Goal: Task Accomplishment & Management: Complete application form

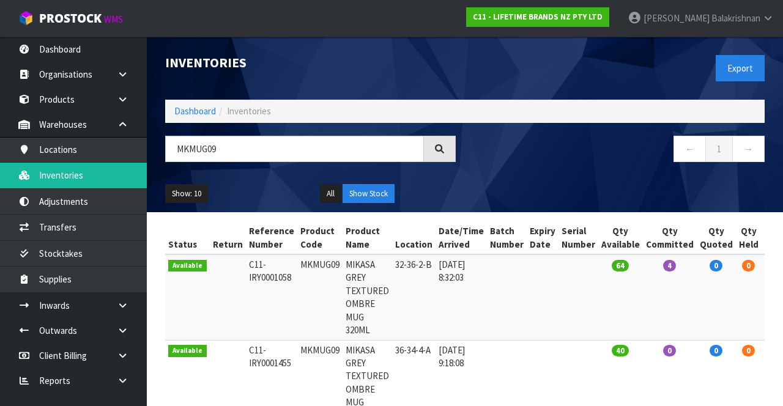
click at [266, 145] on input "MKMUG09" at bounding box center [294, 149] width 259 height 26
type input "MKMUG09"
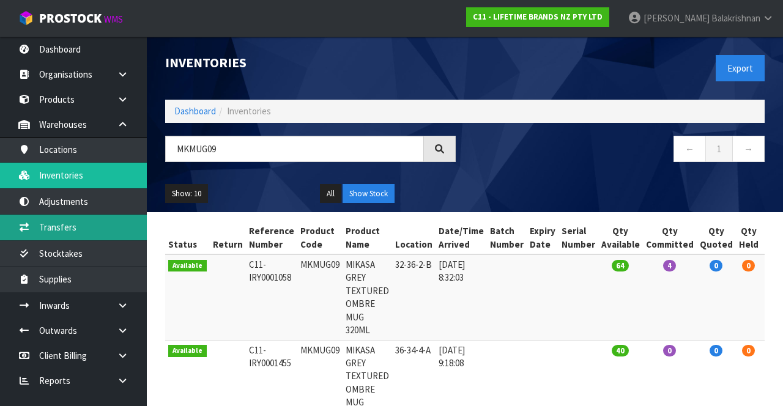
click at [89, 220] on link "Transfers" at bounding box center [73, 227] width 147 height 25
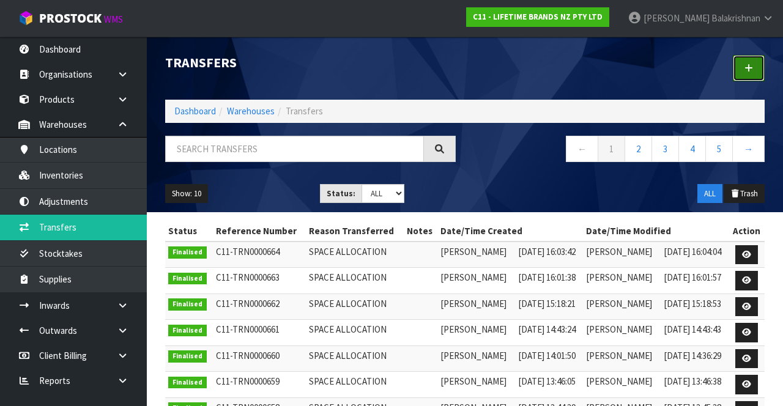
click at [748, 68] on icon at bounding box center [749, 68] width 9 height 9
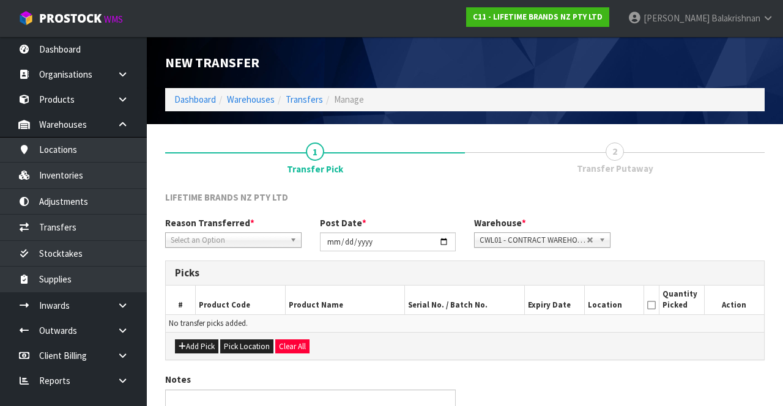
click at [250, 226] on span "*" at bounding box center [252, 223] width 4 height 12
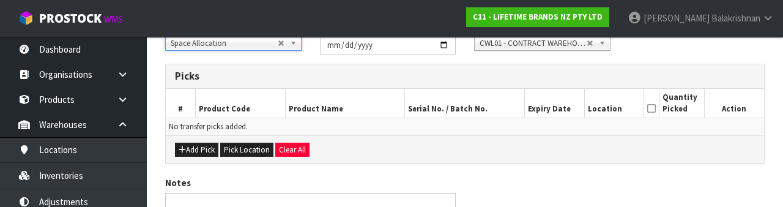
scroll to position [188, 0]
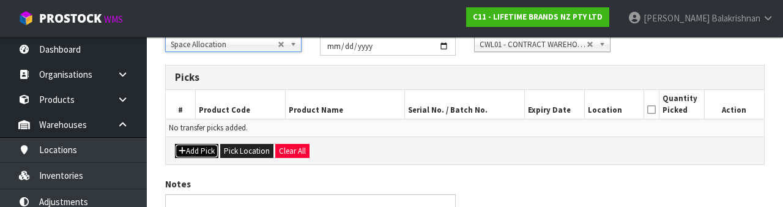
click at [190, 149] on button "Add Pick" at bounding box center [196, 151] width 43 height 15
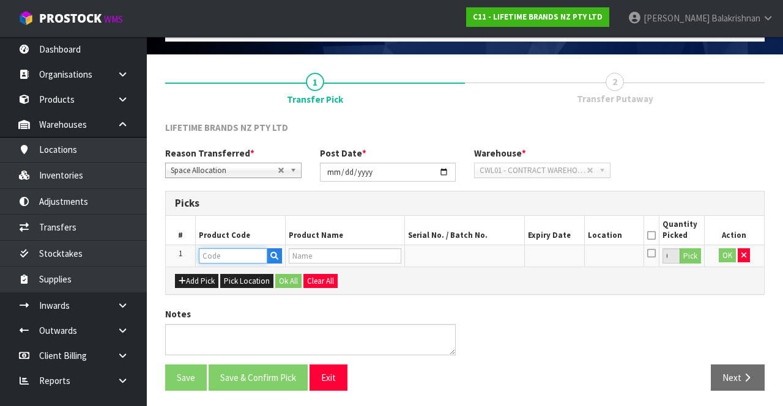
click at [253, 258] on input "text" at bounding box center [233, 255] width 69 height 15
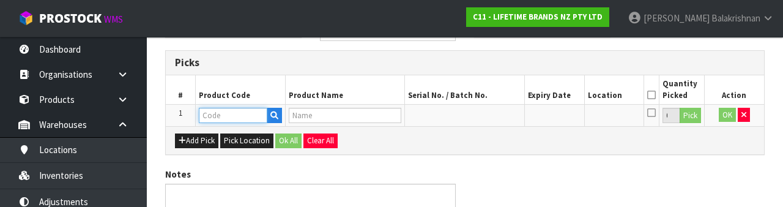
scroll to position [214, 0]
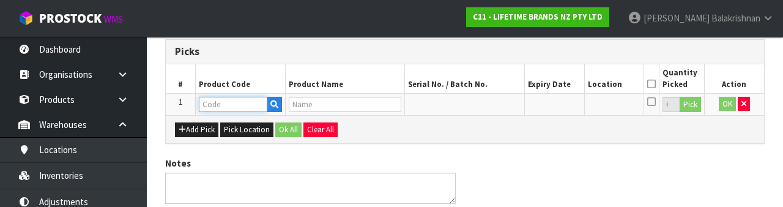
type input "MKMUG09"
type input "MIKASA GREY TEXTURED OMBRE MUG 320ML"
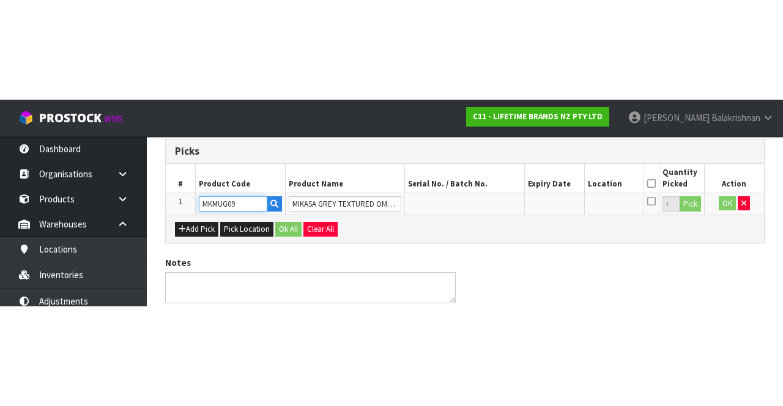
scroll to position [70, 0]
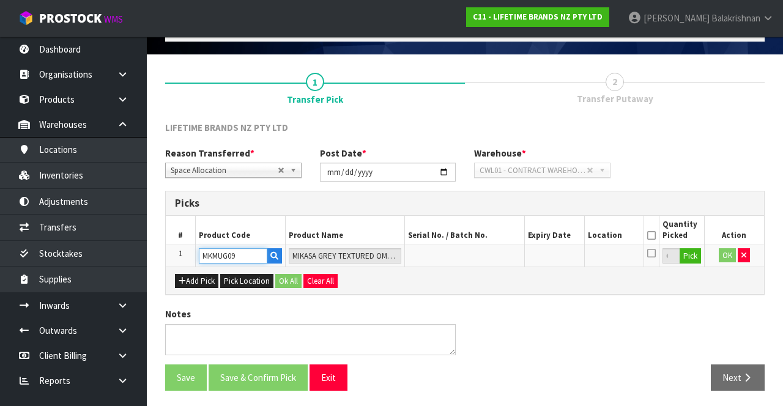
type input "MKMUG09"
click at [700, 259] on button "Pick" at bounding box center [690, 256] width 21 height 16
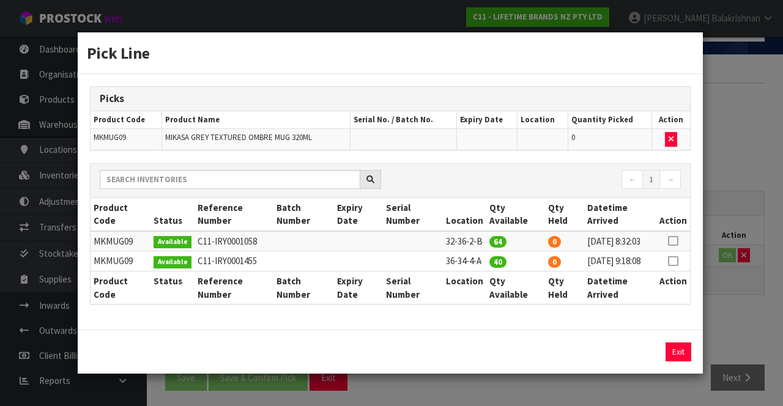
click at [675, 241] on icon at bounding box center [673, 241] width 10 height 1
click at [635, 362] on button "Assign Pick" at bounding box center [637, 352] width 50 height 19
type input "64"
click at [675, 261] on icon at bounding box center [673, 261] width 10 height 1
click at [646, 359] on button "Assign Pick" at bounding box center [637, 352] width 50 height 19
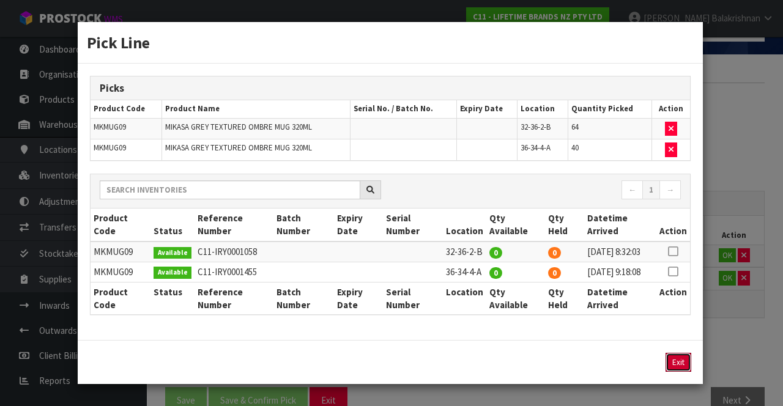
click at [677, 372] on button "Exit" at bounding box center [679, 362] width 26 height 19
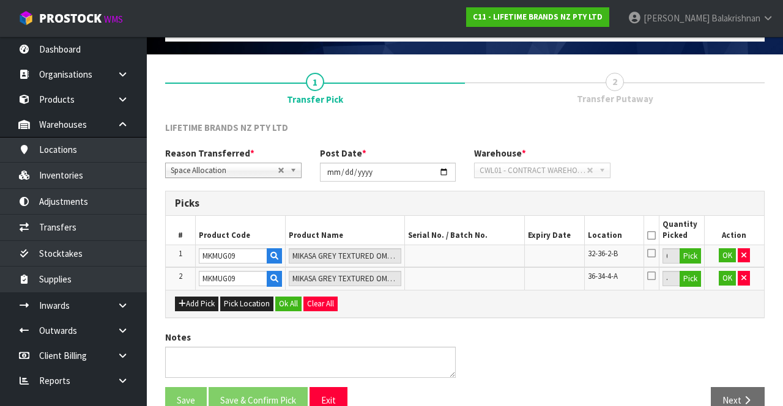
click at [651, 236] on icon at bounding box center [651, 236] width 9 height 1
click at [280, 297] on button "Ok All" at bounding box center [288, 304] width 26 height 15
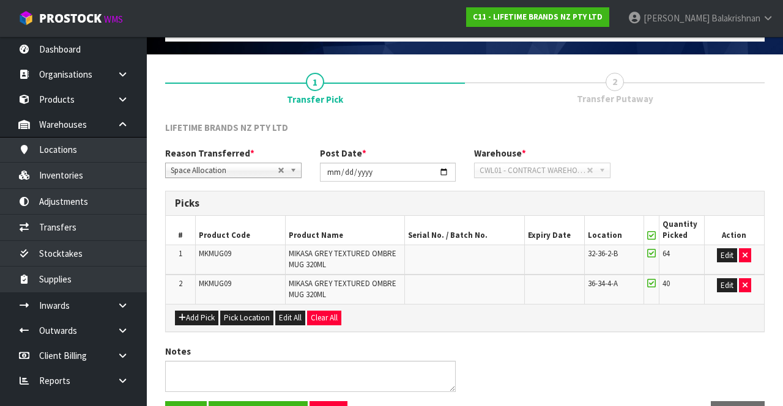
scroll to position [107, 0]
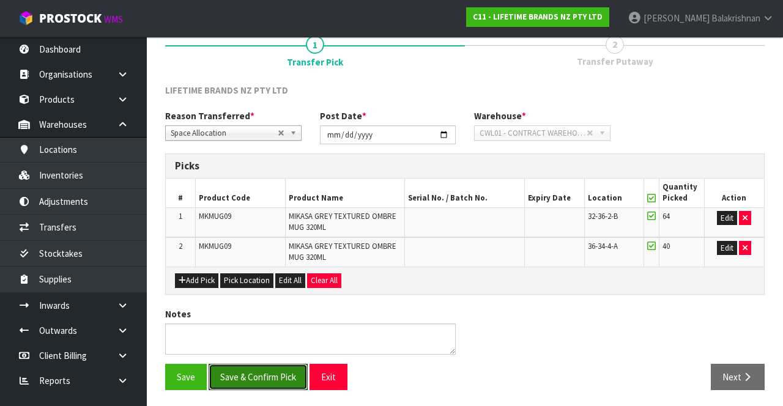
click at [275, 377] on button "Save & Confirm Pick" at bounding box center [258, 377] width 99 height 26
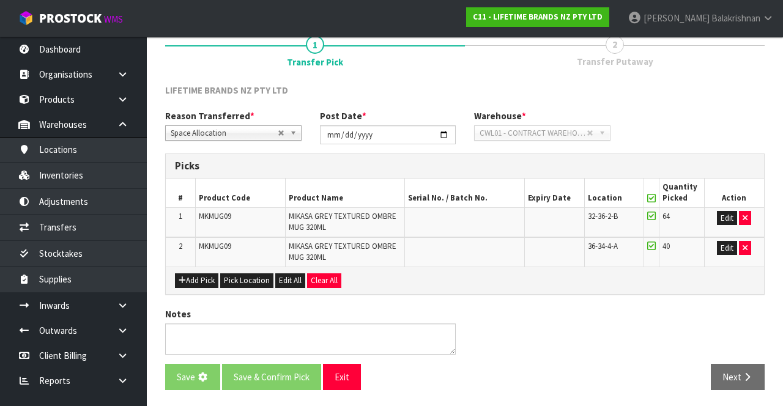
scroll to position [0, 0]
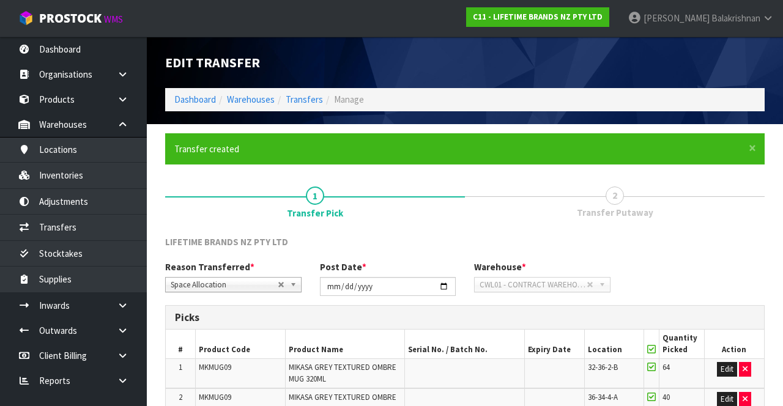
scroll to position [125, 0]
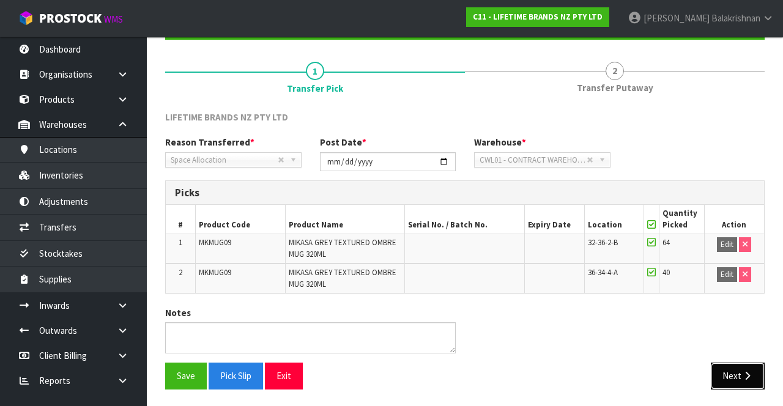
click at [739, 381] on button "Next" at bounding box center [738, 376] width 54 height 26
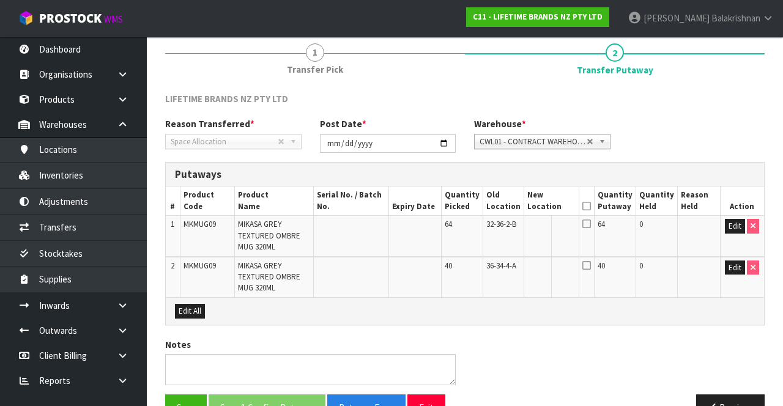
scroll to position [174, 0]
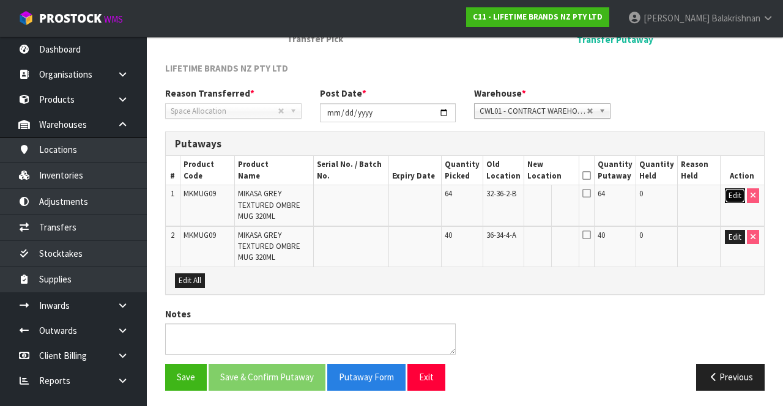
click at [731, 197] on button "Edit" at bounding box center [735, 195] width 20 height 15
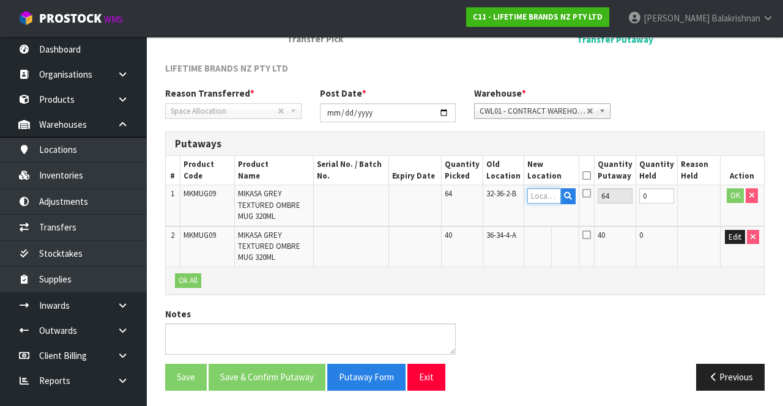
click at [556, 199] on input "text" at bounding box center [545, 195] width 34 height 15
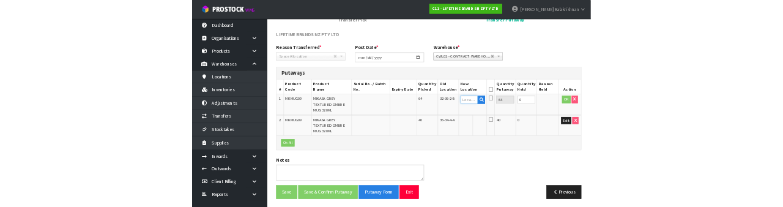
scroll to position [166, 0]
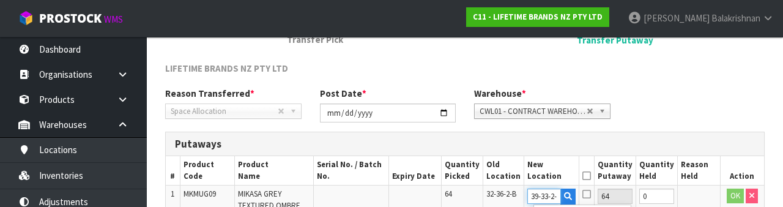
type input "39-33-2-A"
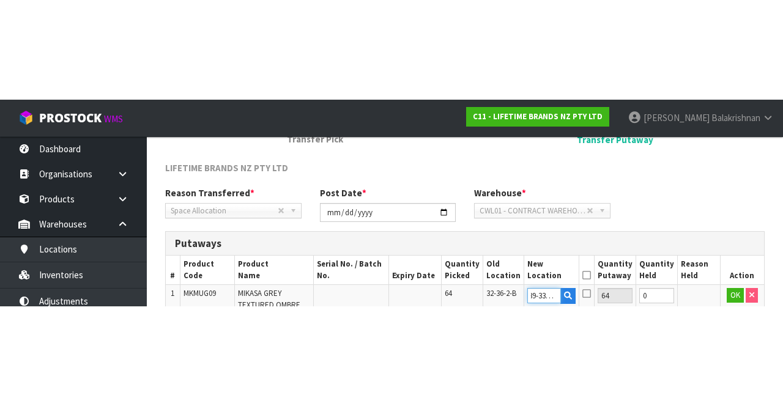
scroll to position [174, 0]
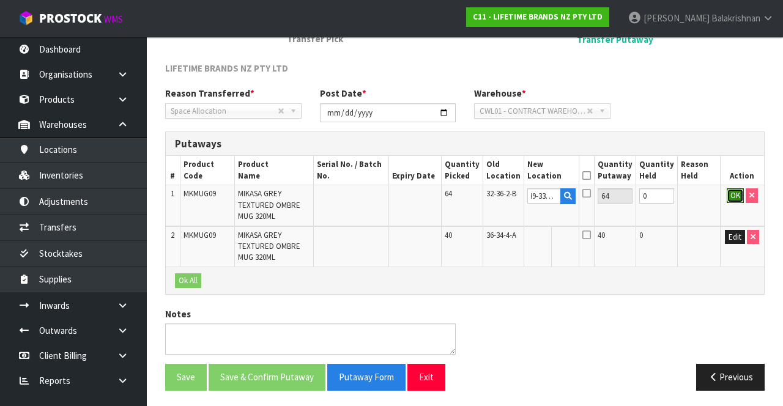
click at [734, 196] on button "OK" at bounding box center [735, 195] width 17 height 15
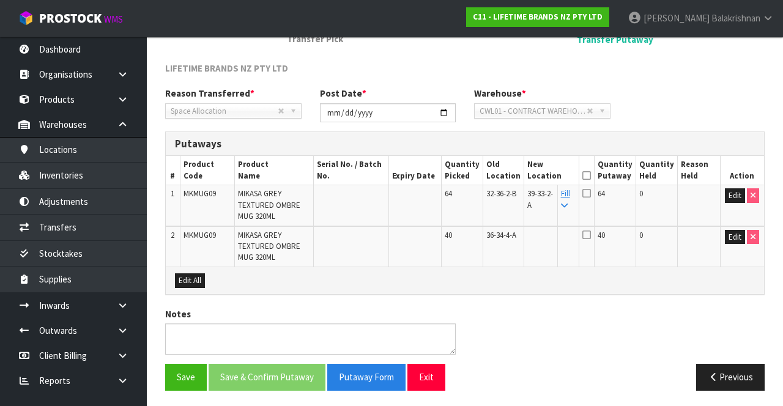
click at [568, 204] on icon at bounding box center [564, 206] width 7 height 8
click at [591, 176] on icon at bounding box center [587, 176] width 9 height 1
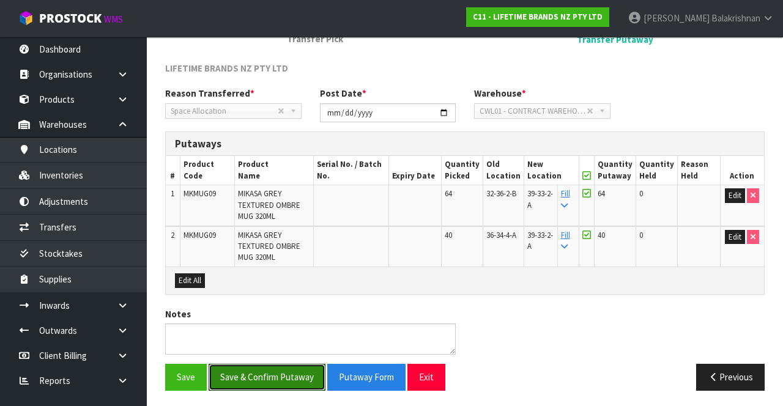
click at [278, 372] on button "Save & Confirm Putaway" at bounding box center [267, 377] width 117 height 26
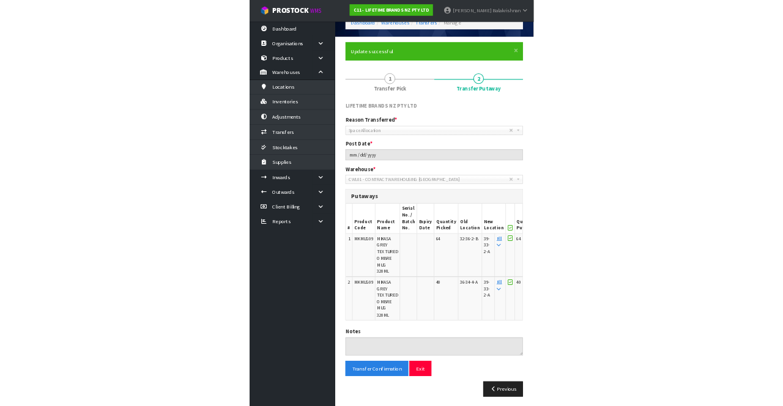
scroll to position [64, 0]
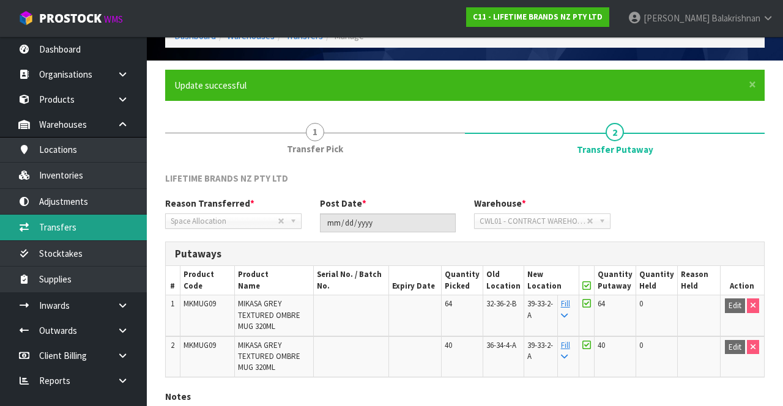
click at [72, 226] on link "Transfers" at bounding box center [73, 227] width 147 height 25
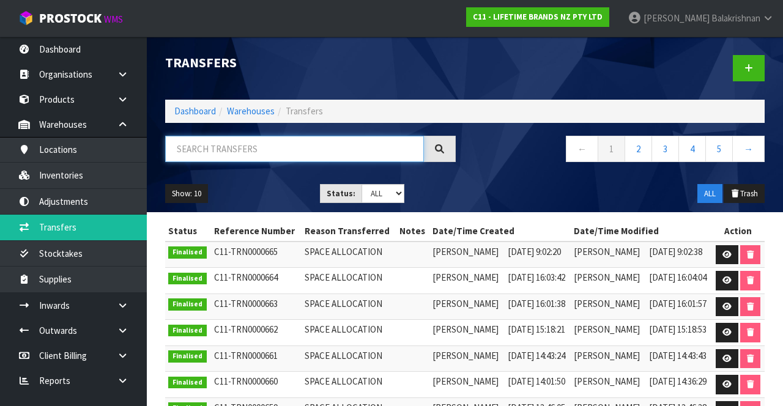
click at [282, 148] on input "text" at bounding box center [294, 149] width 259 height 26
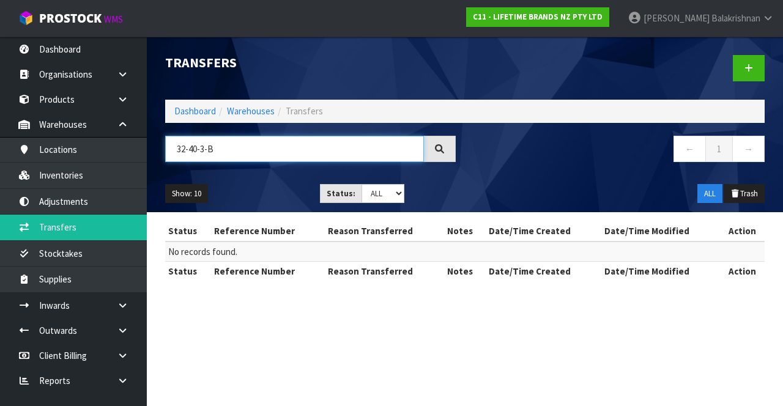
click at [288, 161] on input "32-40-3-B" at bounding box center [294, 149] width 259 height 26
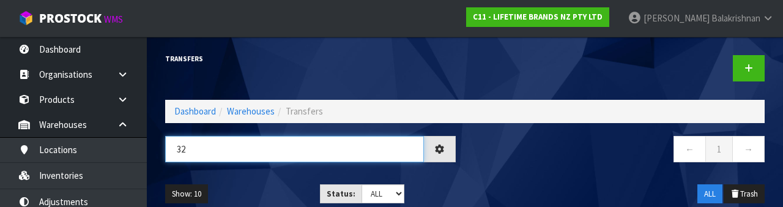
type input "3"
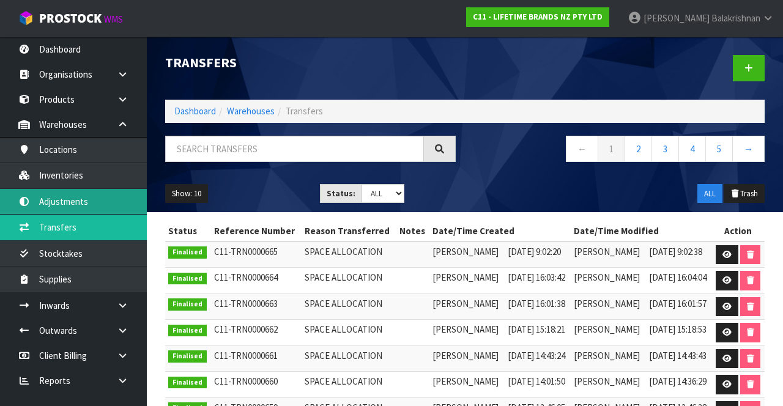
click at [95, 204] on link "Adjustments" at bounding box center [73, 201] width 147 height 25
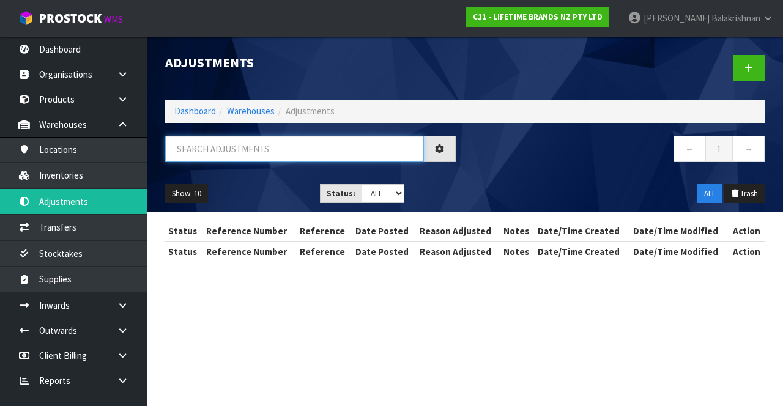
click at [268, 147] on input "text" at bounding box center [294, 149] width 259 height 26
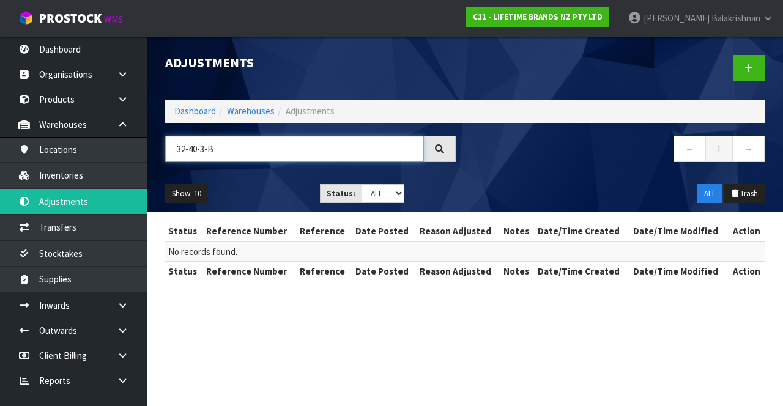
type input "32-40-3-B"
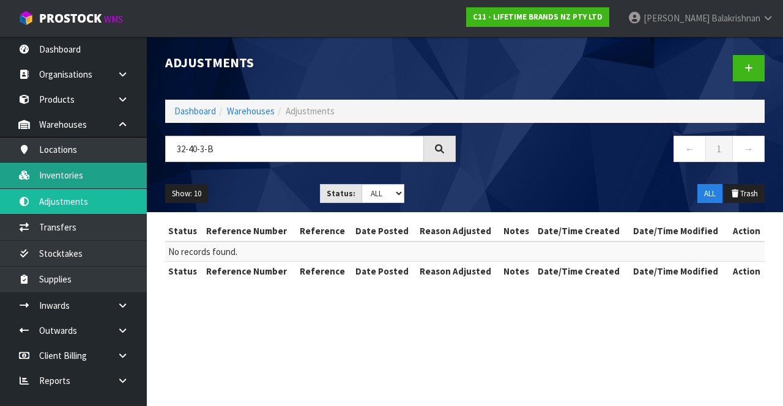
click at [33, 179] on link "Inventories" at bounding box center [73, 175] width 147 height 25
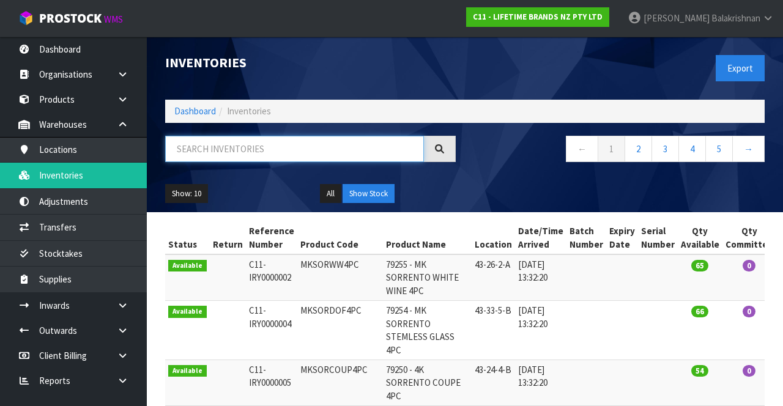
click at [268, 147] on input "text" at bounding box center [294, 149] width 259 height 26
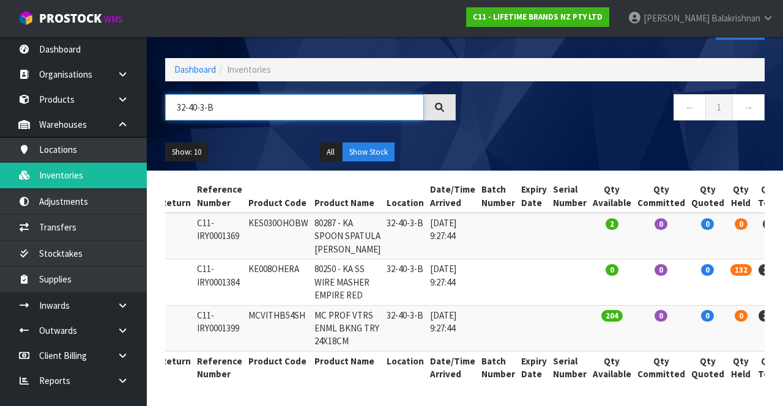
scroll to position [158, 0]
type input "32-40-3-B"
copy td "KE008OHERA"
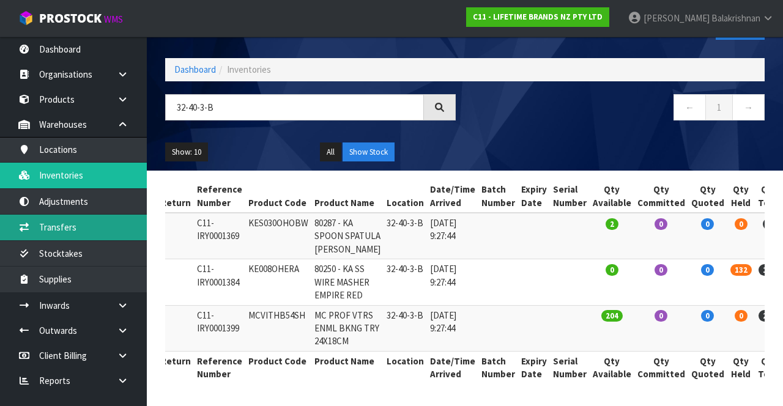
click at [84, 230] on link "Transfers" at bounding box center [73, 227] width 147 height 25
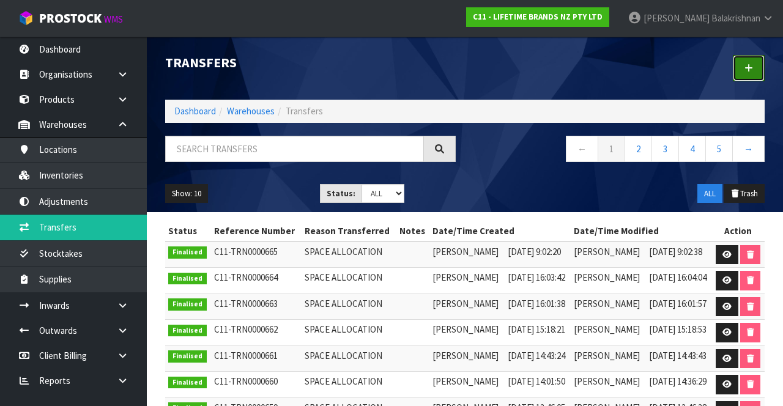
click at [747, 78] on link at bounding box center [749, 68] width 32 height 26
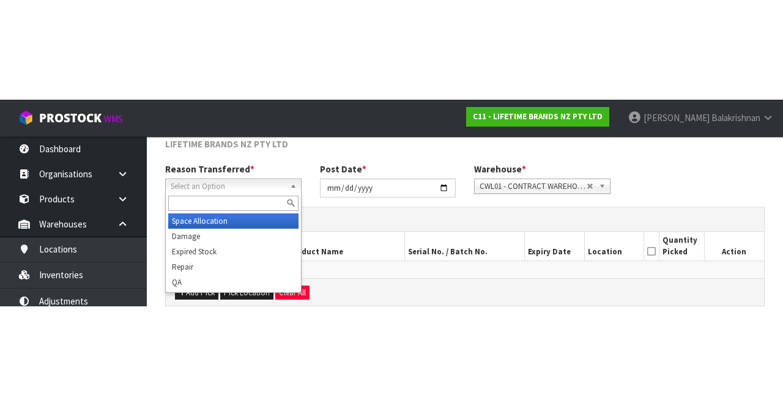
scroll to position [66, 0]
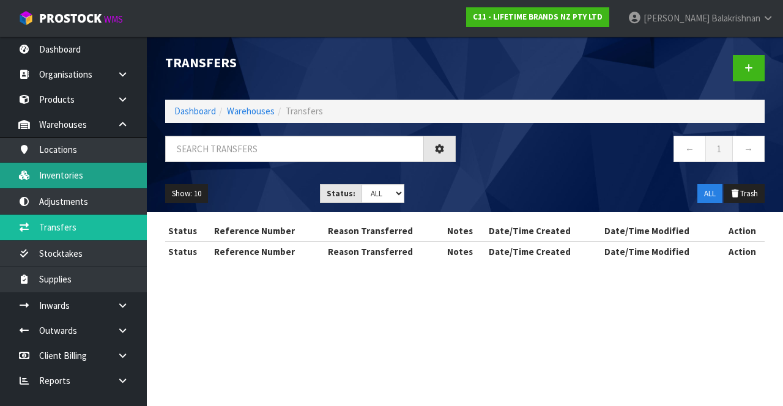
click at [81, 181] on link "Inventories" at bounding box center [73, 175] width 147 height 25
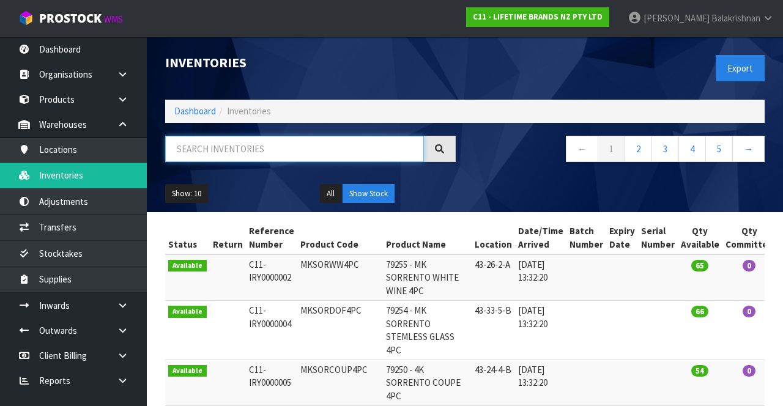
click at [297, 151] on input "text" at bounding box center [294, 149] width 259 height 26
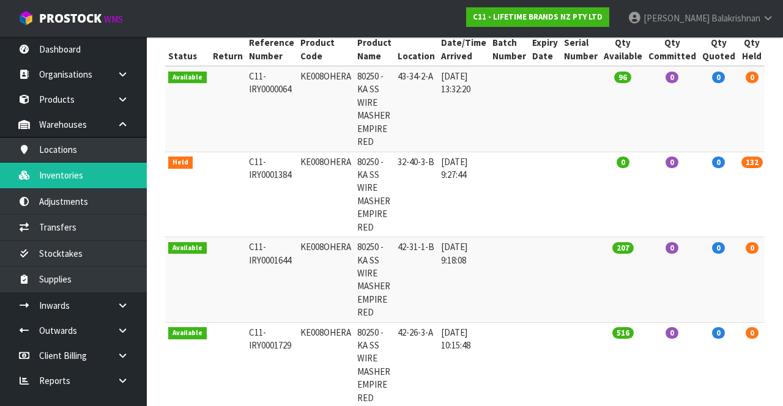
scroll to position [190, 0]
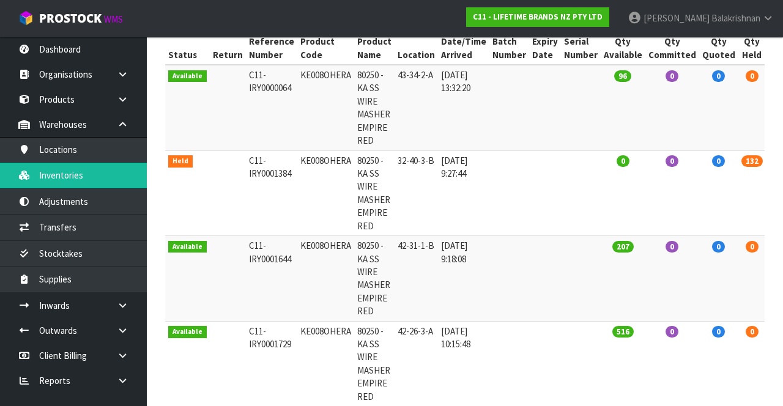
type input "KE008OHERA"
copy td "KE008OHERA"
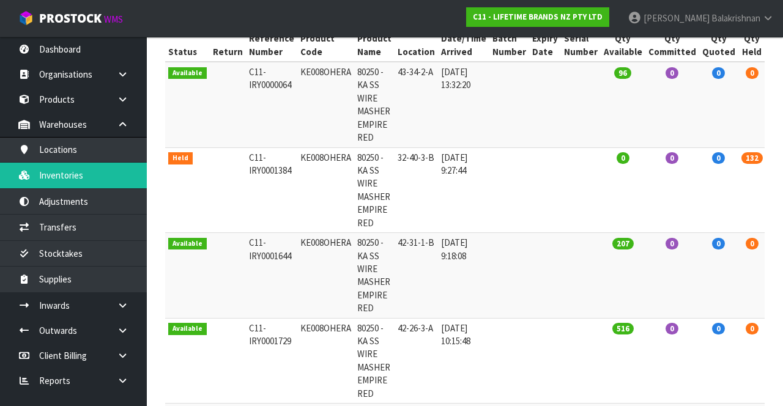
scroll to position [0, 41]
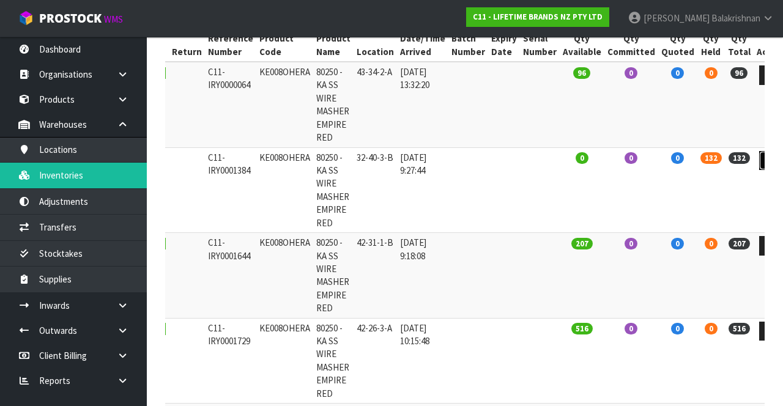
click at [766, 157] on icon at bounding box center [770, 161] width 9 height 8
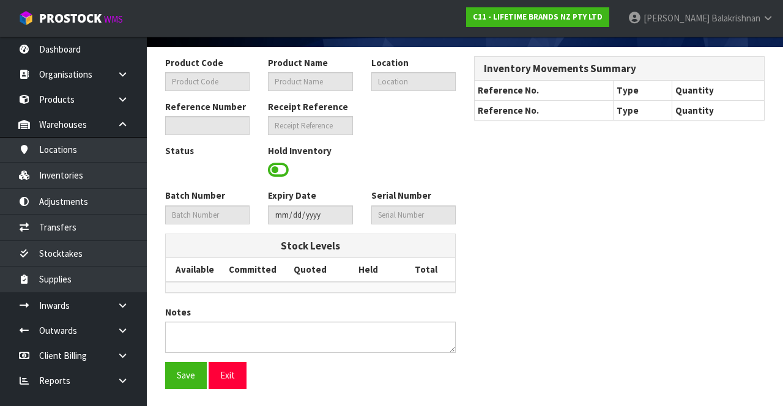
type input "KE008OHERA"
type input "80250 - KA SS WIRE MASHER EMPIRE RED"
type input "32-40-3-B"
type input "C11-IRY0001384"
type input "C11-REC0000044"
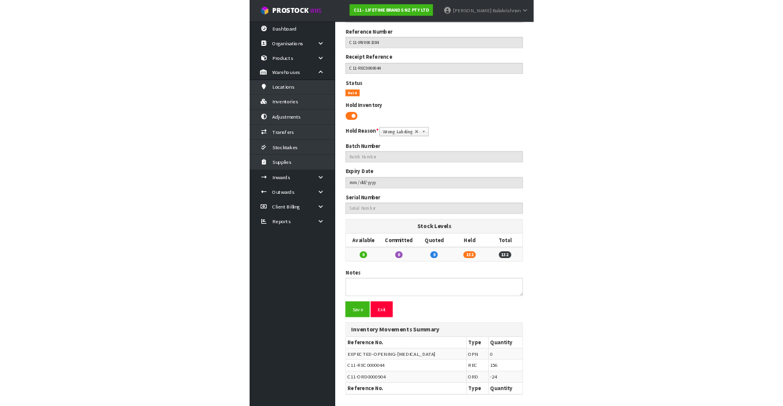
scroll to position [90, 0]
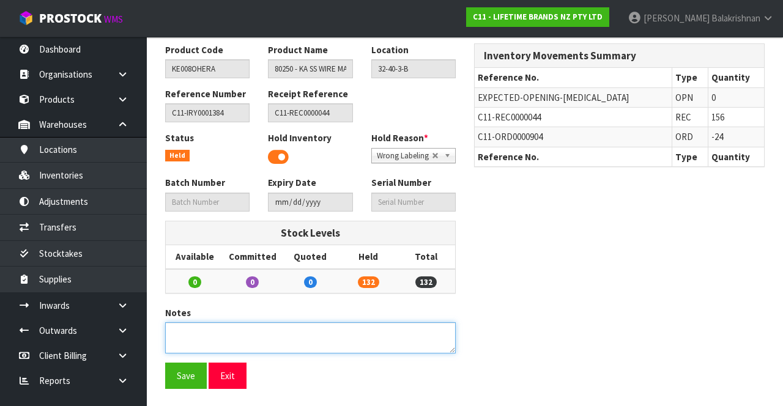
click at [269, 335] on textarea at bounding box center [310, 338] width 291 height 31
type textarea "AUD PRICING. CHECKED WITH DIVI OK TO TRANSFER"
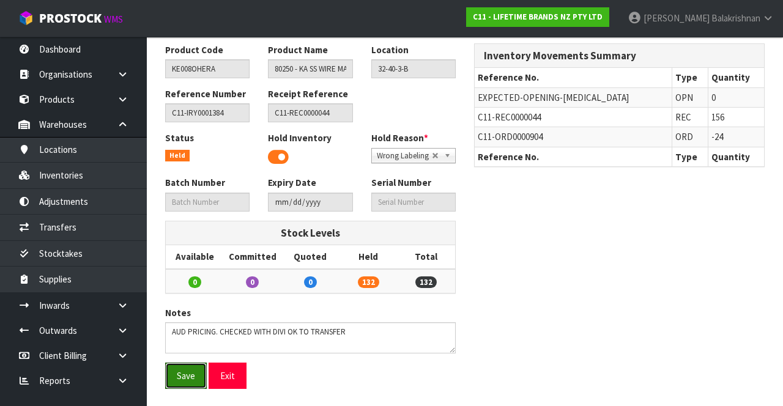
click at [188, 370] on button "Save" at bounding box center [186, 376] width 42 height 26
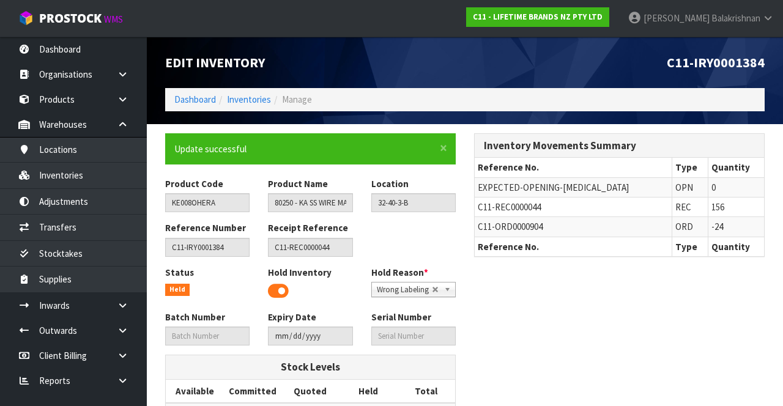
click at [280, 294] on span at bounding box center [278, 291] width 21 height 18
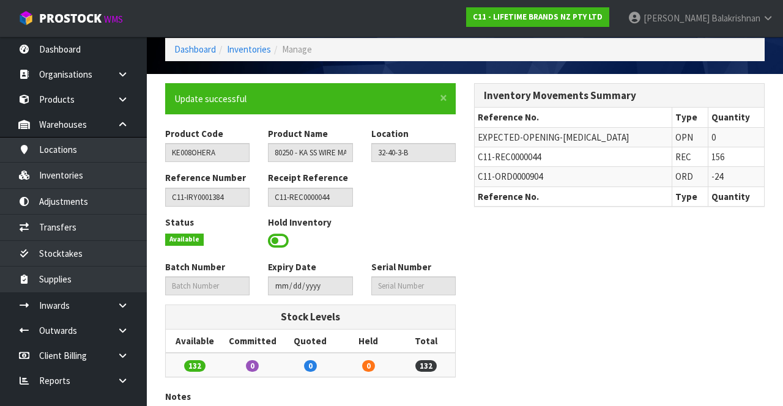
scroll to position [51, 0]
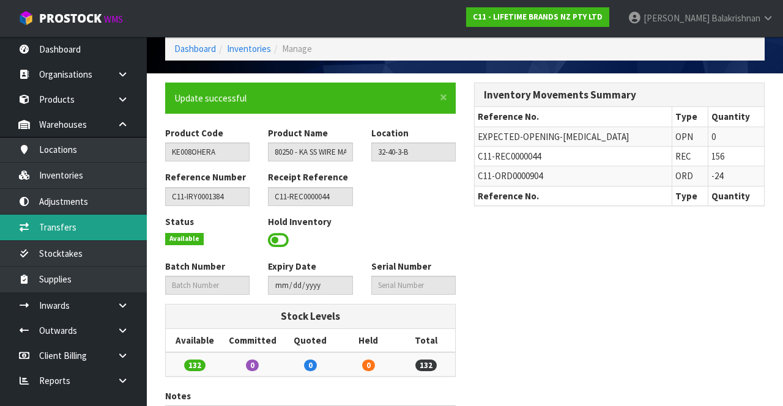
click at [91, 227] on link "Transfers" at bounding box center [73, 227] width 147 height 25
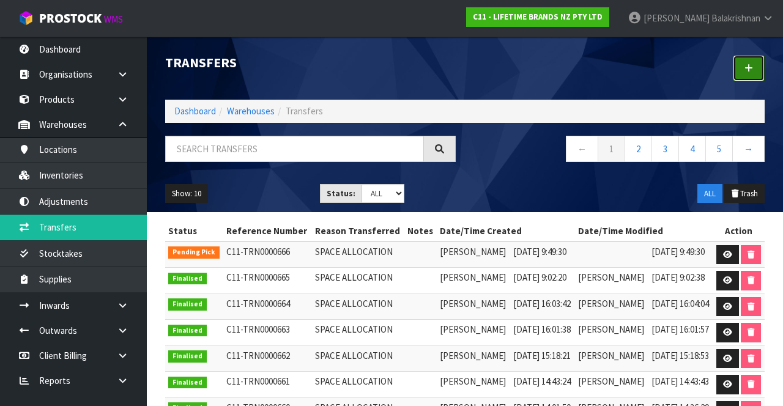
click at [747, 60] on link at bounding box center [749, 68] width 32 height 26
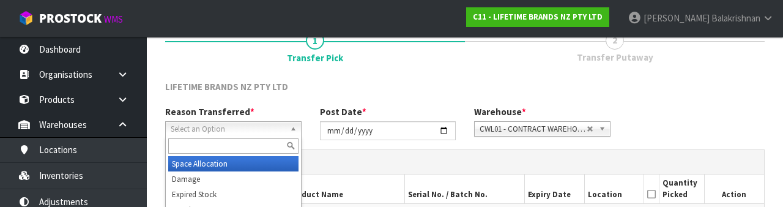
scroll to position [146, 0]
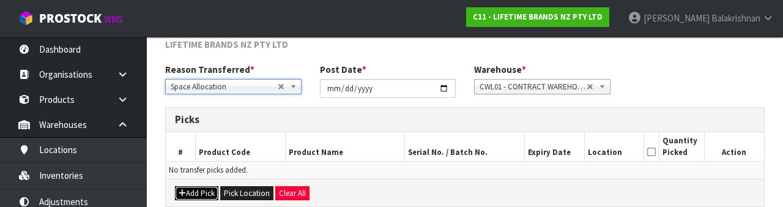
click at [201, 190] on button "Add Pick" at bounding box center [196, 193] width 43 height 15
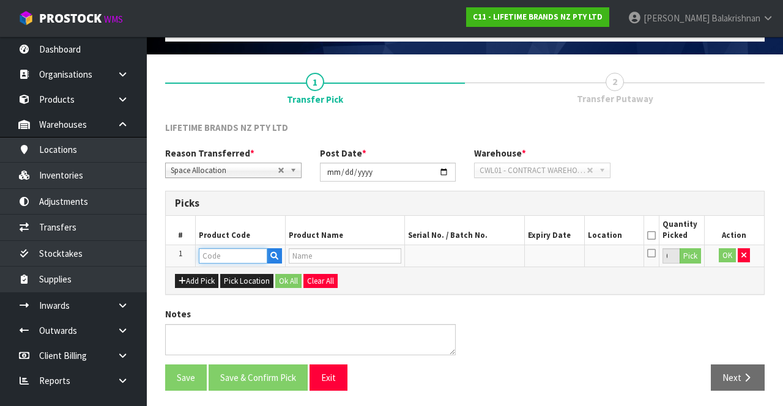
click at [245, 252] on input "text" at bounding box center [233, 255] width 69 height 15
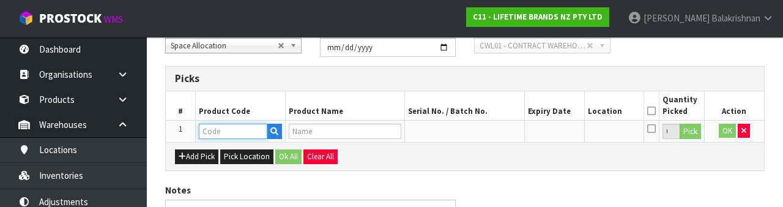
scroll to position [214, 0]
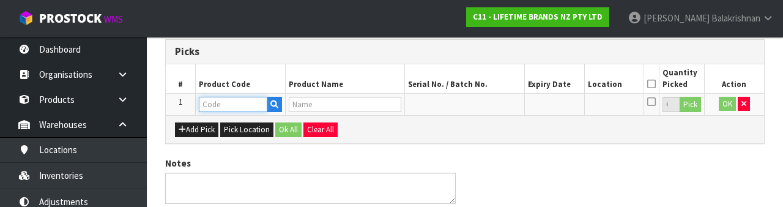
type input "KE008OHERA"
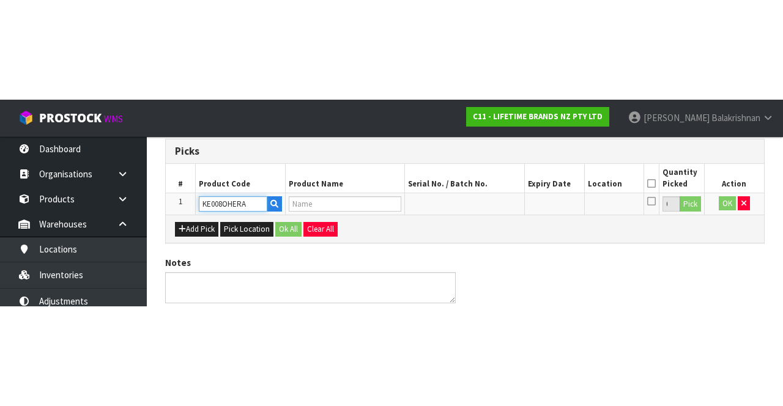
scroll to position [70, 0]
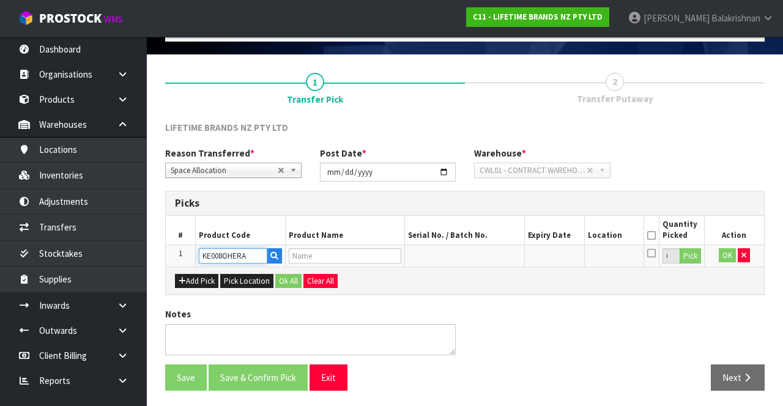
type input "80250 - KA SS WIRE MASHER EMPIRE RED"
type input "KE008OHERA"
click at [694, 252] on button "Pick" at bounding box center [690, 256] width 21 height 16
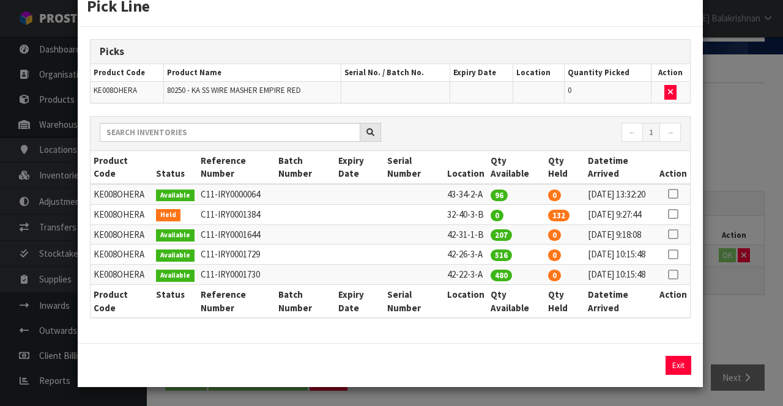
scroll to position [78, 0]
click at [676, 214] on icon at bounding box center [673, 214] width 10 height 1
click at [636, 375] on button "Assign Pick" at bounding box center [637, 365] width 50 height 19
type input "132"
click at [676, 375] on button "Exit" at bounding box center [679, 365] width 26 height 19
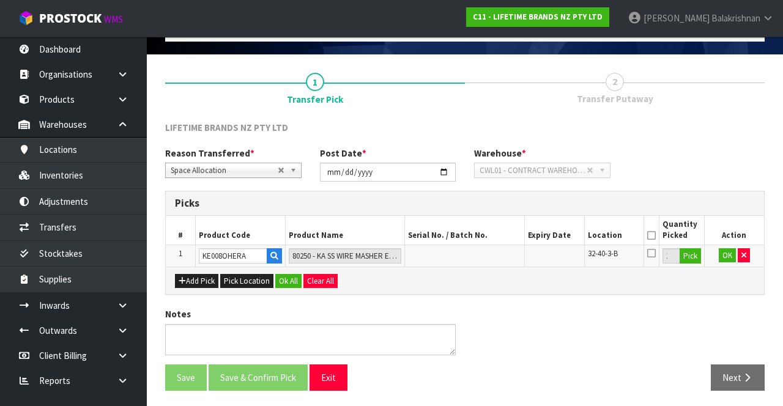
click at [654, 236] on icon at bounding box center [651, 236] width 9 height 1
click at [696, 257] on button "Pick" at bounding box center [690, 256] width 21 height 16
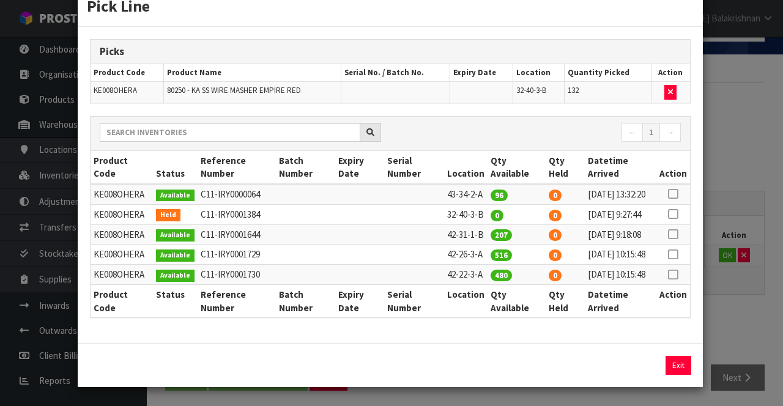
scroll to position [93, 0]
click at [683, 367] on button "Exit" at bounding box center [679, 365] width 26 height 19
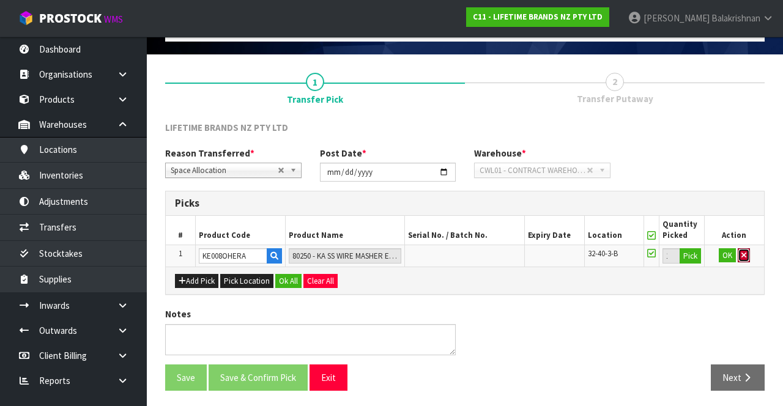
click at [747, 255] on button "button" at bounding box center [744, 255] width 12 height 15
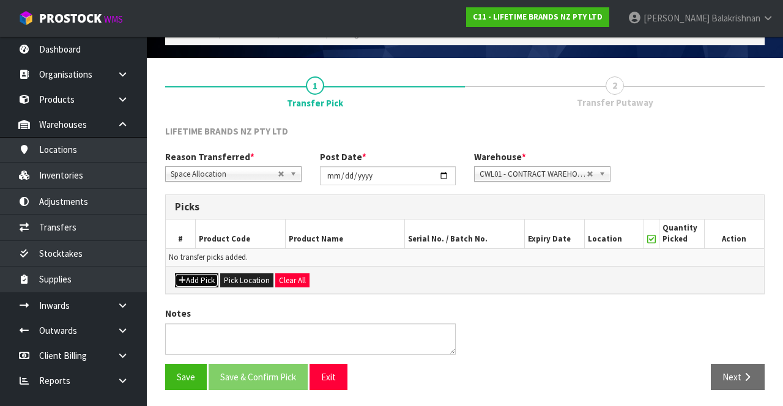
click at [201, 283] on button "Add Pick" at bounding box center [196, 281] width 43 height 15
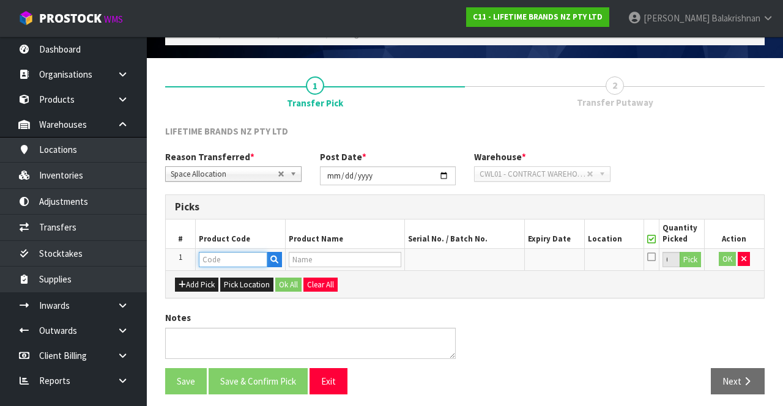
click at [242, 258] on input "text" at bounding box center [233, 259] width 69 height 15
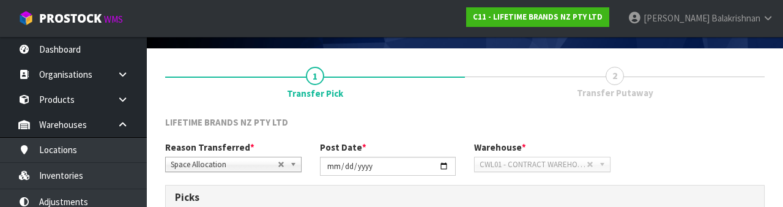
scroll to position [214, 0]
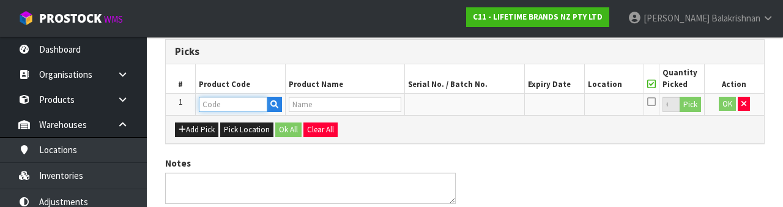
paste input "KE008OHERA"
type input "KE008OHERA"
type input "80250 - KA SS WIRE MASHER EMPIRE RED"
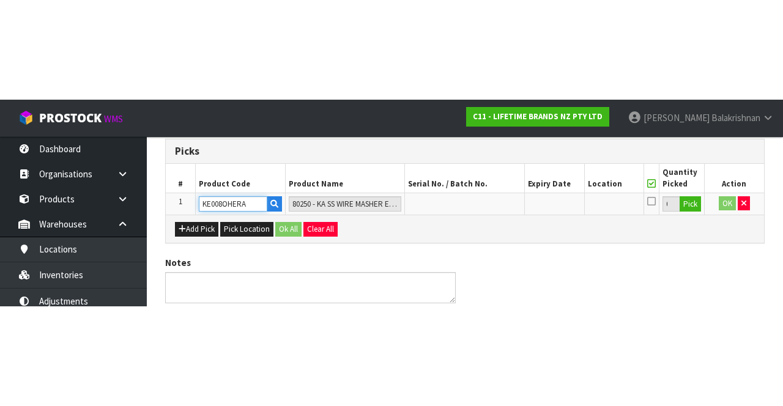
scroll to position [70, 0]
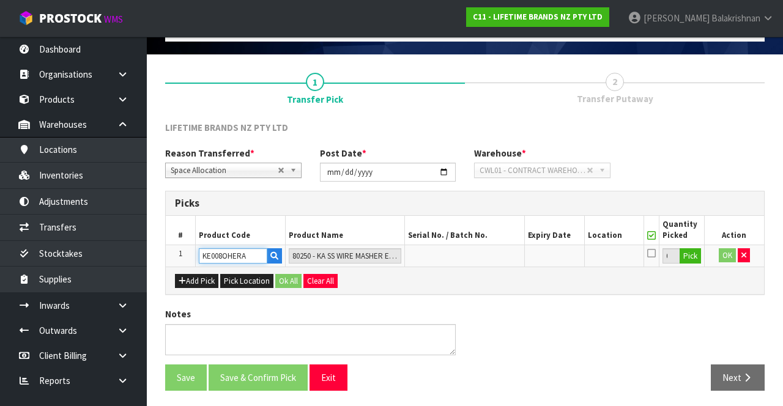
type input "KE008OHERA"
click at [690, 261] on button "Pick" at bounding box center [690, 256] width 21 height 16
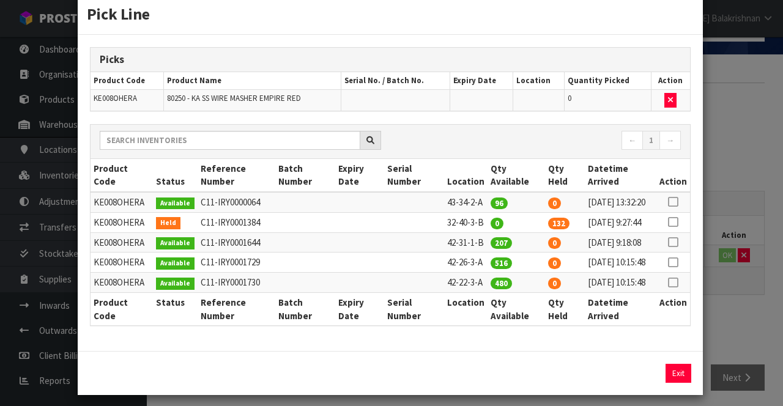
scroll to position [31, 0]
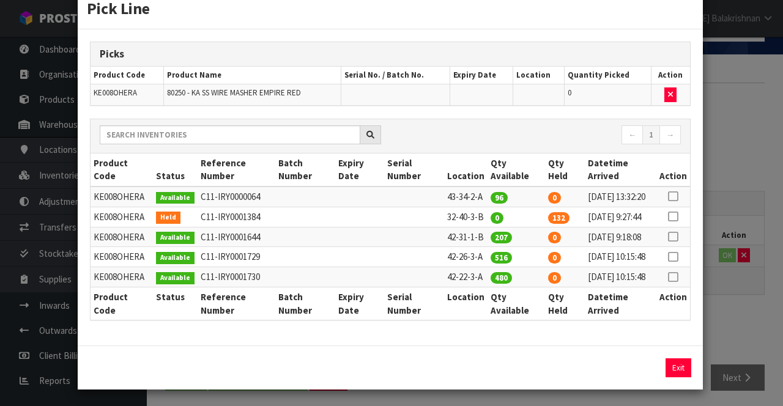
click at [675, 217] on icon at bounding box center [673, 217] width 10 height 1
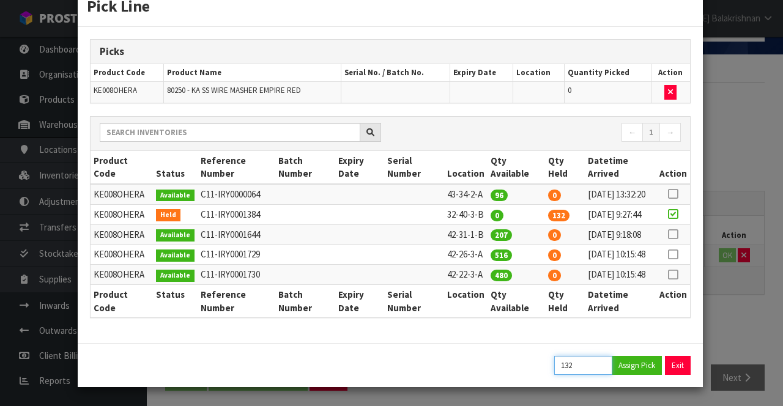
click at [597, 362] on input "132" at bounding box center [583, 365] width 58 height 19
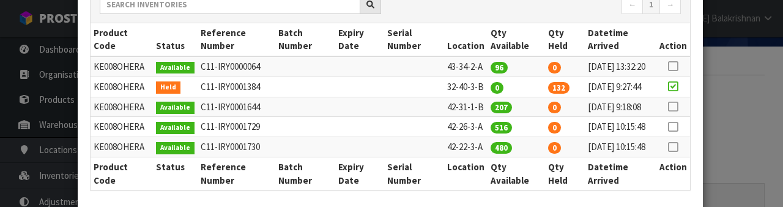
scroll to position [293, 0]
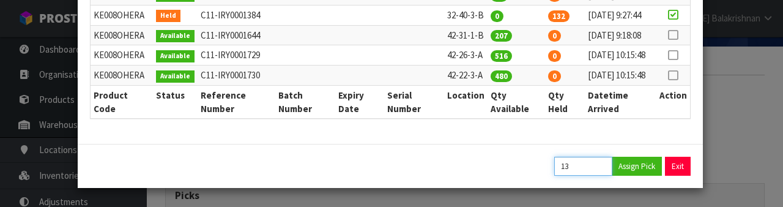
type input "1"
type input "84"
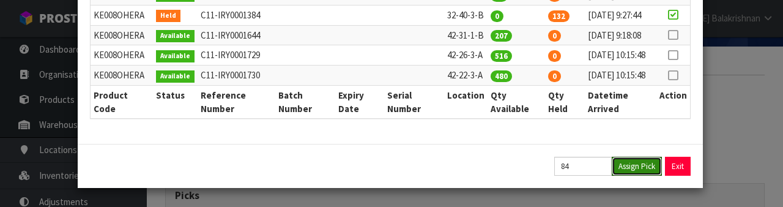
click at [628, 168] on button "Assign Pick" at bounding box center [637, 166] width 50 height 19
type input "84"
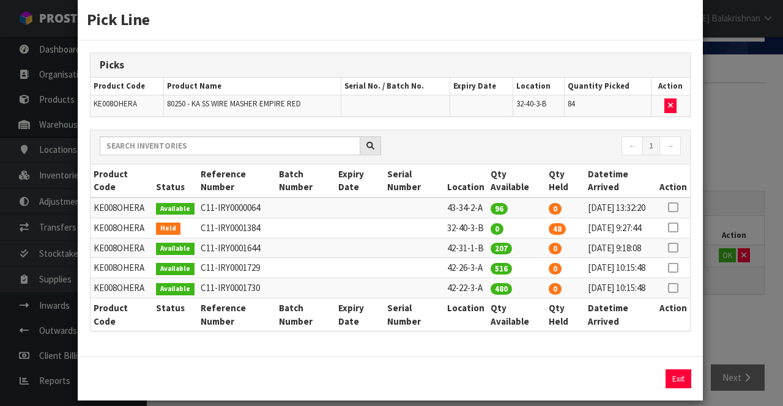
scroll to position [93, 0]
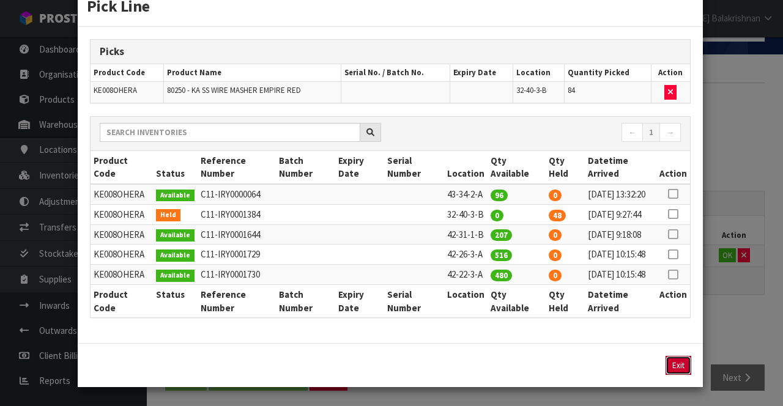
click at [682, 362] on button "Exit" at bounding box center [679, 365] width 26 height 19
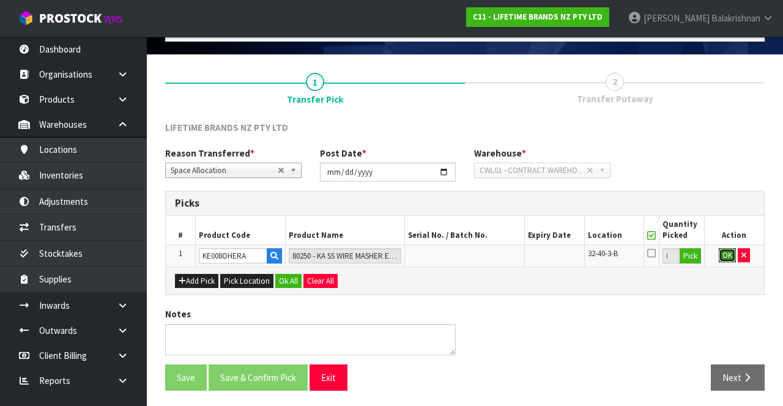
click at [719, 258] on button "OK" at bounding box center [727, 255] width 17 height 15
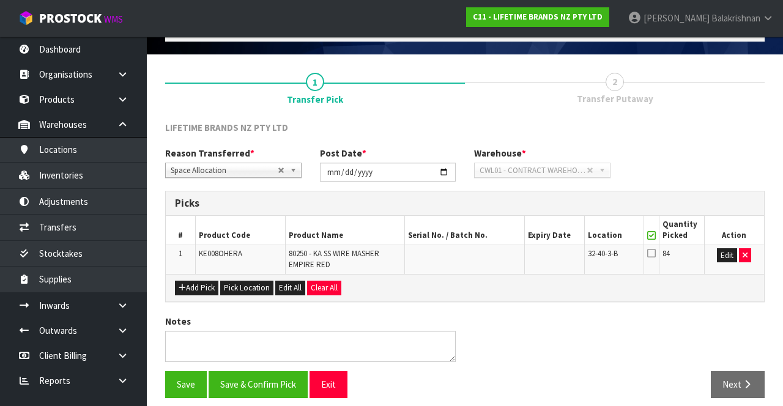
click at [652, 236] on icon at bounding box center [651, 236] width 9 height 1
click at [651, 255] on icon at bounding box center [651, 253] width 9 height 10
click at [0, 0] on input "checkbox" at bounding box center [0, 0] width 0 height 0
click at [652, 236] on icon at bounding box center [651, 236] width 9 height 1
click at [267, 379] on button "Save & Confirm Pick" at bounding box center [258, 384] width 99 height 26
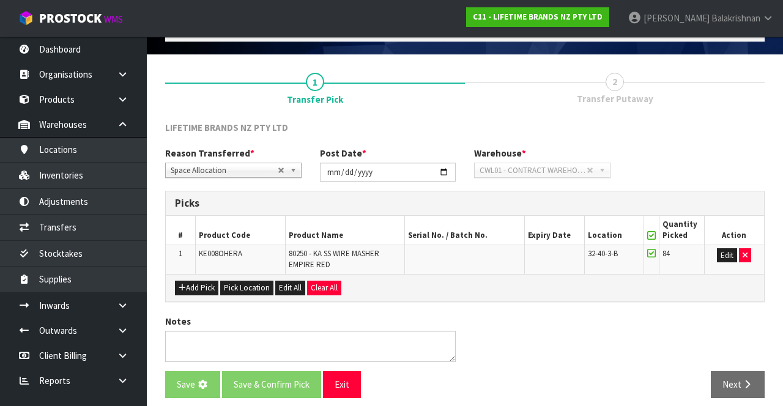
scroll to position [0, 0]
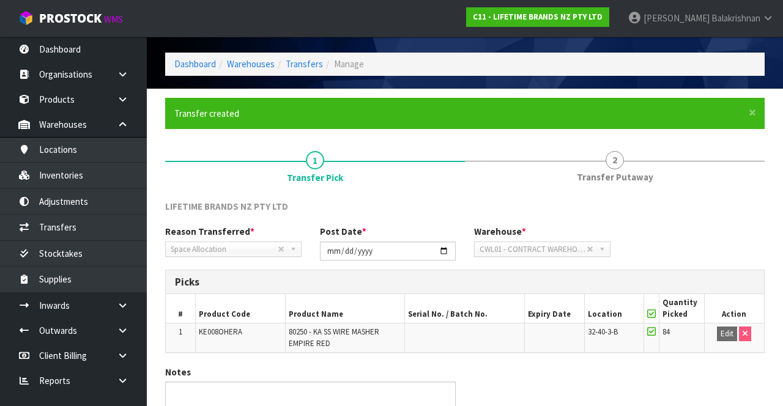
scroll to position [95, 0]
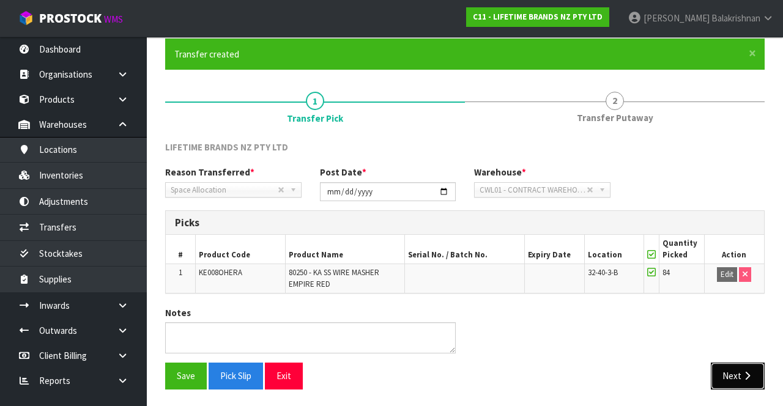
click at [742, 376] on icon "button" at bounding box center [748, 375] width 12 height 9
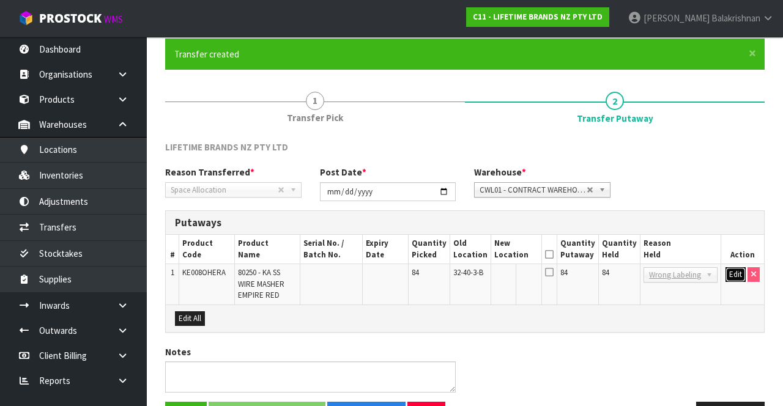
click at [729, 277] on button "Edit" at bounding box center [736, 274] width 20 height 15
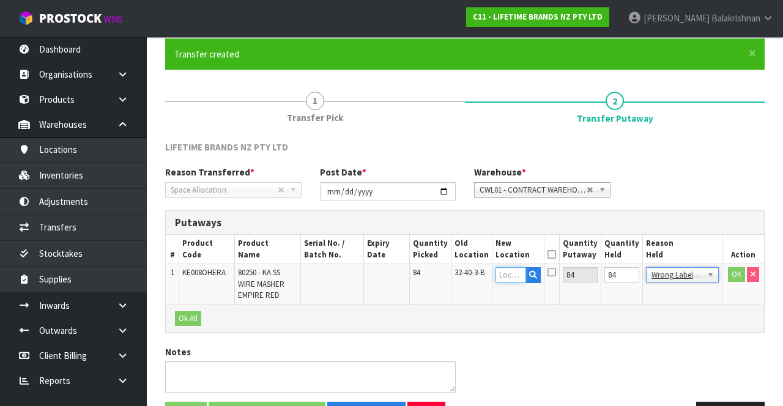
click at [521, 270] on input "text" at bounding box center [511, 274] width 30 height 15
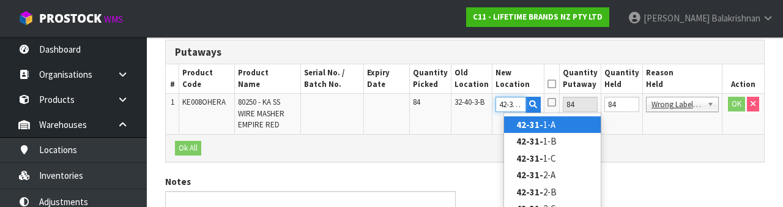
scroll to position [0, 0]
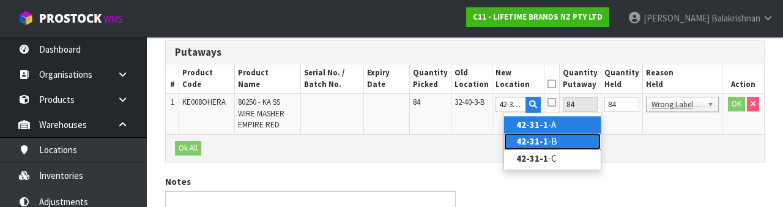
click at [559, 136] on link "42-31-1 -B" at bounding box center [552, 141] width 97 height 17
type input "42-31-1-B"
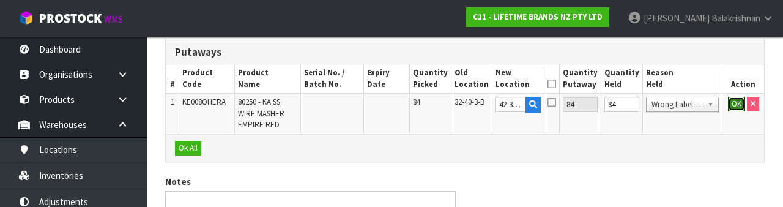
click at [732, 106] on button "OK" at bounding box center [736, 104] width 17 height 15
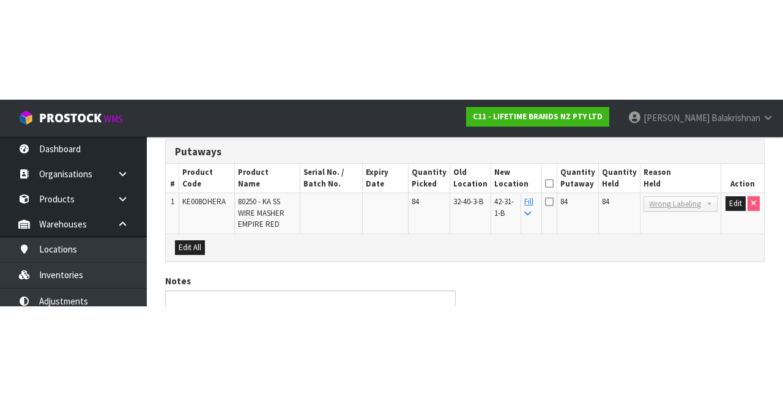
scroll to position [133, 0]
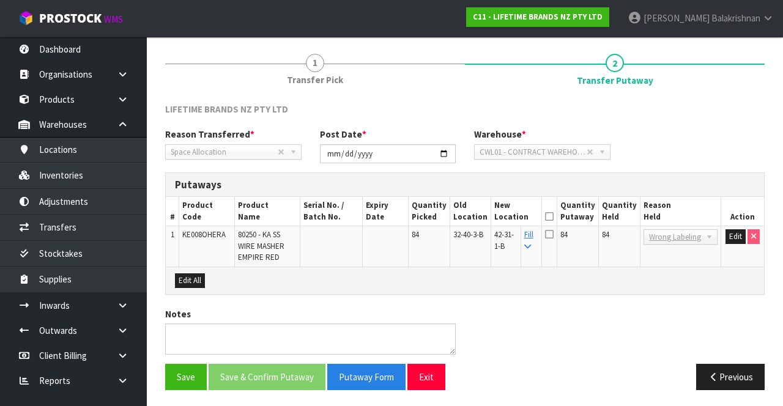
click at [554, 217] on icon at bounding box center [549, 217] width 9 height 1
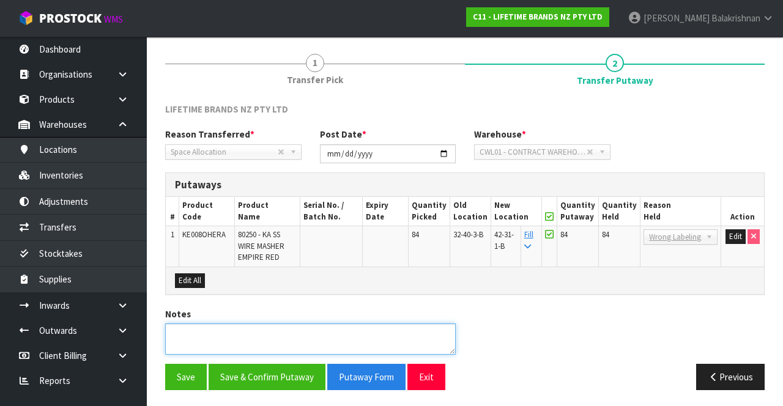
click at [270, 348] on textarea at bounding box center [310, 339] width 291 height 31
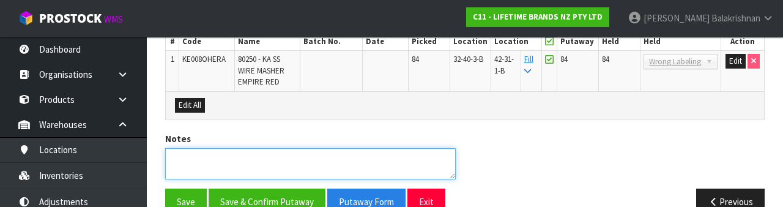
scroll to position [325, 0]
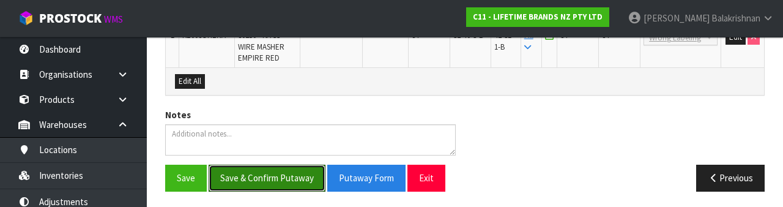
click at [266, 168] on button "Save & Confirm Putaway" at bounding box center [267, 178] width 117 height 26
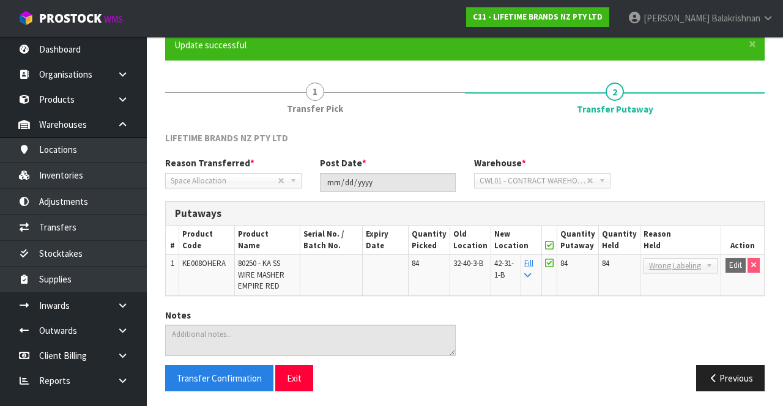
scroll to position [106, 0]
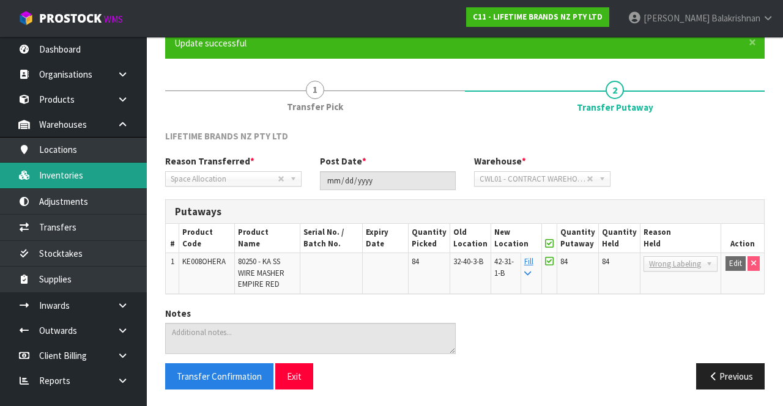
click at [91, 175] on link "Inventories" at bounding box center [73, 175] width 147 height 25
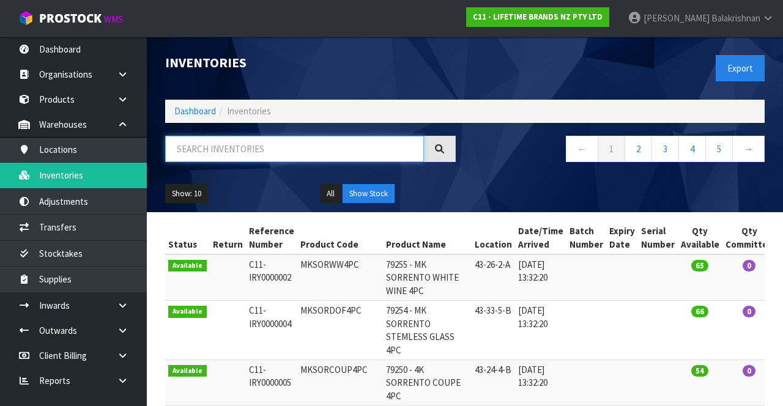
click at [286, 145] on input "text" at bounding box center [294, 149] width 259 height 26
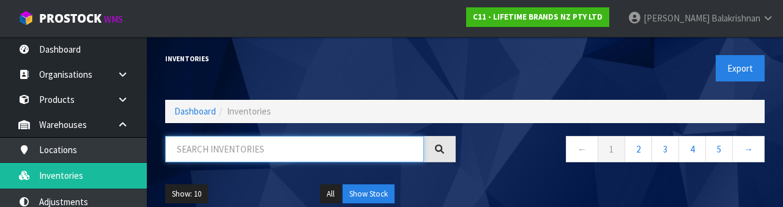
click at [296, 152] on input "text" at bounding box center [294, 149] width 259 height 26
paste input "KE008OHERA"
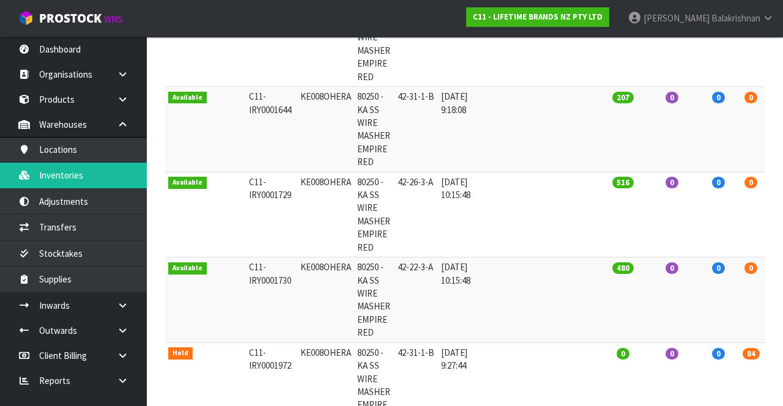
scroll to position [0, 39]
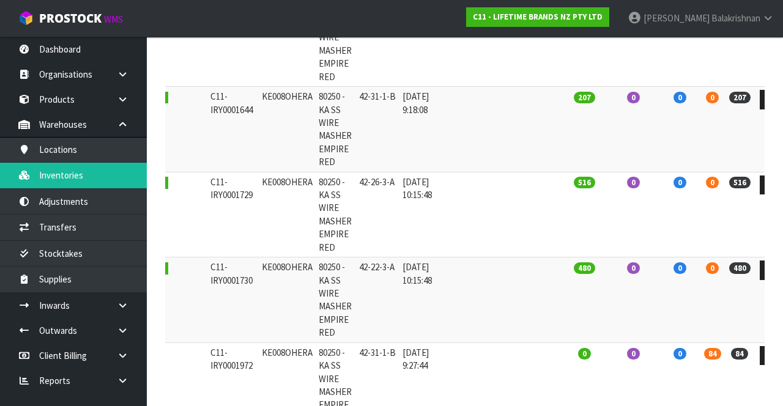
type input "KE008OHERA"
click at [767, 356] on icon at bounding box center [771, 356] width 9 height 8
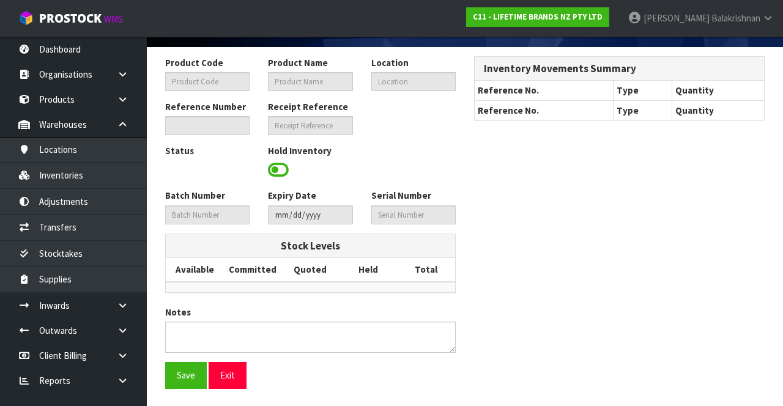
type input "KE008OHERA"
type input "80250 - KA SS WIRE MASHER EMPIRE RED"
type input "42-31-1-B"
type input "C11-IRY0001972"
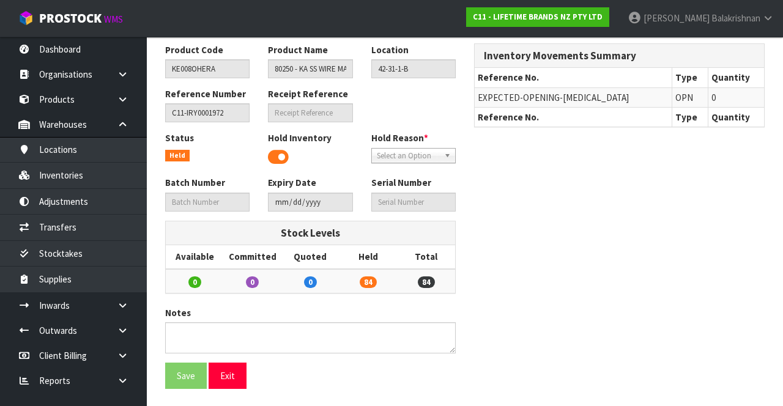
click at [276, 162] on span at bounding box center [278, 157] width 21 height 18
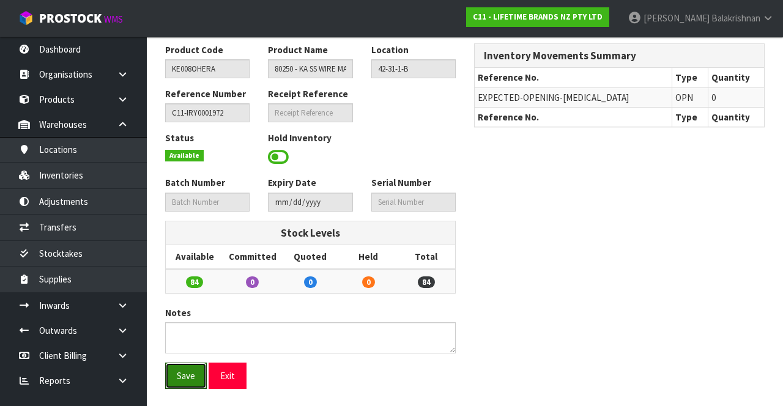
click at [179, 377] on button "Save" at bounding box center [186, 376] width 42 height 26
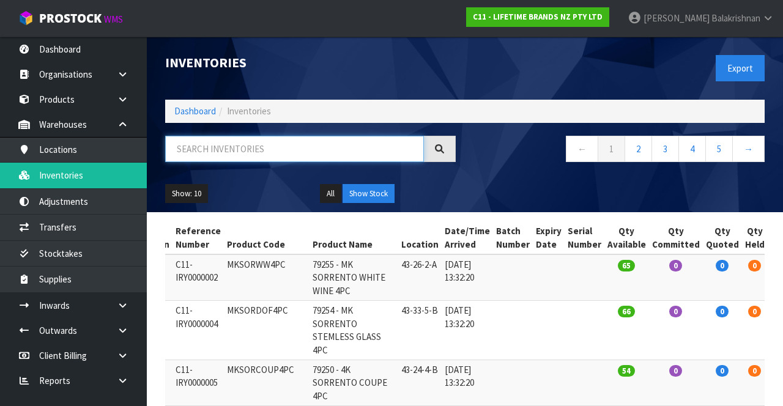
paste input "KE008OHERA"
type input "KE008OHERA"
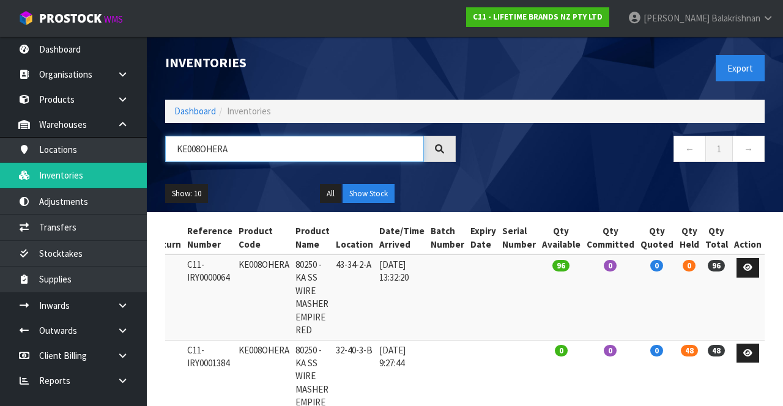
scroll to position [0, 39]
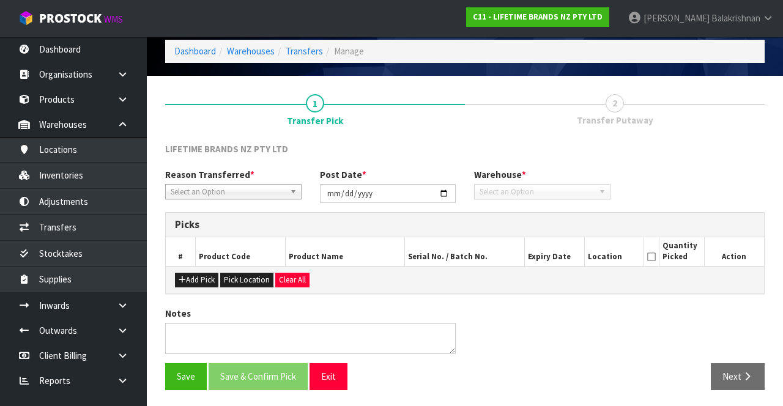
type input "[DATE]"
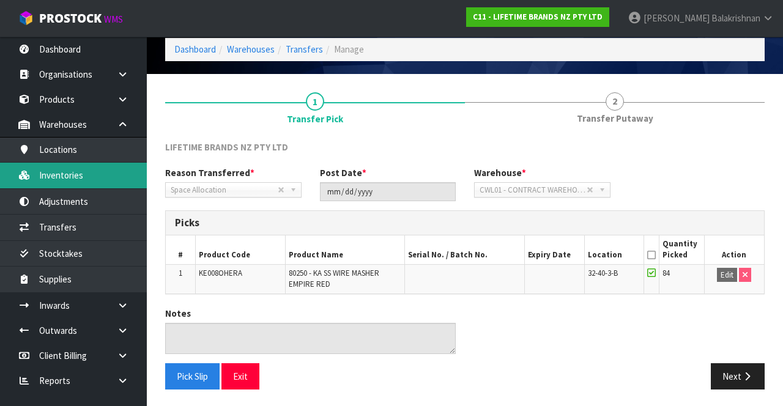
click at [96, 176] on link "Inventories" at bounding box center [73, 175] width 147 height 25
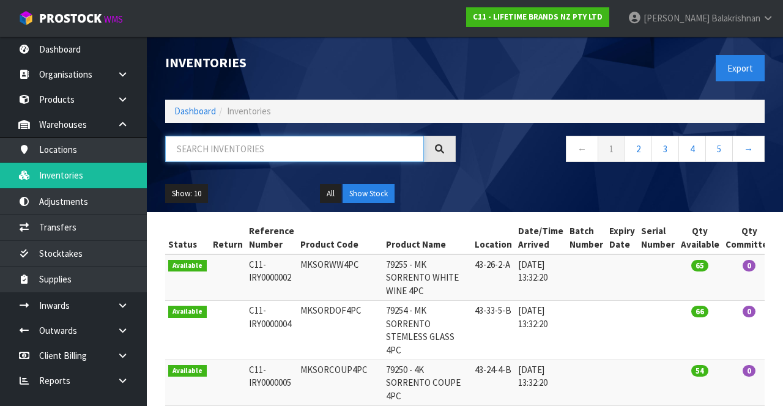
click at [256, 143] on input "text" at bounding box center [294, 149] width 259 height 26
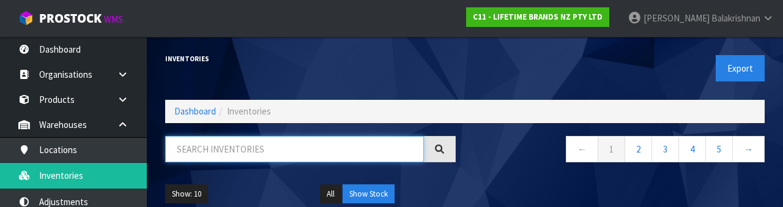
paste input "KE008OHERA"
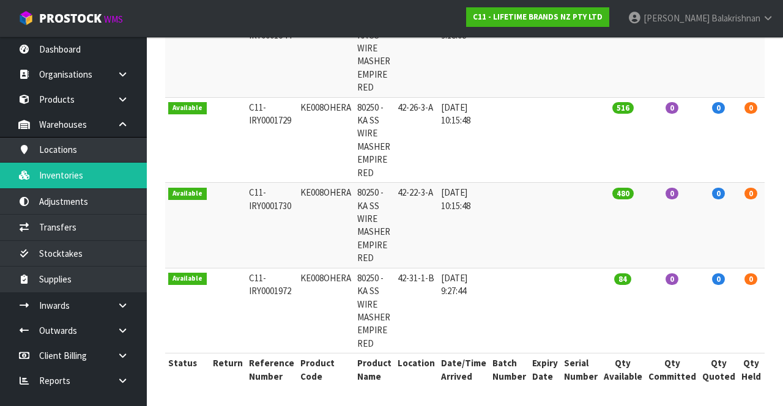
scroll to position [174, 0]
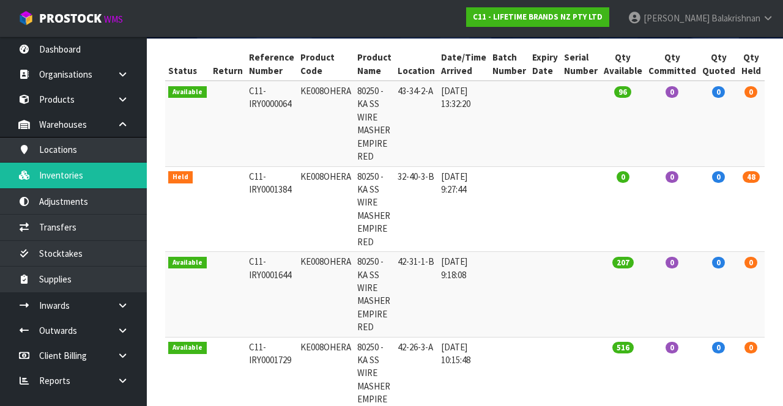
type input "KE008OHERA"
click at [503, 225] on td at bounding box center [510, 209] width 40 height 86
copy td "KE008OHERA"
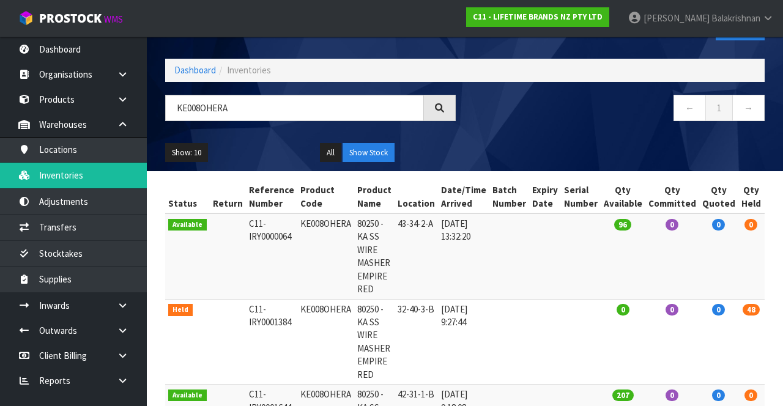
scroll to position [0, 0]
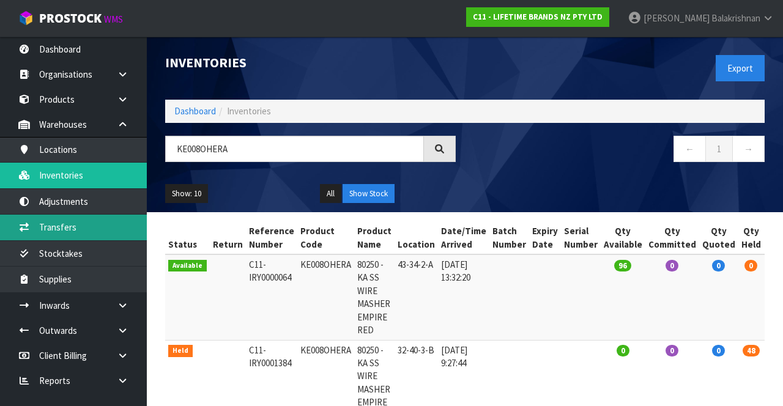
click at [92, 228] on link "Transfers" at bounding box center [73, 227] width 147 height 25
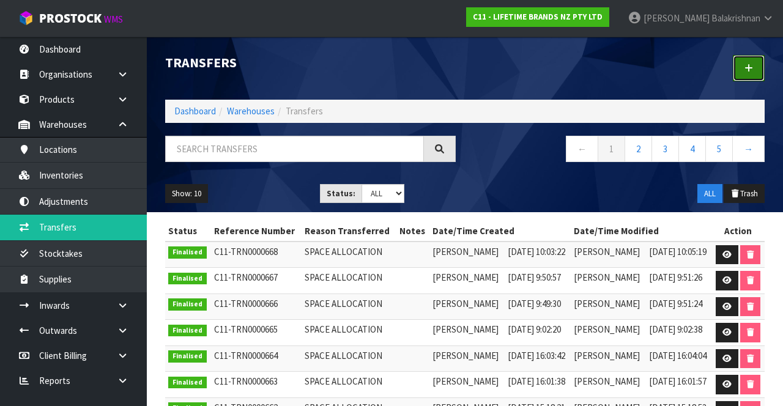
click at [755, 76] on link at bounding box center [749, 68] width 32 height 26
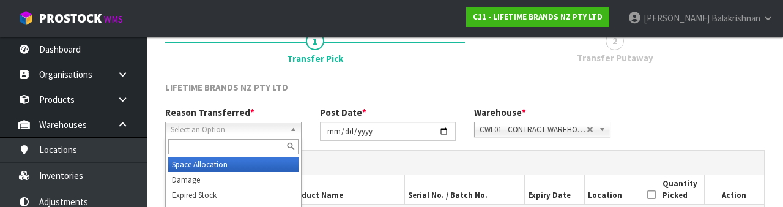
scroll to position [146, 0]
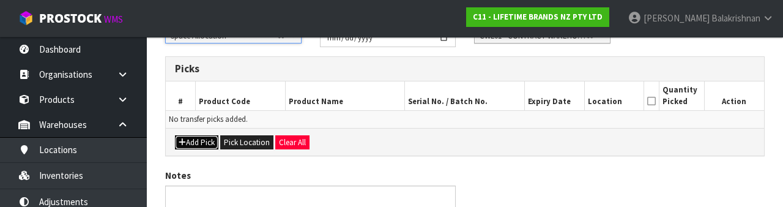
click at [194, 146] on button "Add Pick" at bounding box center [196, 142] width 43 height 15
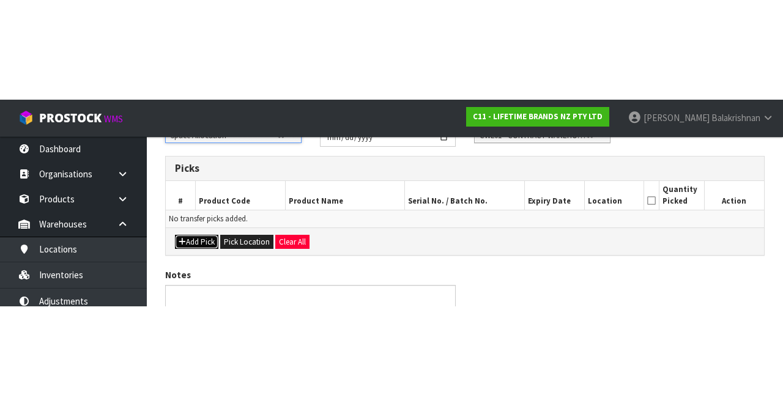
scroll to position [70, 0]
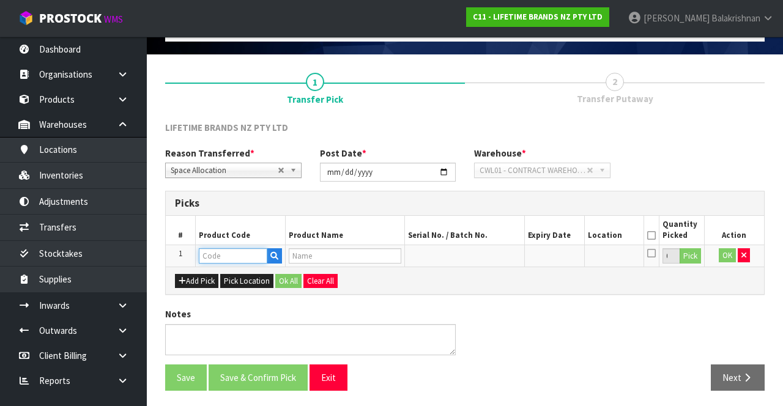
click at [228, 248] on input "text" at bounding box center [233, 255] width 69 height 15
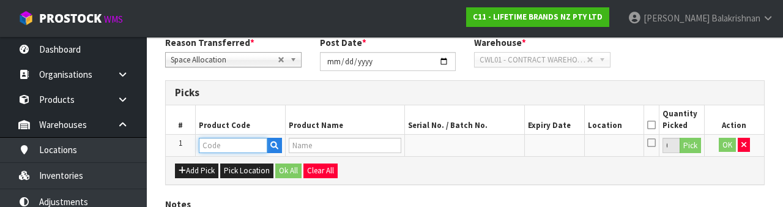
scroll to position [214, 0]
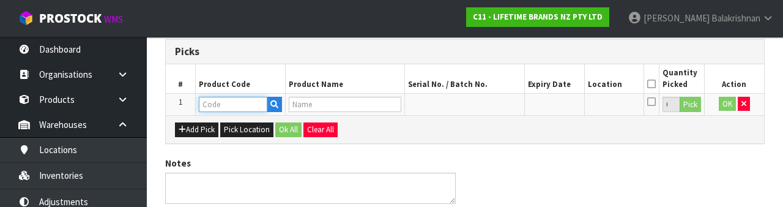
type input "KE008OHERA"
type input "80250 - KA SS WIRE MASHER EMPIRE RED"
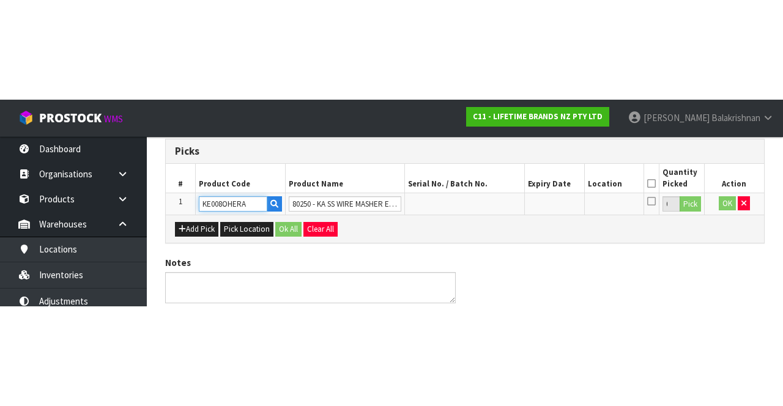
scroll to position [70, 0]
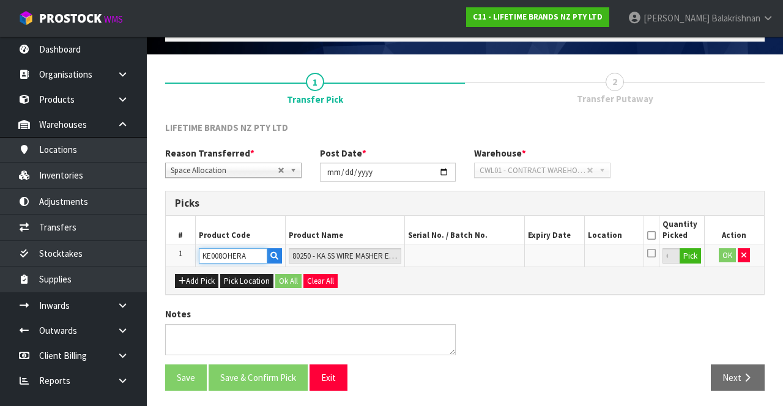
type input "KE008OHERA"
click at [696, 250] on button "Pick" at bounding box center [690, 256] width 21 height 16
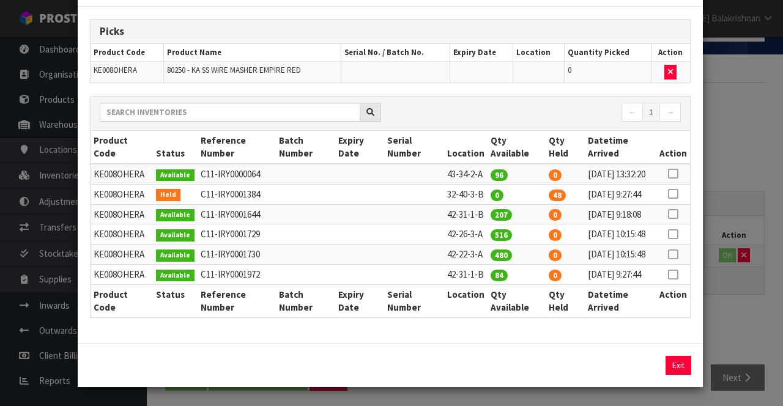
scroll to position [64, 0]
click at [678, 194] on icon at bounding box center [673, 194] width 10 height 1
click at [638, 367] on button "Assign Pick" at bounding box center [637, 365] width 50 height 19
type input "48"
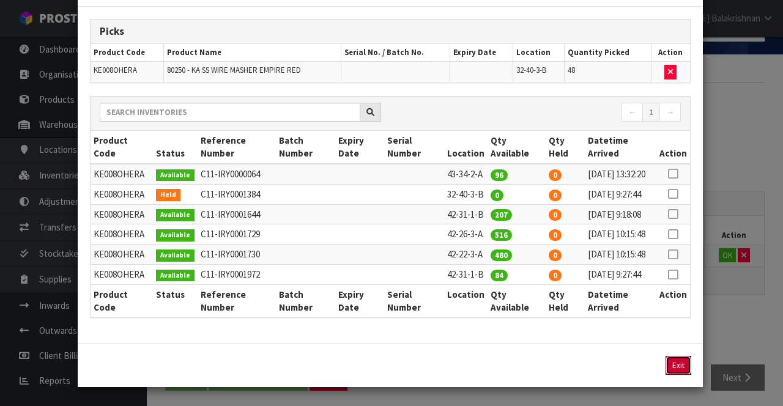
click at [682, 368] on button "Exit" at bounding box center [679, 365] width 26 height 19
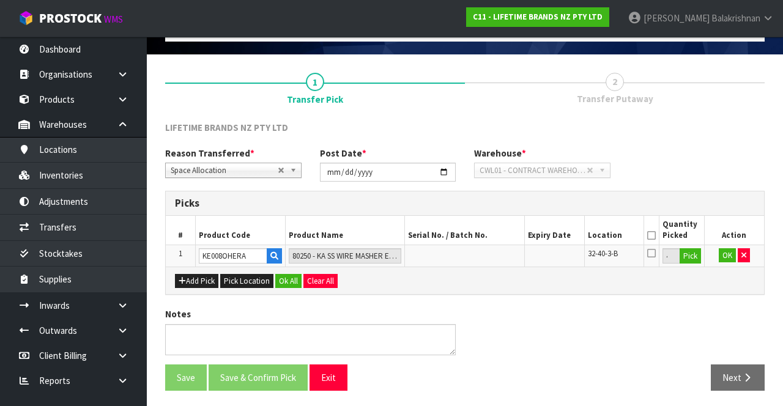
click at [652, 236] on icon at bounding box center [651, 236] width 9 height 1
click at [730, 253] on button "OK" at bounding box center [727, 255] width 17 height 15
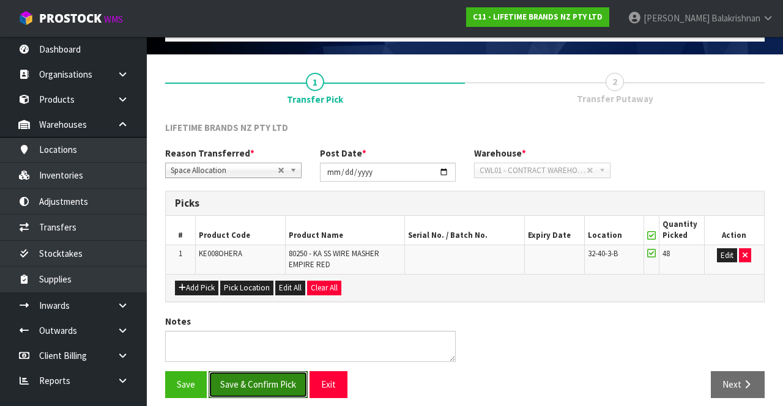
click at [262, 393] on button "Save & Confirm Pick" at bounding box center [258, 384] width 99 height 26
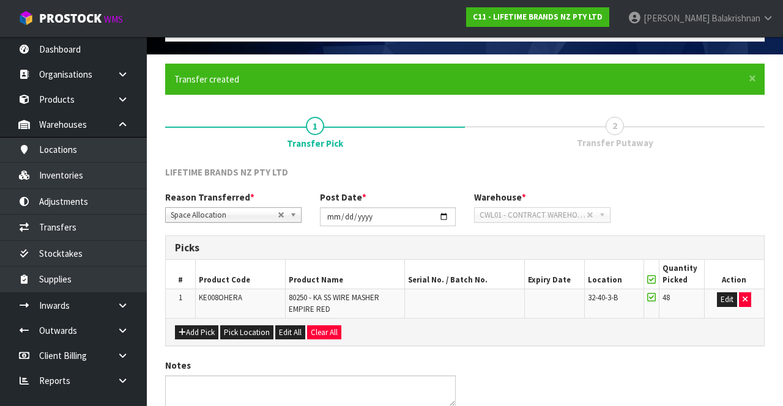
scroll to position [0, 0]
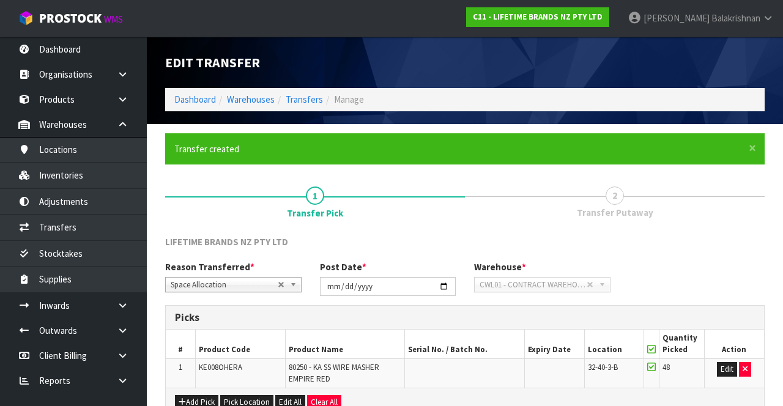
scroll to position [95, 0]
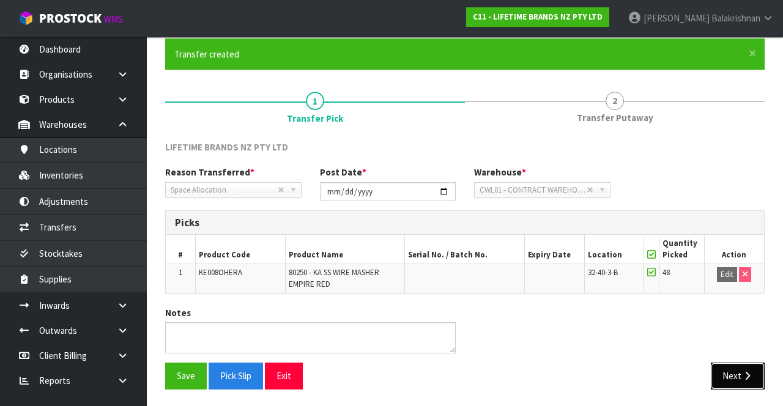
click at [745, 374] on icon "button" at bounding box center [748, 375] width 12 height 9
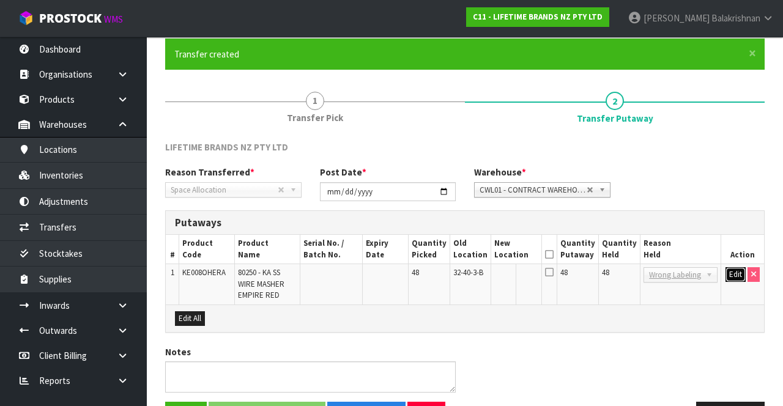
click at [728, 270] on button "Edit" at bounding box center [736, 274] width 20 height 15
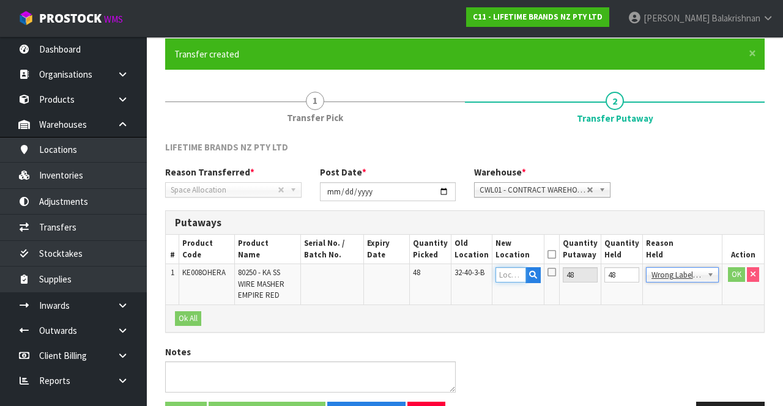
click at [518, 273] on input "text" at bounding box center [511, 274] width 30 height 15
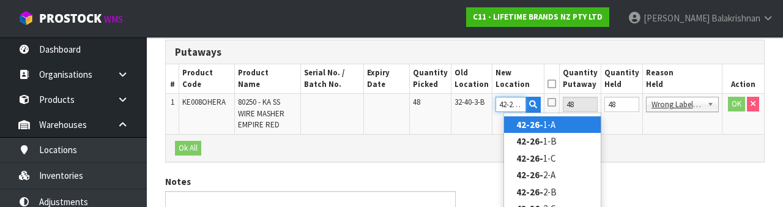
scroll to position [0, 0]
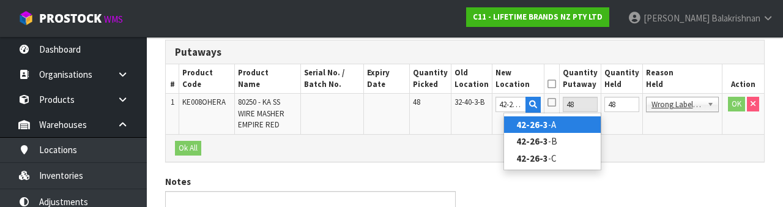
click at [572, 122] on link "42-26-3 -A" at bounding box center [552, 124] width 97 height 17
type input "42-26-3-A"
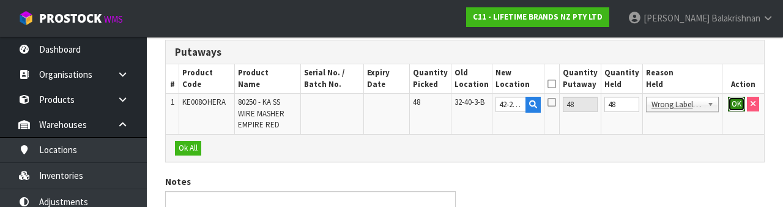
click at [729, 106] on button "OK" at bounding box center [736, 104] width 17 height 15
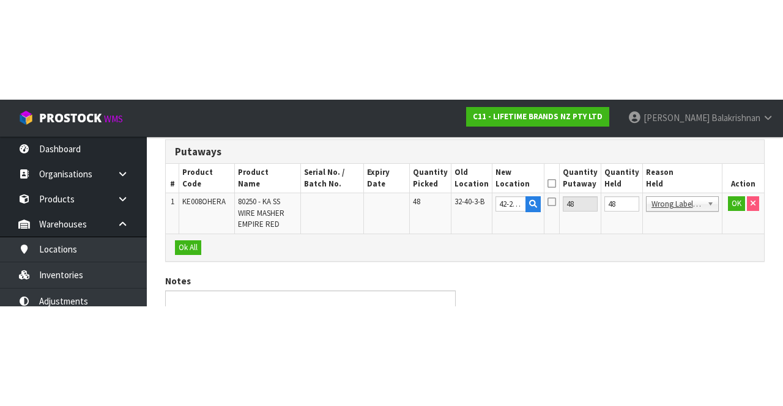
scroll to position [133, 0]
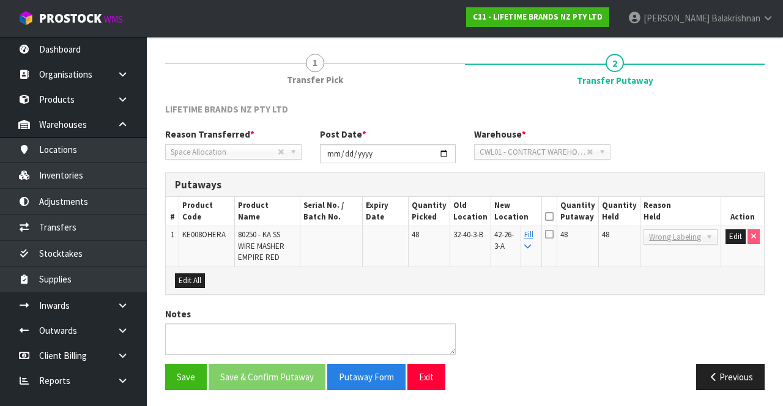
click at [554, 217] on icon at bounding box center [549, 217] width 9 height 1
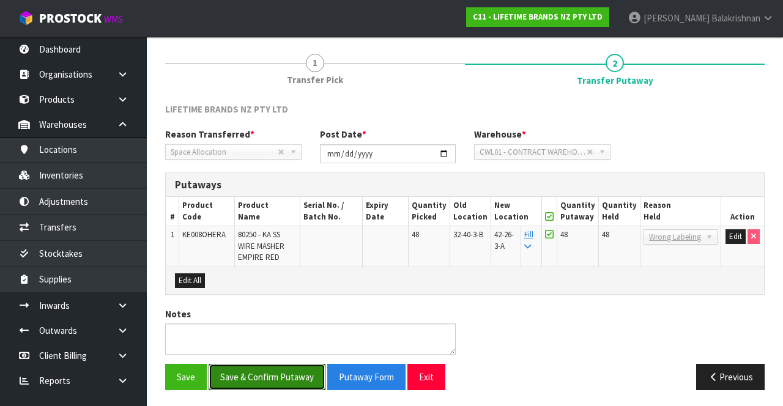
click at [274, 375] on button "Save & Confirm Putaway" at bounding box center [267, 377] width 117 height 26
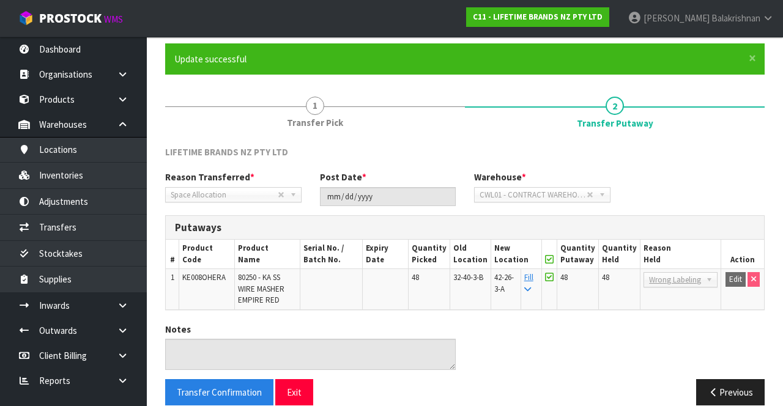
scroll to position [94, 0]
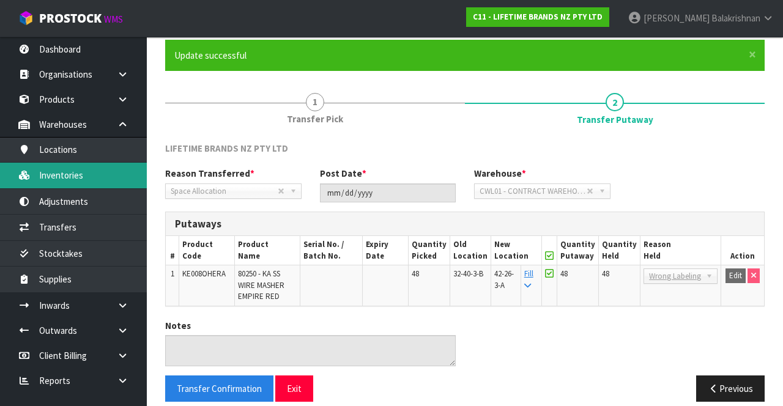
click at [94, 168] on link "Inventories" at bounding box center [73, 175] width 147 height 25
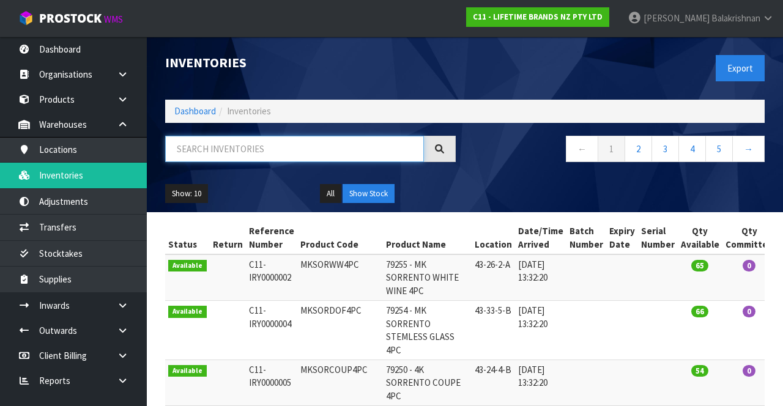
click at [274, 143] on input "text" at bounding box center [294, 149] width 259 height 26
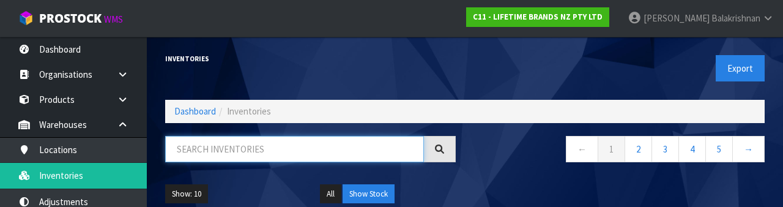
paste input "KE008OHERA"
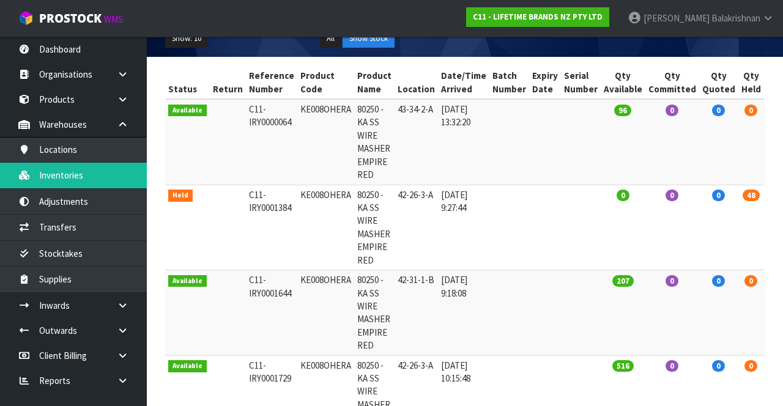
scroll to position [0, 39]
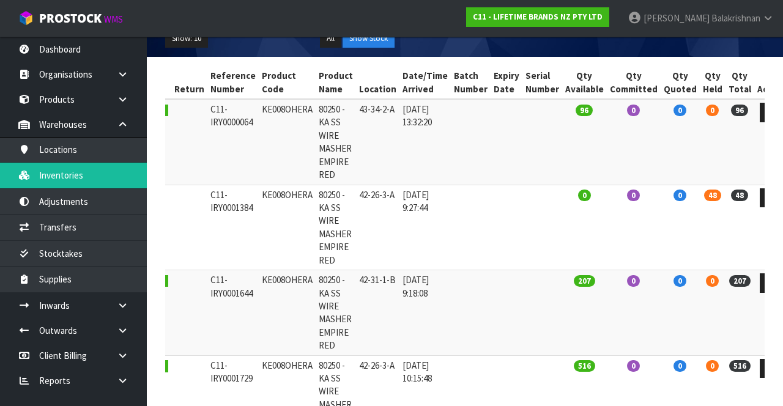
type input "KE008OHERA"
click at [767, 199] on icon at bounding box center [771, 198] width 9 height 8
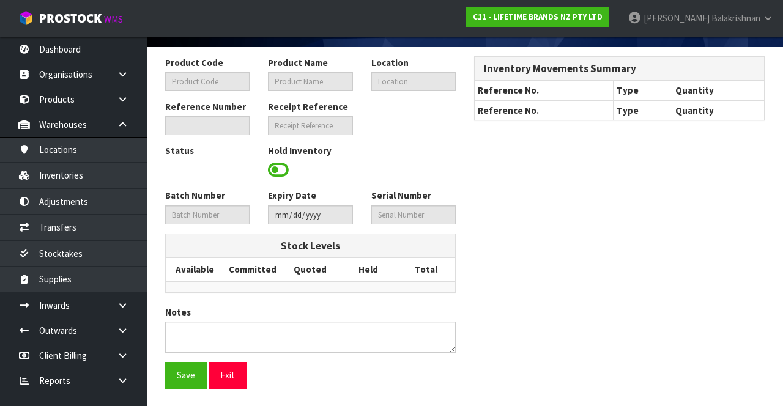
type input "KE008OHERA"
type input "80250 - KA SS WIRE MASHER EMPIRE RED"
type input "42-26-3-A"
type input "C11-IRY0001384"
type input "C11-REC0000044"
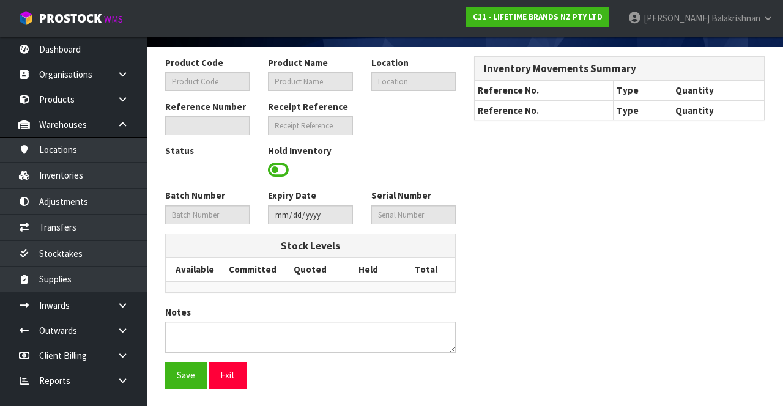
type textarea "AUD PRICING. CHECKED WITH DIVI OK TO TRANSFER"
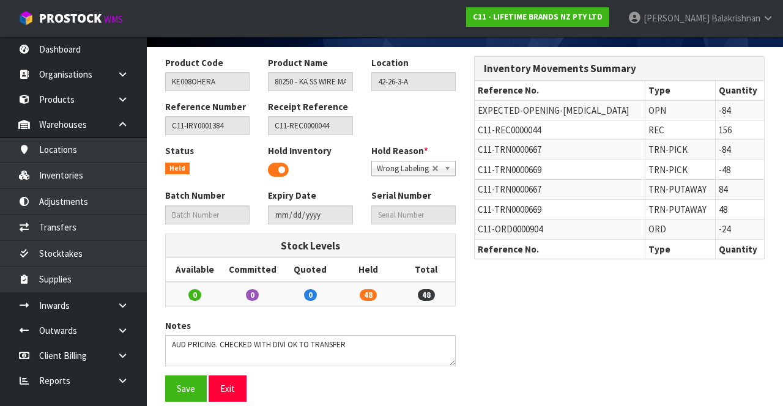
scroll to position [90, 0]
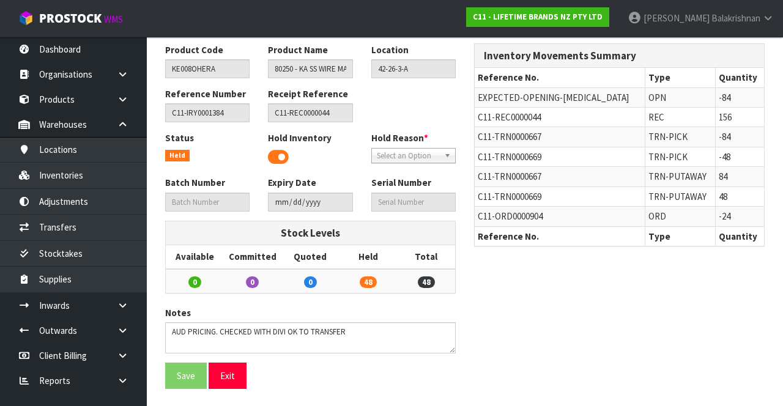
click at [280, 155] on span at bounding box center [278, 157] width 21 height 18
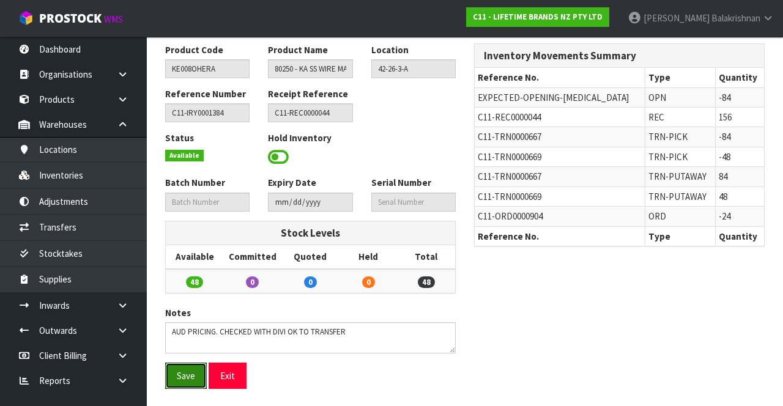
click at [179, 378] on button "Save" at bounding box center [186, 376] width 42 height 26
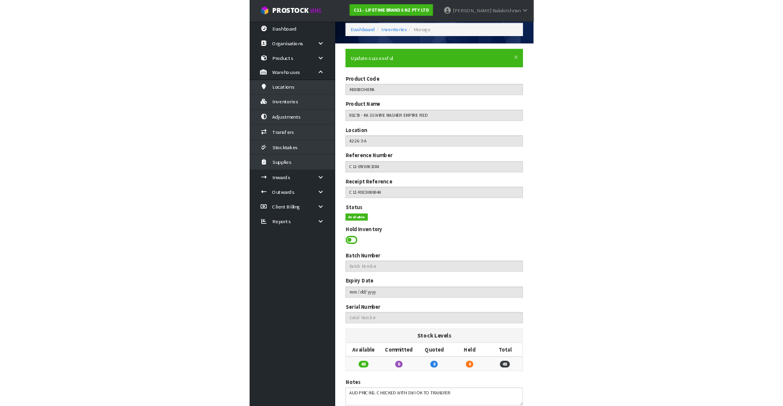
scroll to position [53, 0]
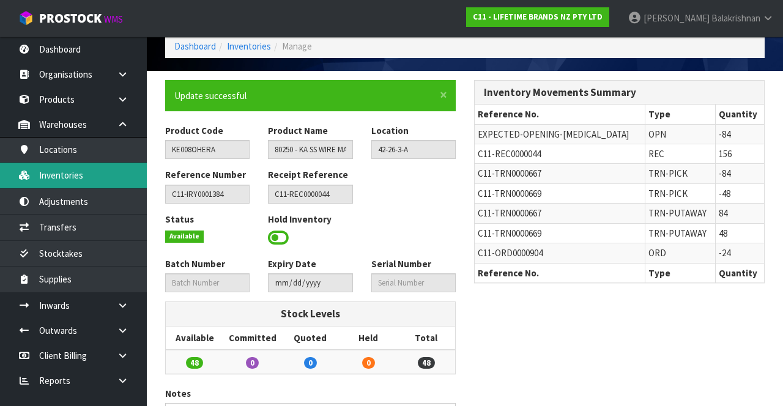
click at [87, 177] on link "Inventories" at bounding box center [73, 175] width 147 height 25
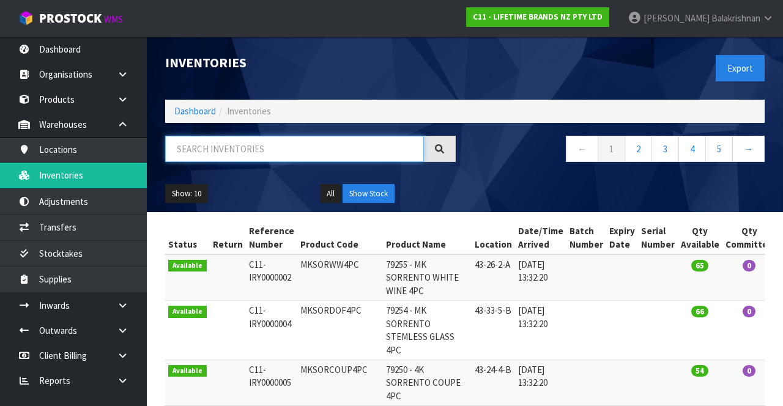
click at [241, 143] on input "text" at bounding box center [294, 149] width 259 height 26
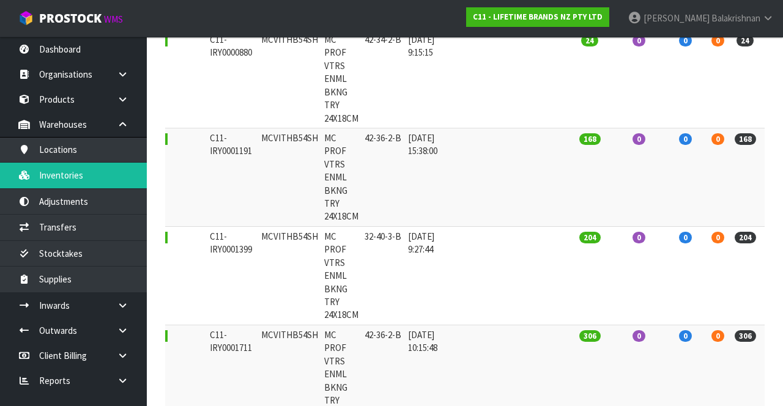
scroll to position [323, 0]
type input "MCVITHB54SH"
click at [378, 227] on td "32-40-3-B" at bounding box center [383, 276] width 43 height 99
copy td "MCVITHB54SH"
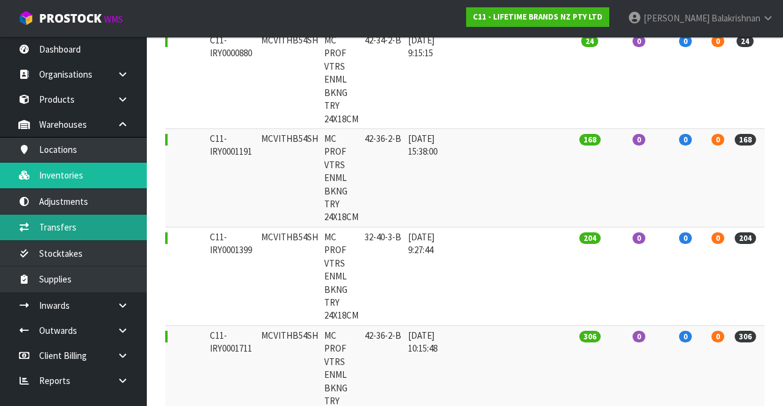
click at [100, 220] on link "Transfers" at bounding box center [73, 227] width 147 height 25
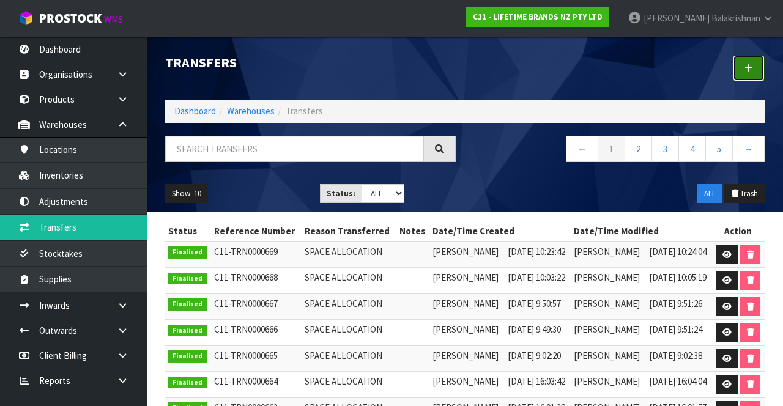
click at [745, 72] on link at bounding box center [749, 68] width 32 height 26
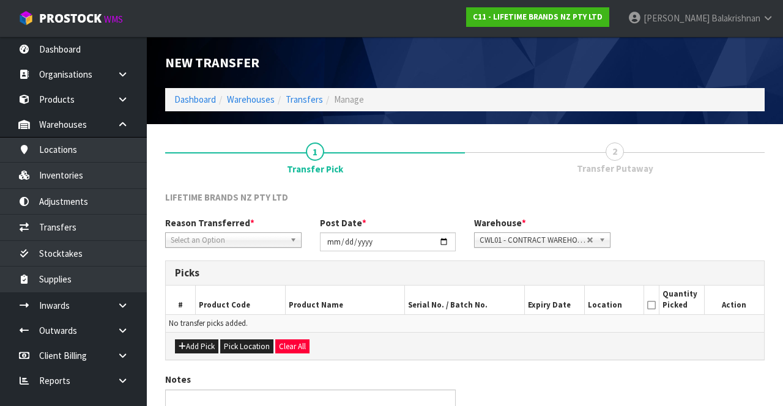
click at [250, 225] on span "*" at bounding box center [252, 223] width 4 height 12
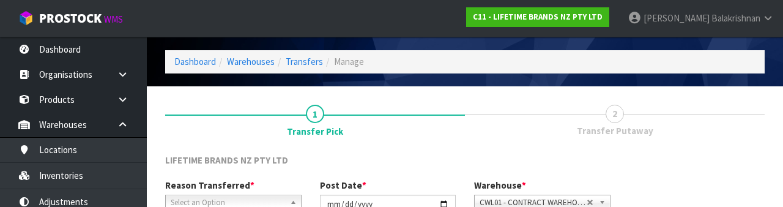
scroll to position [146, 0]
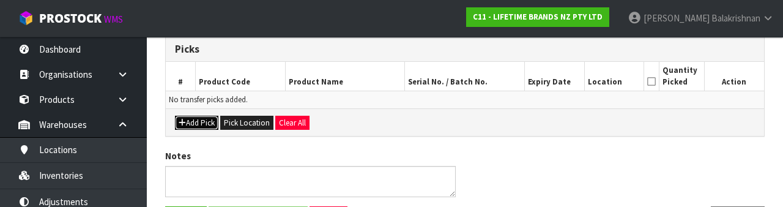
click at [203, 127] on button "Add Pick" at bounding box center [196, 123] width 43 height 15
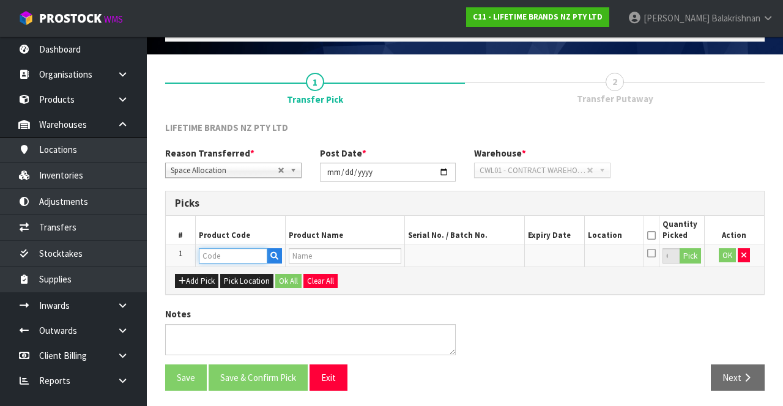
click at [226, 255] on input "text" at bounding box center [233, 255] width 69 height 15
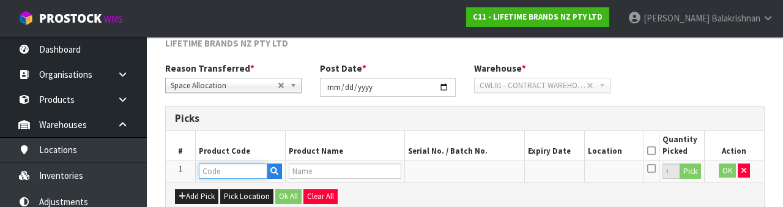
scroll to position [214, 0]
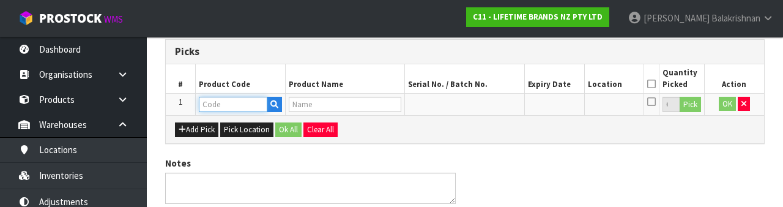
type input "5"
type input "MCVITHB54SH"
type input "MC PROF VTRS ENML BKNG TRY 24X18CM"
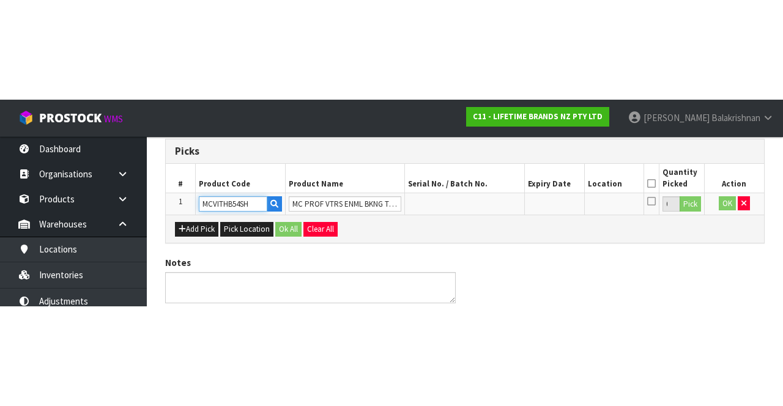
scroll to position [70, 0]
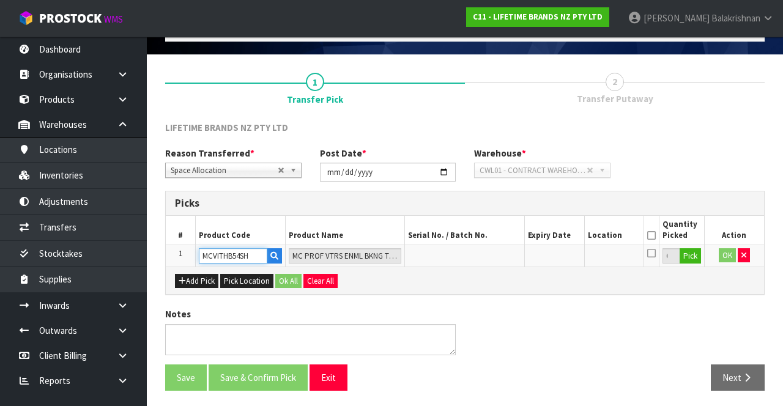
type input "MCVITHB54SH"
click at [693, 256] on button "Pick" at bounding box center [690, 256] width 21 height 16
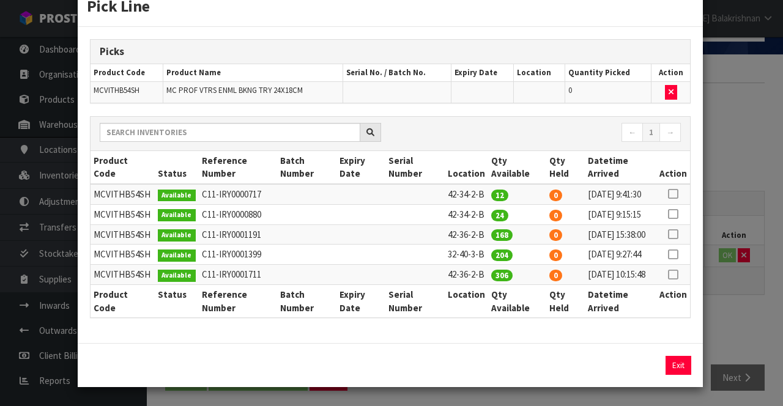
scroll to position [55, 0]
click at [676, 255] on icon at bounding box center [673, 255] width 10 height 1
click at [644, 368] on button "Assign Pick" at bounding box center [637, 365] width 50 height 19
type input "204"
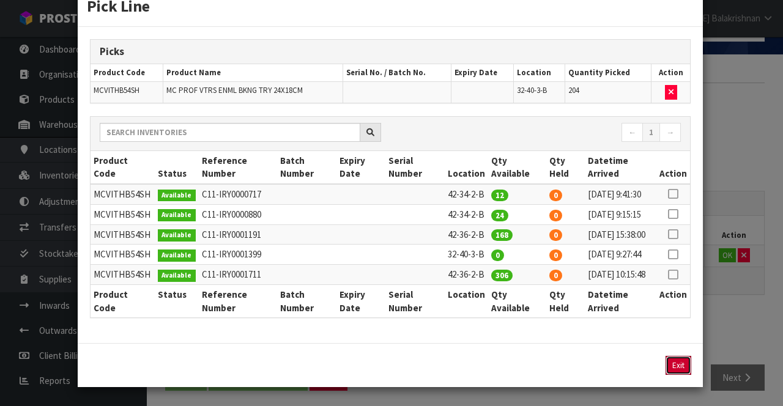
click at [677, 364] on button "Exit" at bounding box center [679, 365] width 26 height 19
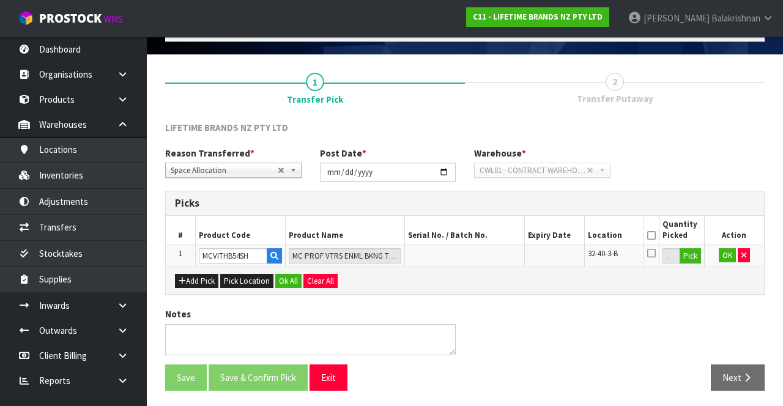
click at [656, 236] on icon at bounding box center [651, 236] width 9 height 1
click at [728, 250] on button "OK" at bounding box center [727, 255] width 17 height 15
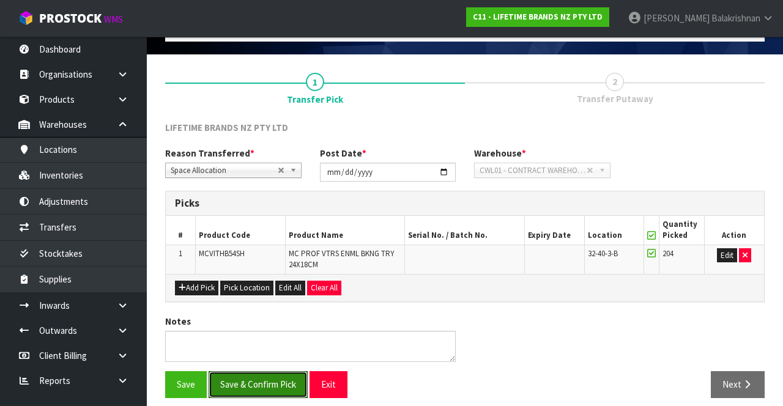
click at [270, 378] on button "Save & Confirm Pick" at bounding box center [258, 384] width 99 height 26
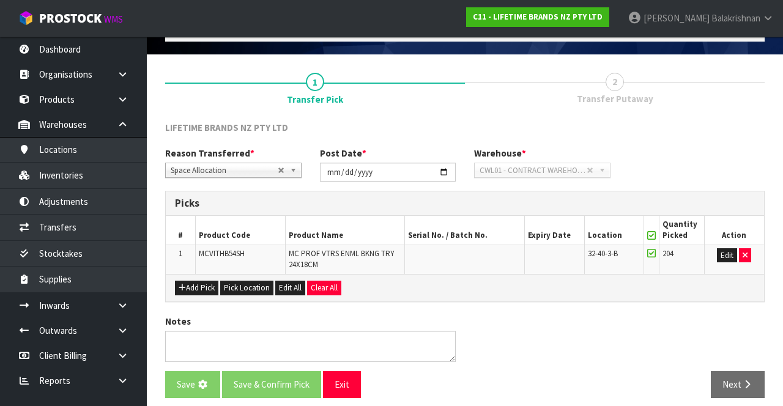
scroll to position [0, 0]
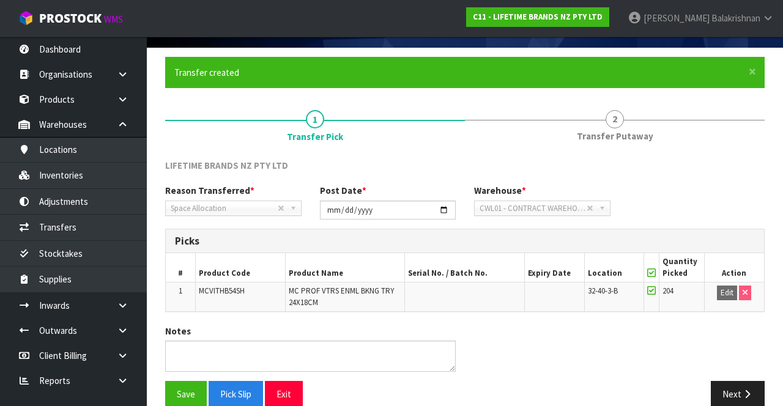
scroll to position [95, 0]
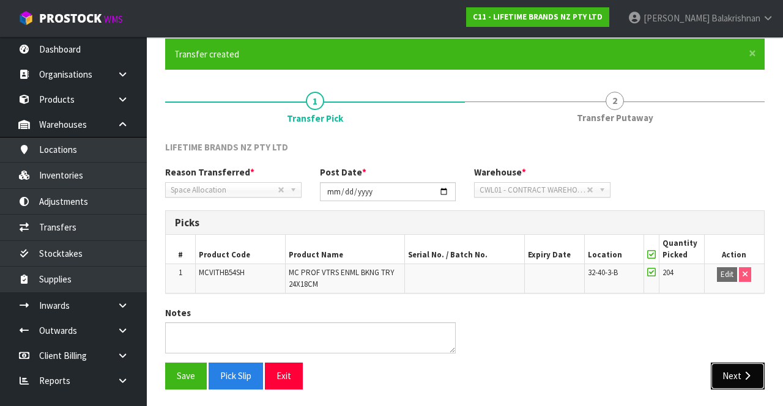
click at [732, 376] on button "Next" at bounding box center [738, 376] width 54 height 26
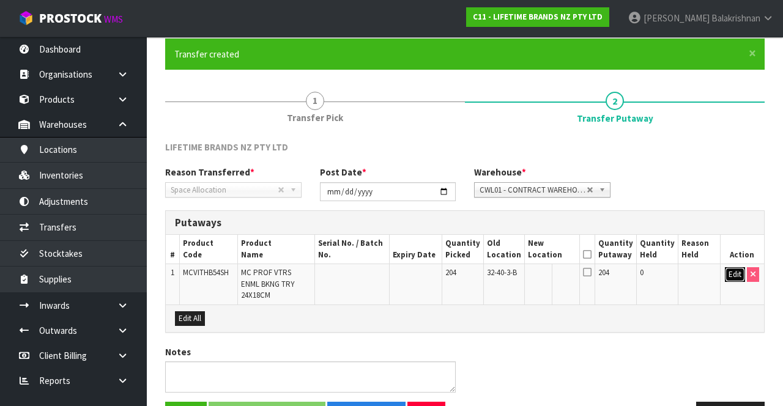
click at [736, 278] on button "Edit" at bounding box center [735, 274] width 20 height 15
click at [555, 276] on input "text" at bounding box center [546, 274] width 34 height 15
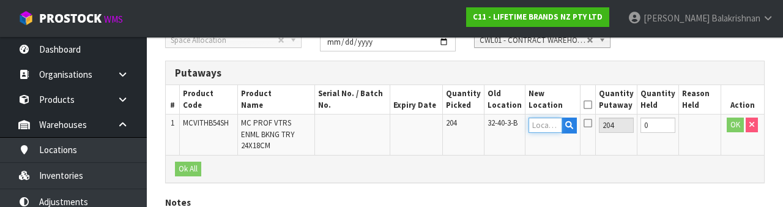
scroll to position [258, 0]
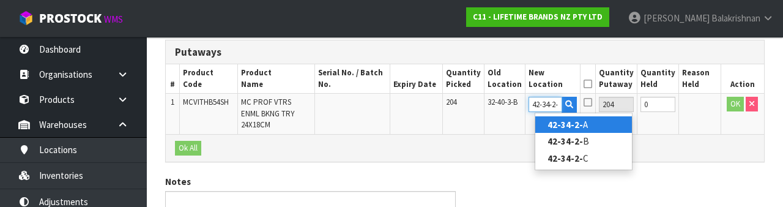
type input "42-34-2-B"
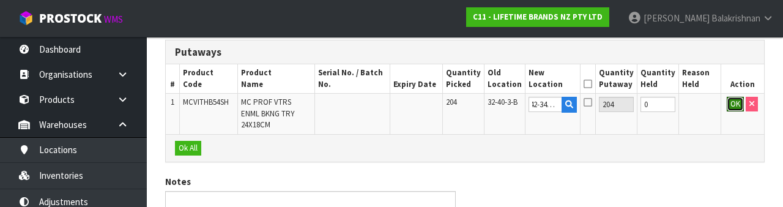
click at [728, 105] on button "OK" at bounding box center [735, 104] width 17 height 15
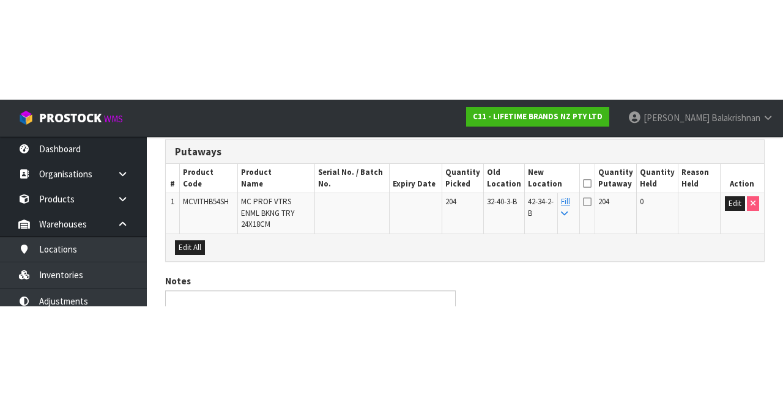
scroll to position [121, 0]
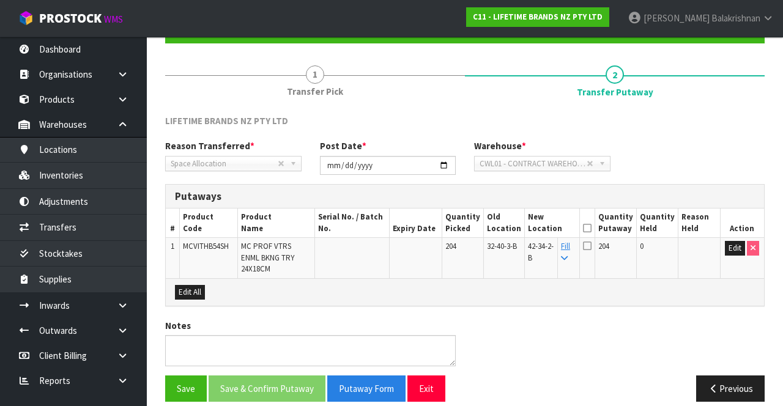
click at [591, 245] on icon at bounding box center [587, 246] width 9 height 10
click at [0, 0] on input "checkbox" at bounding box center [0, 0] width 0 height 0
click at [592, 228] on icon at bounding box center [587, 228] width 9 height 1
click at [282, 376] on button "Save & Confirm Putaway" at bounding box center [267, 389] width 117 height 26
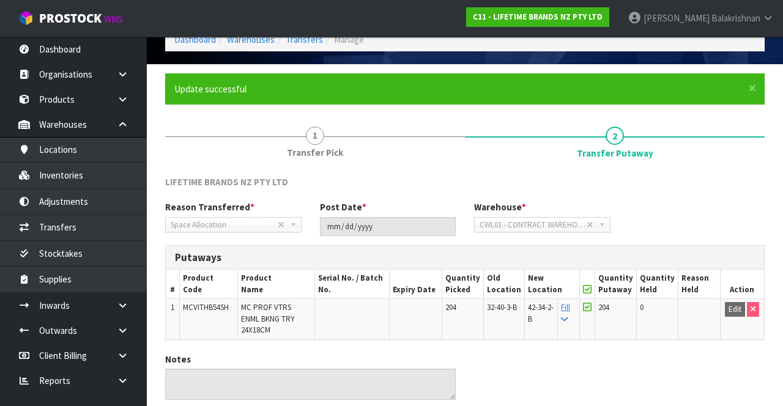
scroll to position [95, 0]
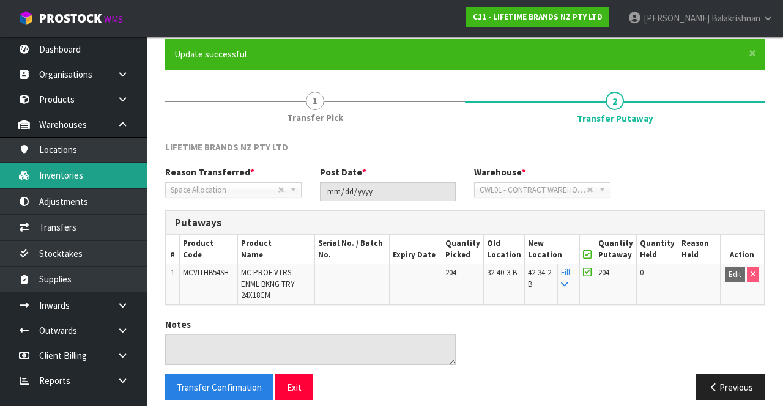
click at [75, 170] on link "Inventories" at bounding box center [73, 175] width 147 height 25
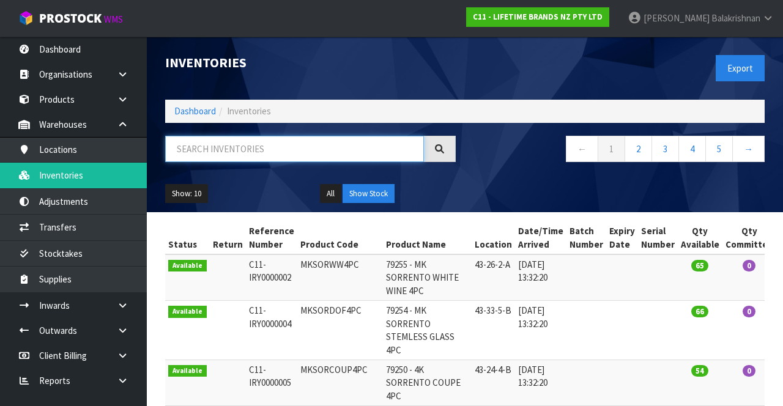
click at [282, 143] on input "text" at bounding box center [294, 149] width 259 height 26
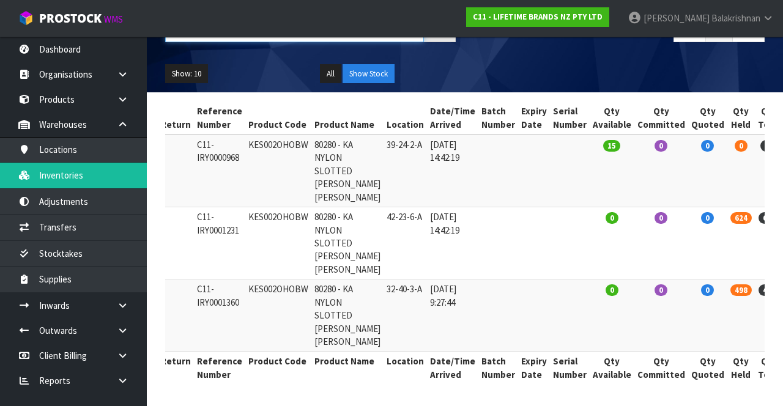
scroll to position [197, 0]
type input "KES002OHOBW"
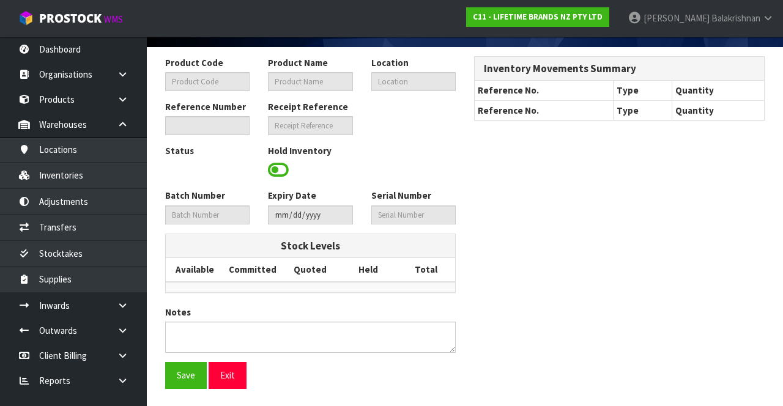
type input "KES002OHOBW"
type input "80280 - KA NYLON SLOTTED [PERSON_NAME] [PERSON_NAME]"
type input "42-23-6-A"
type input "C11-IRY0001231"
type textarea "NO LABELS"
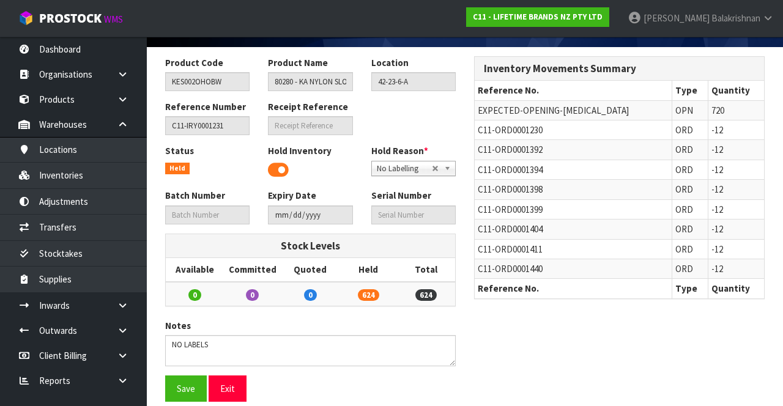
click at [750, 180] on td "-12" at bounding box center [736, 190] width 56 height 20
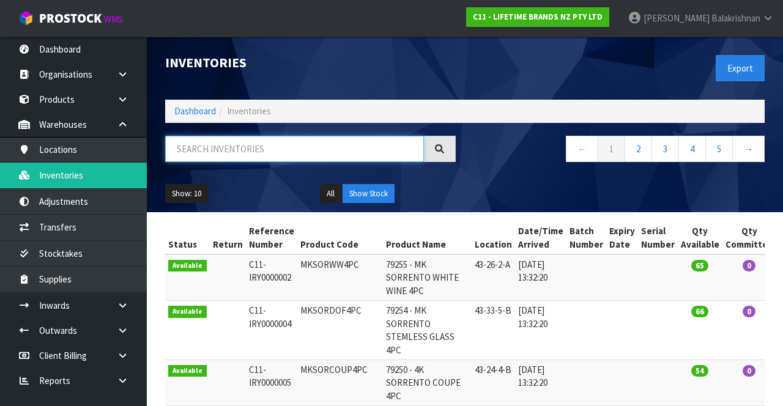
click at [316, 152] on input "text" at bounding box center [294, 149] width 259 height 26
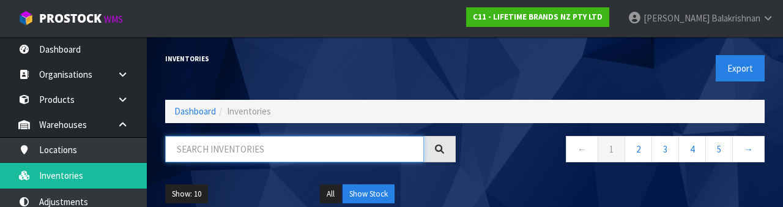
click at [244, 143] on input "text" at bounding box center [294, 149] width 259 height 26
paste input "MCVITHB54SH"
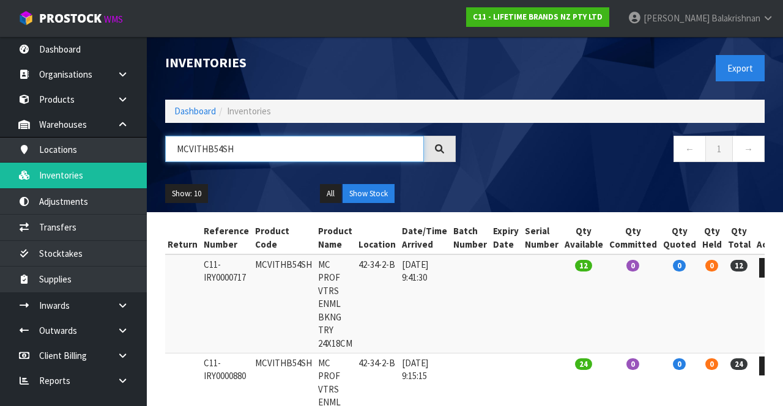
click at [304, 146] on input "MCVITHB54SH" at bounding box center [294, 149] width 259 height 26
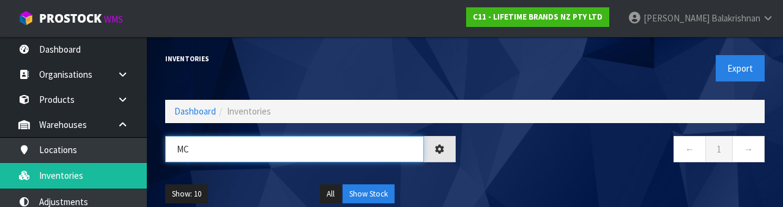
type input "M"
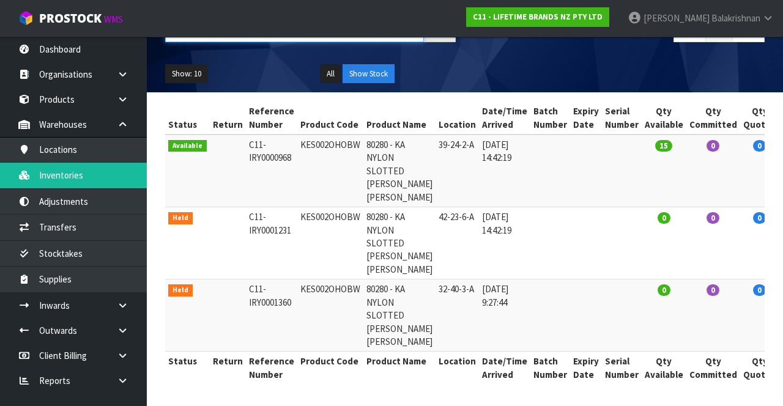
type input "KES002OHOBW"
copy td "KES002OHOBW"
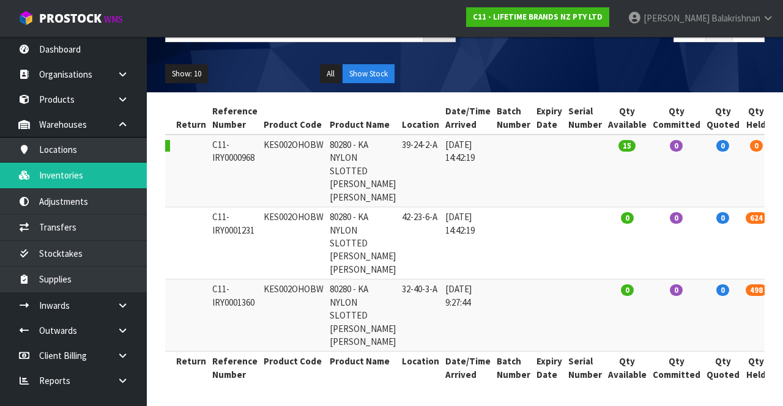
scroll to position [0, 52]
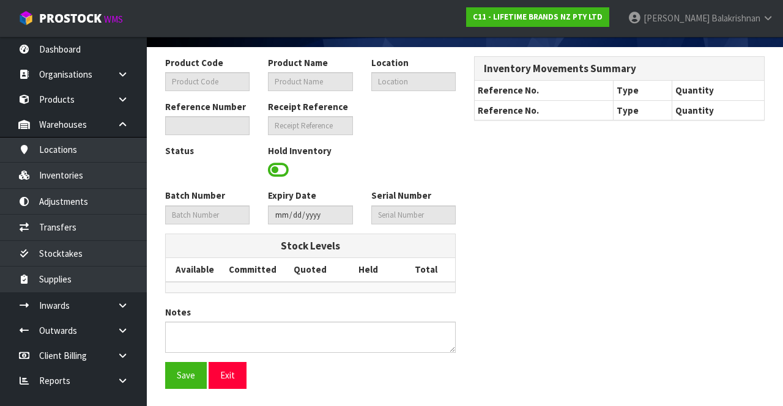
type input "KES002OHOBW"
type input "80280 - KA NYLON SLOTTED [PERSON_NAME] [PERSON_NAME]"
type input "42-23-6-A"
type input "C11-IRY0001231"
type textarea "NO LABELS"
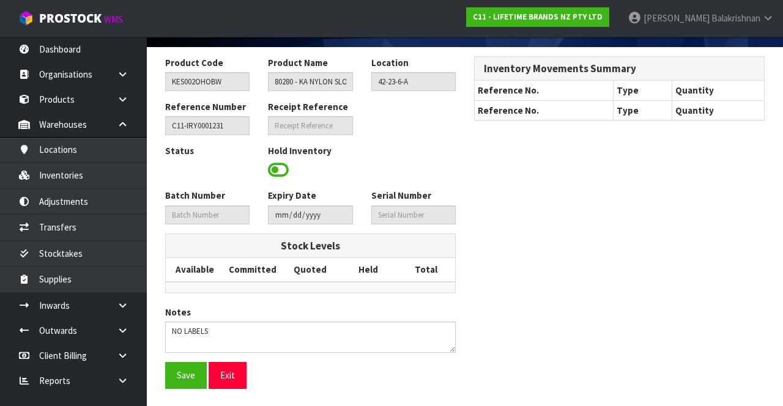
scroll to position [90, 0]
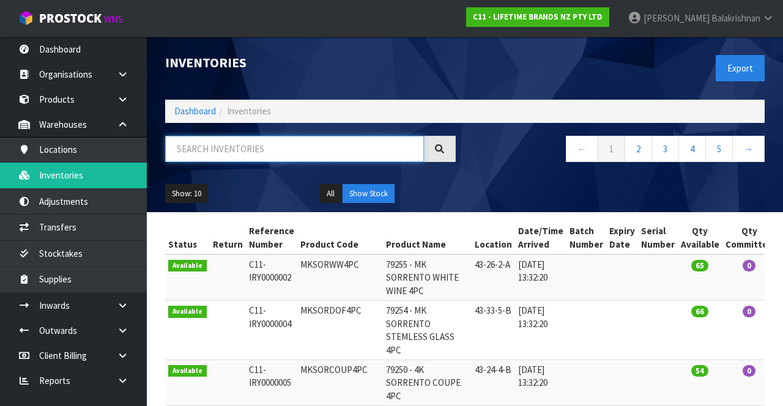
paste input "KES002OHOBW"
type input "KES002OHOBW"
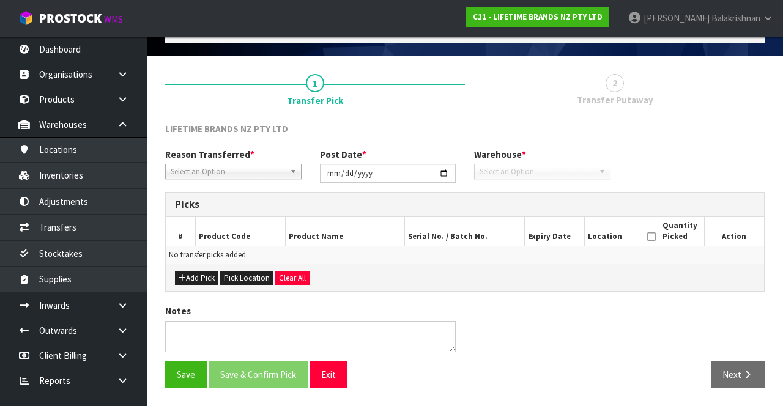
scroll to position [66, 0]
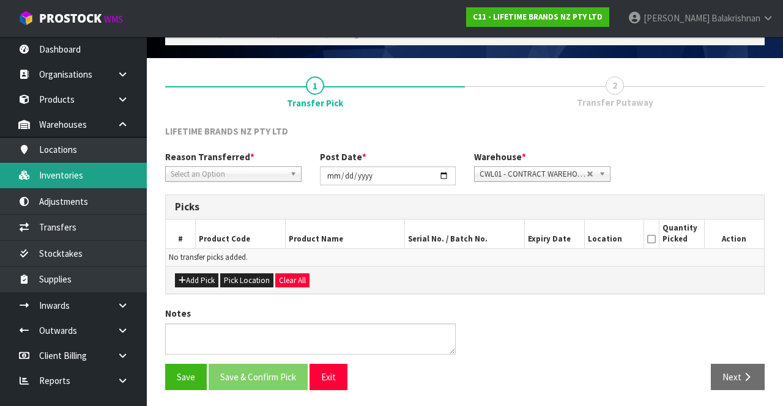
click at [88, 180] on link "Inventories" at bounding box center [73, 175] width 147 height 25
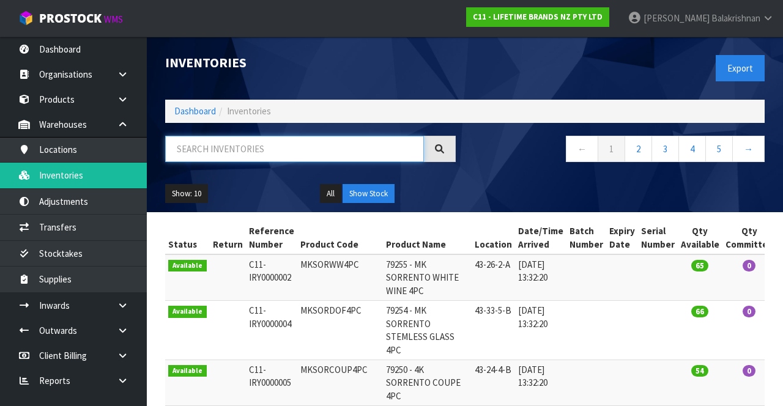
paste input "KES002OHOBW"
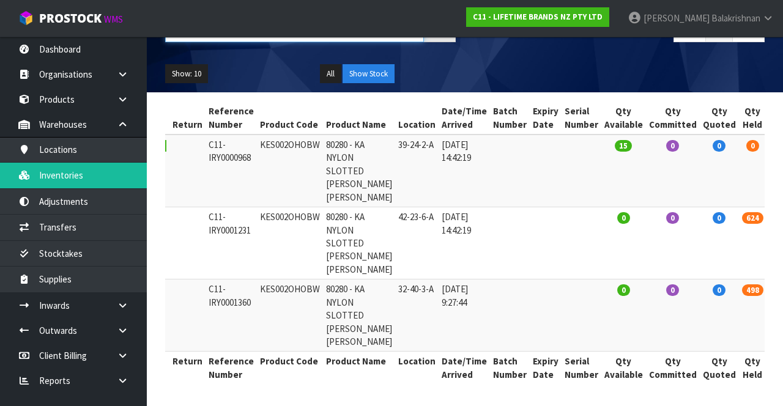
scroll to position [0, 52]
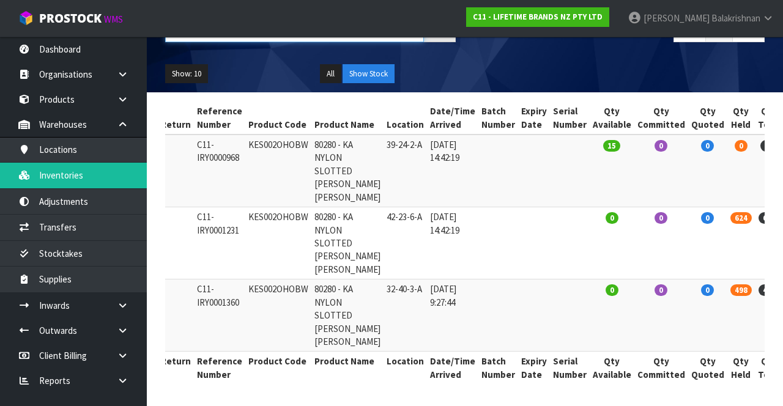
type input "KES002OHOBW"
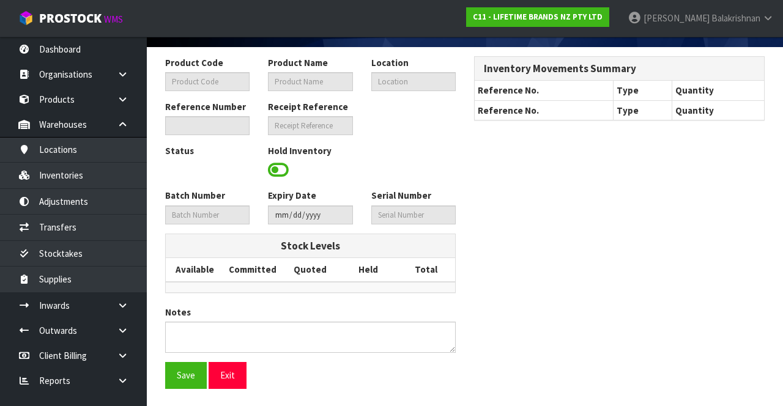
type input "KES002OHOBW"
type input "80280 - KA NYLON SLOTTED [PERSON_NAME] [PERSON_NAME]"
type input "32-40-3-A"
type input "C11-IRY0001360"
type input "C11-REC0000044"
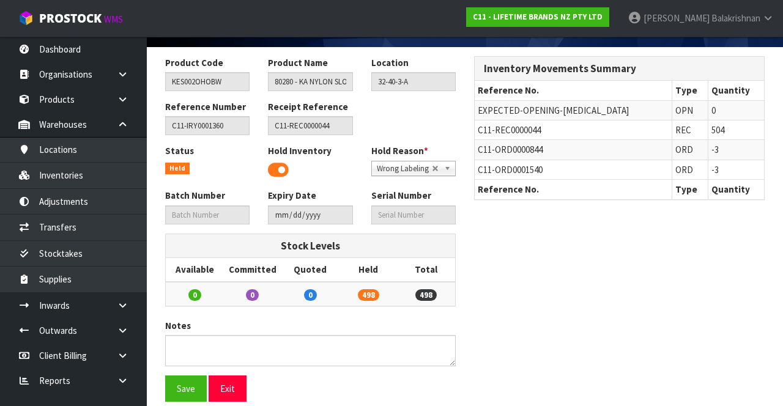
scroll to position [90, 0]
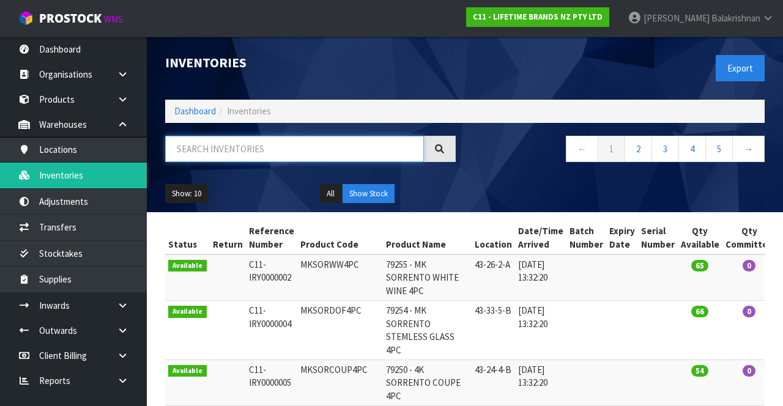
paste input "KES002OHOBW"
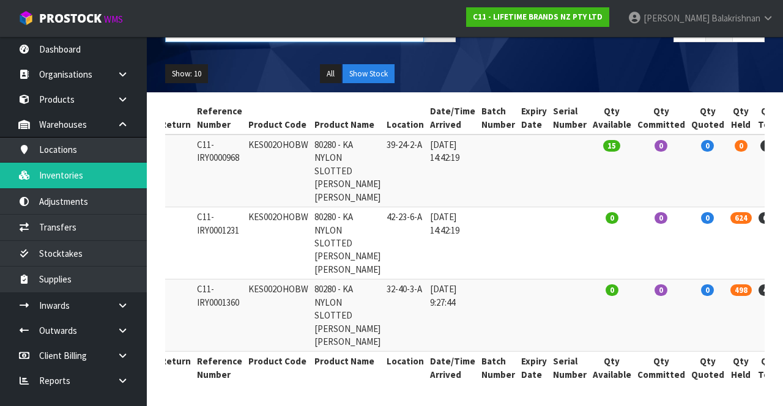
scroll to position [195, 0]
type input "KES002OHOBW"
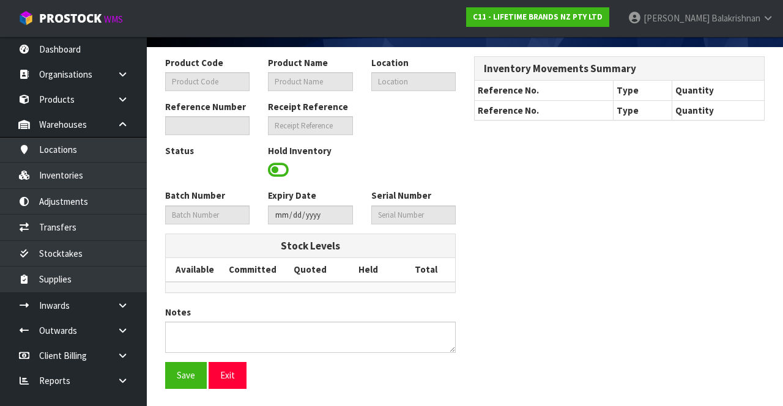
type input "KES002OHOBW"
type input "80280 - KA NYLON SLOTTED [PERSON_NAME] [PERSON_NAME]"
type input "42-23-6-A"
type input "C11-IRY0001231"
type textarea "NO LABELS"
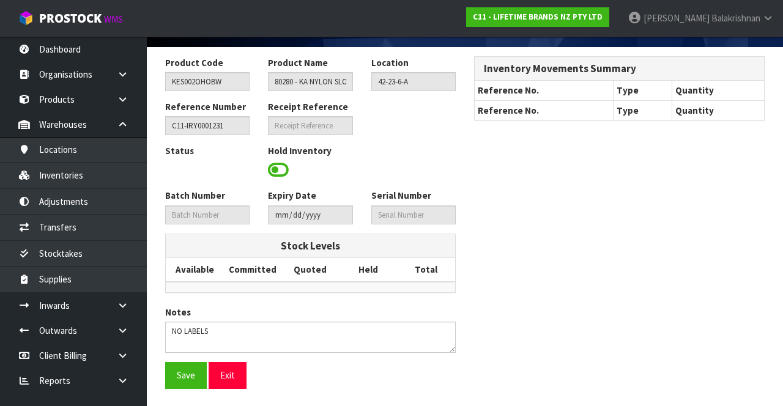
scroll to position [90, 0]
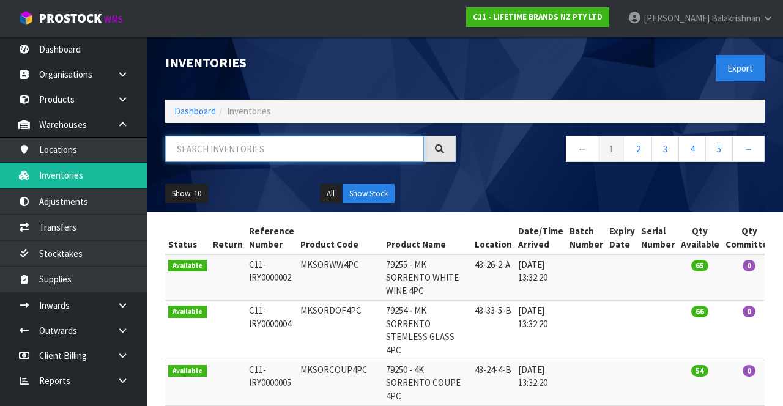
paste input "KES002OHOBW"
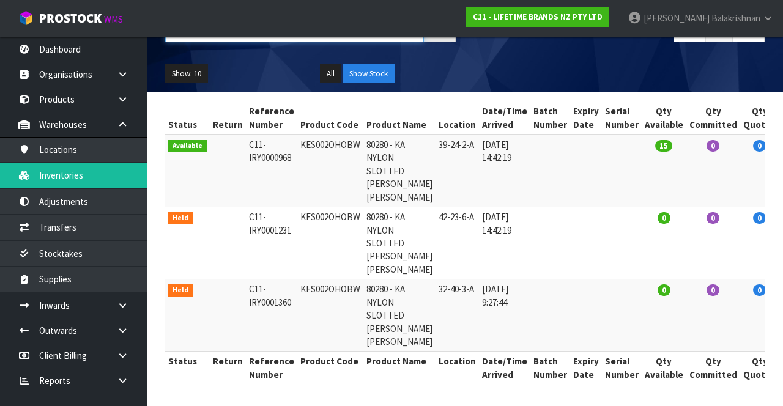
scroll to position [0, 52]
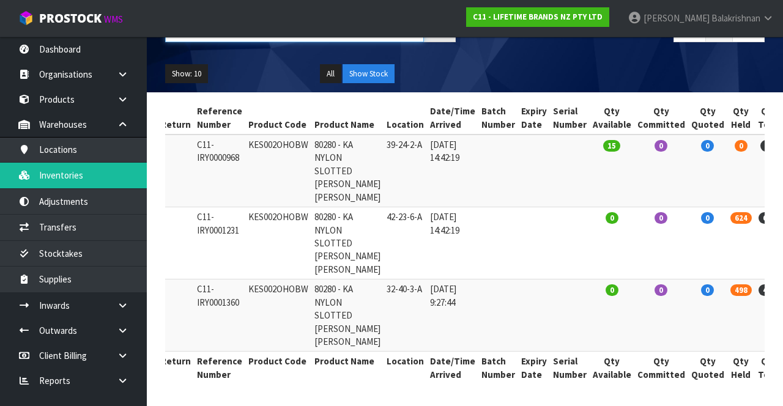
type input "KES002OHOBW"
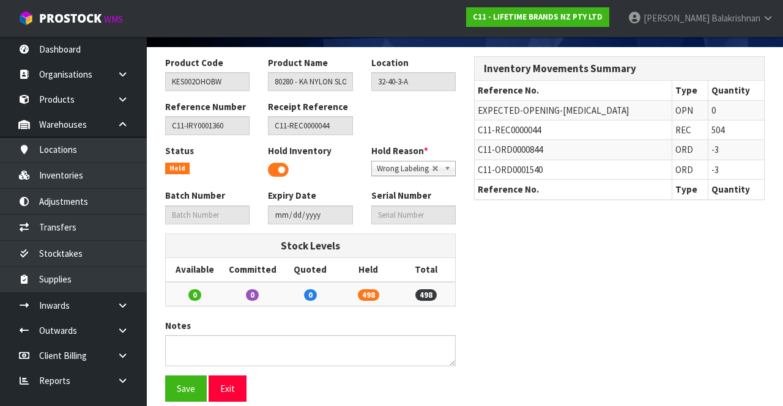
scroll to position [90, 0]
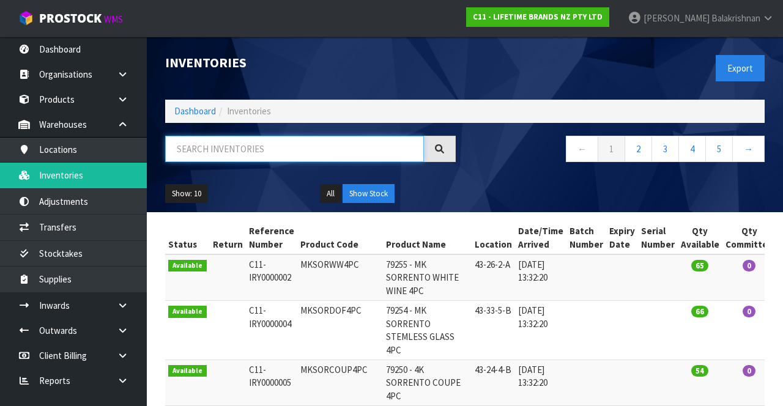
click at [195, 152] on input "text" at bounding box center [294, 149] width 259 height 26
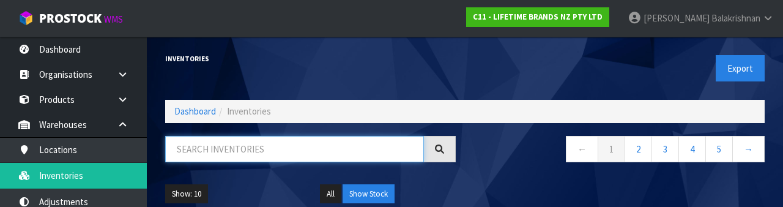
paste input "KES002OHOBW"
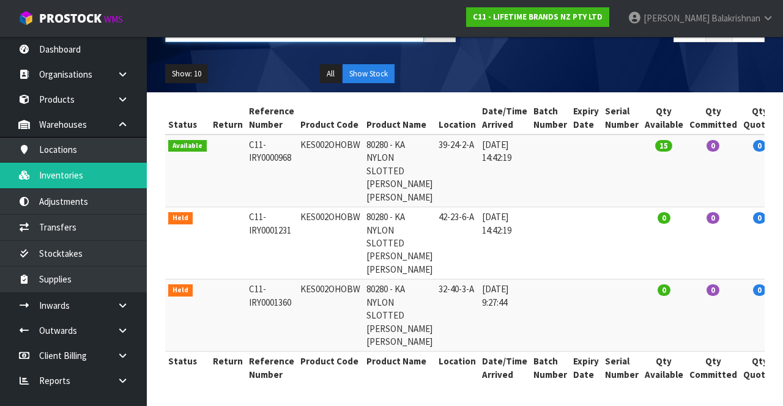
scroll to position [0, 52]
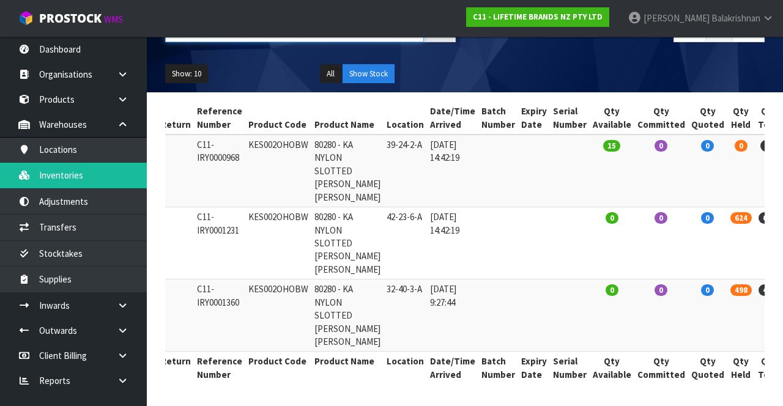
type input "KES002OHOBW"
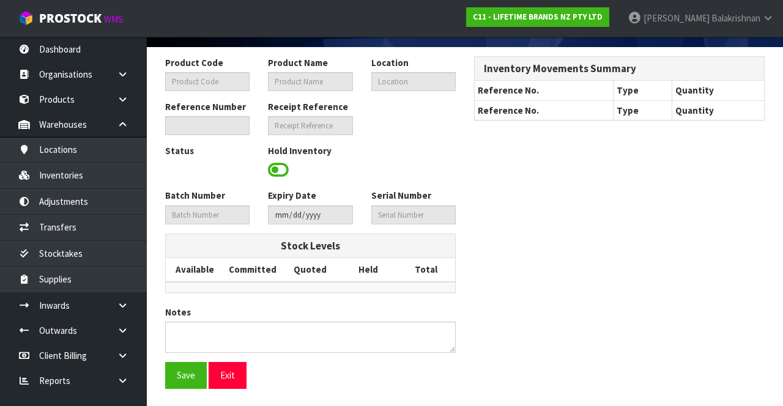
type input "KES002OHOBW"
type input "80280 - KA NYLON SLOTTED [PERSON_NAME] [PERSON_NAME]"
type input "42-23-6-A"
type input "C11-IRY0001231"
type textarea "NO LABELS"
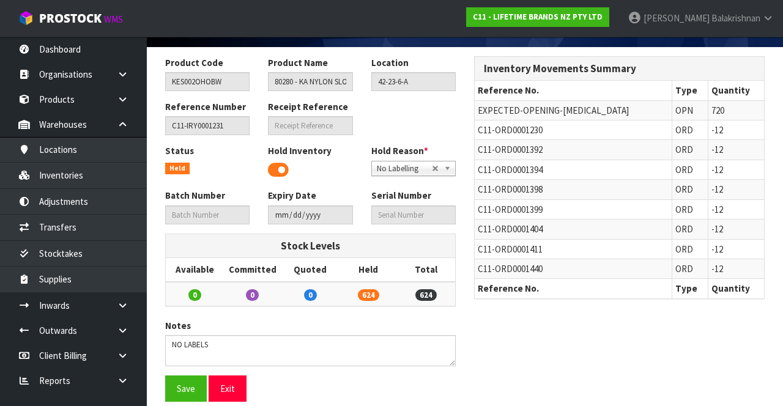
scroll to position [90, 0]
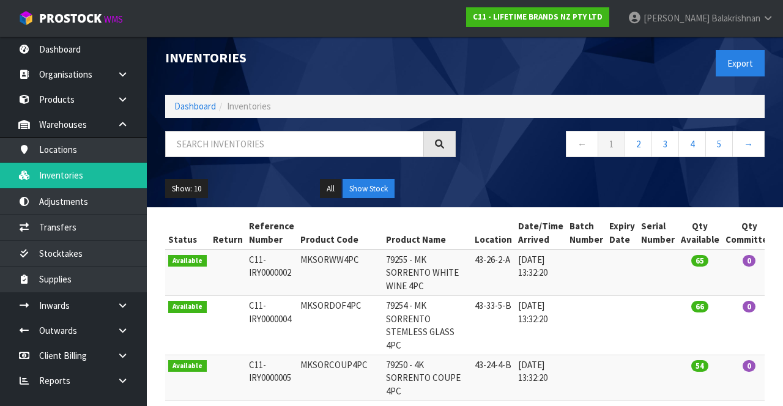
scroll to position [4, 0]
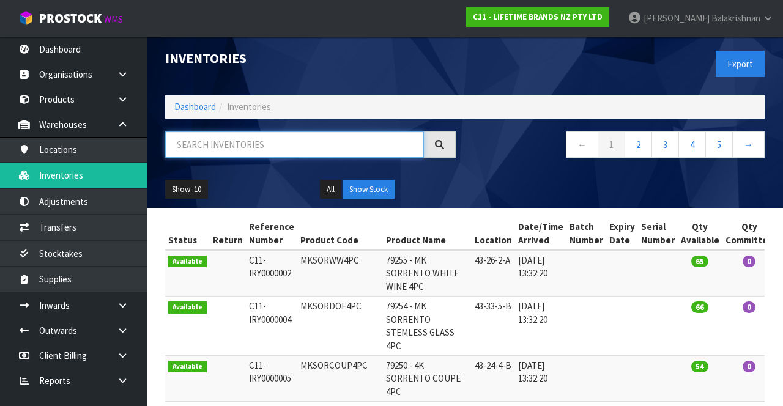
paste input "KES002OHOBW"
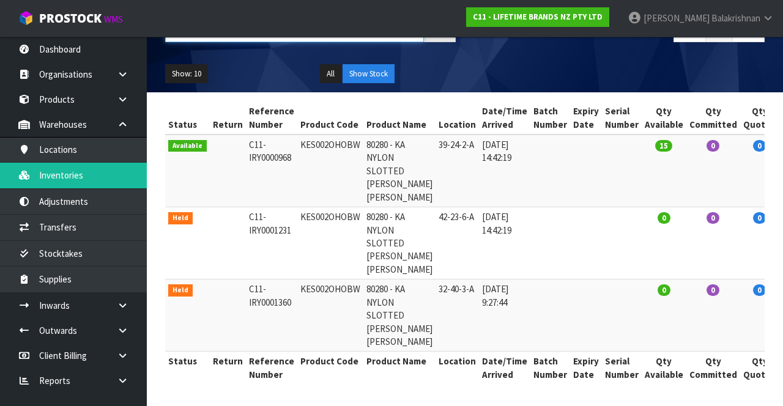
scroll to position [0, 52]
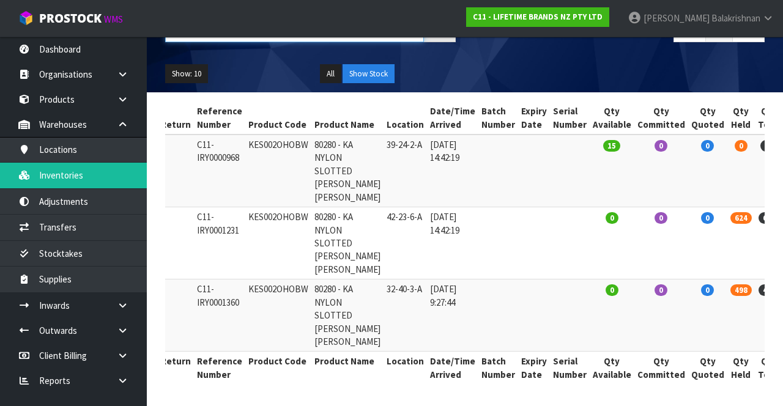
type input "KES002OHOBW"
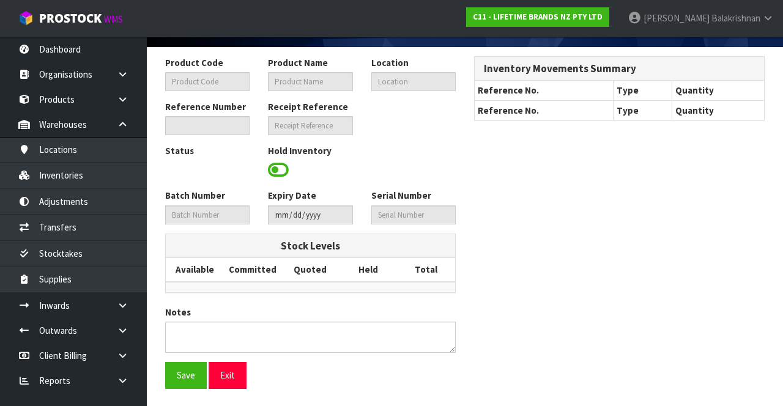
type input "KES002OHOBW"
type input "80280 - KA NYLON SLOTTED [PERSON_NAME] [PERSON_NAME]"
type input "32-40-3-A"
type input "C11-IRY0001360"
type input "C11-REC0000044"
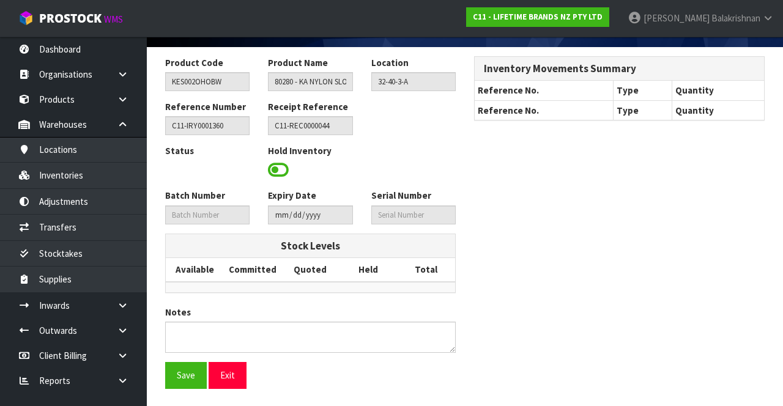
scroll to position [90, 0]
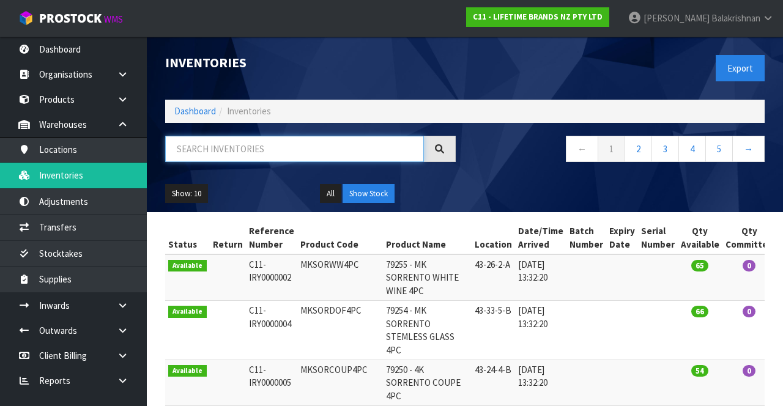
paste input "KES002OHOBW"
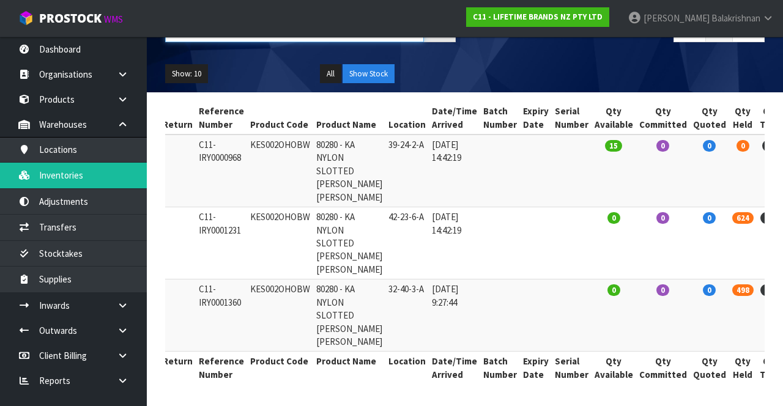
scroll to position [0, 52]
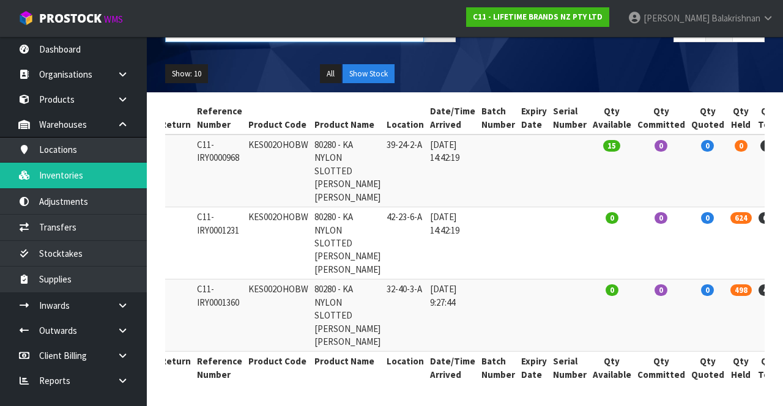
type input "KES002OHOBW"
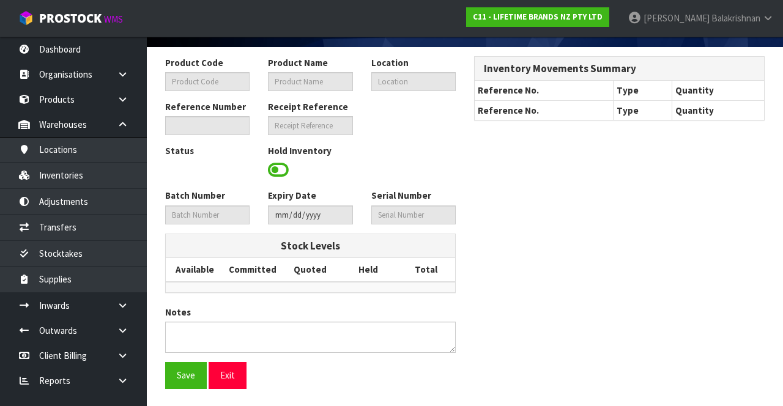
type input "KES002OHOBW"
type input "80280 - KA NYLON SLOTTED [PERSON_NAME] [PERSON_NAME]"
type input "42-23-6-A"
type input "C11-IRY0001231"
type textarea "NO LABELS"
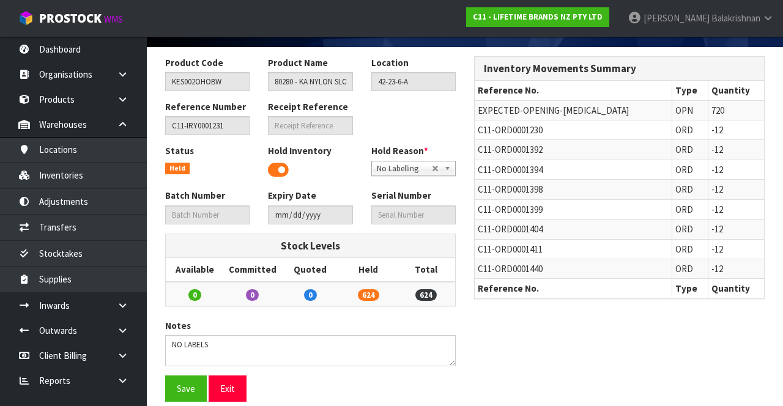
scroll to position [90, 0]
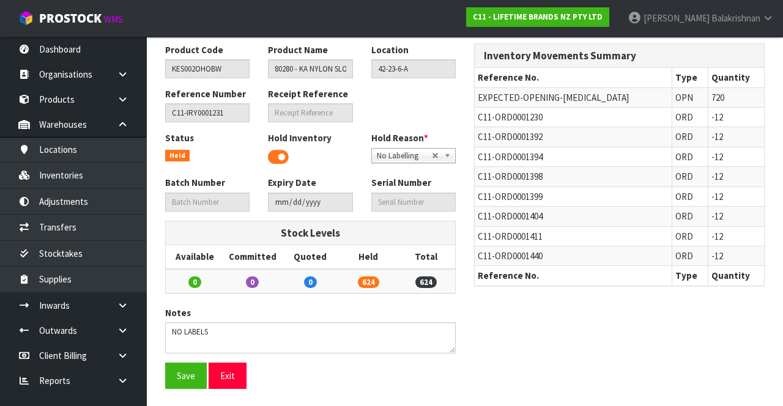
click at [693, 395] on div "Product Code KES002OHOBW Product Name 80280 - KA NYLON SLOTTED [PERSON_NAME] [P…" at bounding box center [465, 221] width 618 height 356
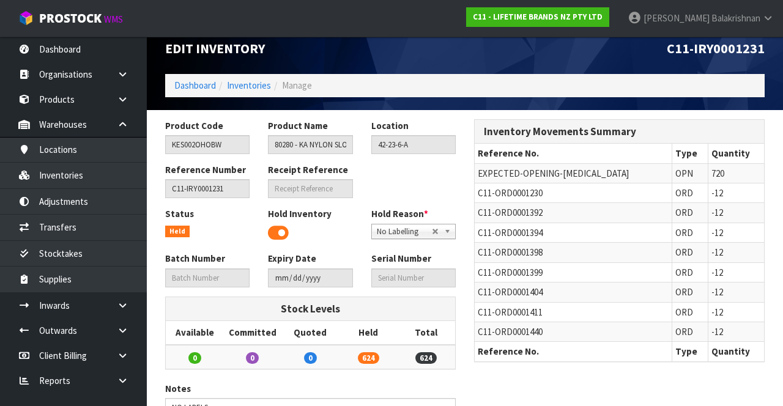
scroll to position [0, 0]
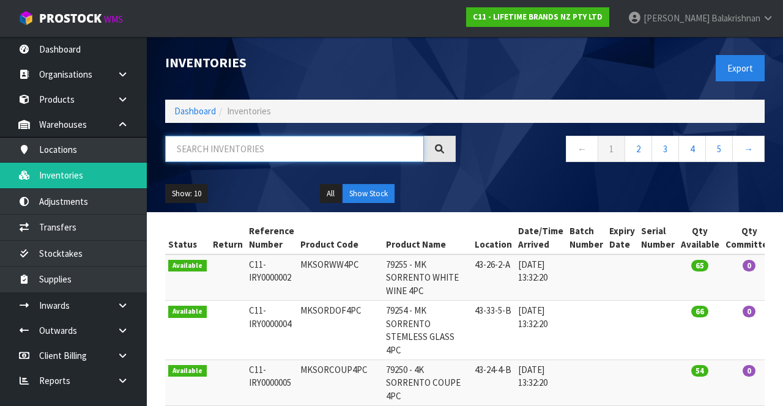
click at [269, 152] on input "text" at bounding box center [294, 149] width 259 height 26
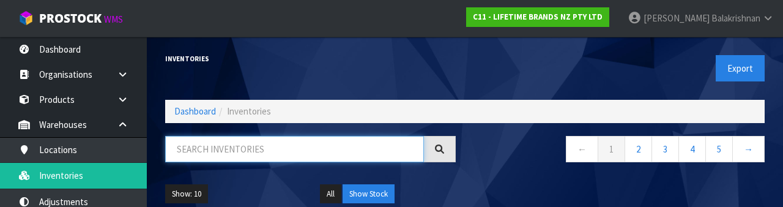
click at [267, 143] on input "text" at bounding box center [294, 149] width 259 height 26
click at [234, 146] on input "text" at bounding box center [294, 149] width 259 height 26
click at [231, 153] on input "text" at bounding box center [294, 149] width 259 height 26
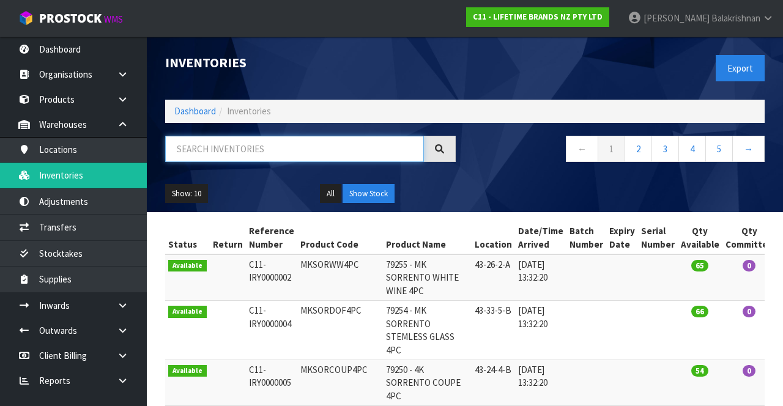
click at [279, 154] on input "text" at bounding box center [294, 149] width 259 height 26
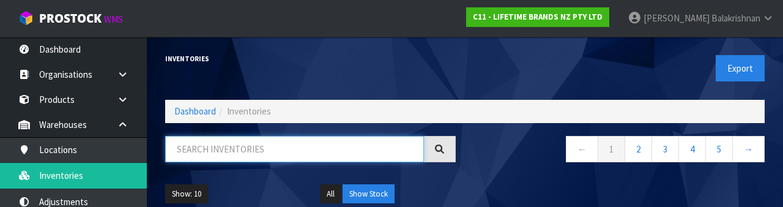
click at [270, 148] on input "text" at bounding box center [294, 149] width 259 height 26
paste input "KES002OHOBW"
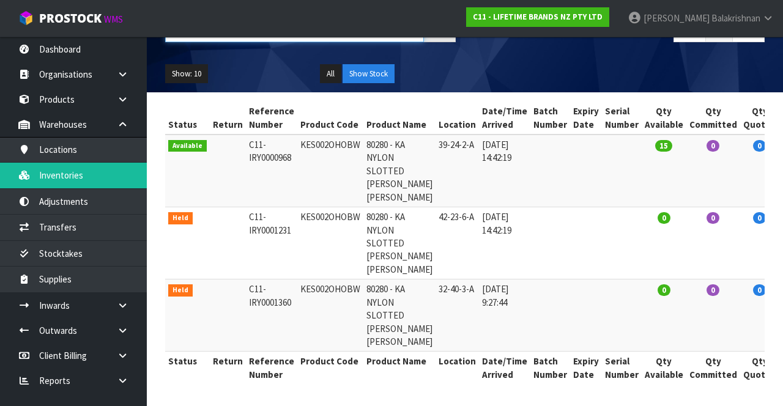
scroll to position [0, 52]
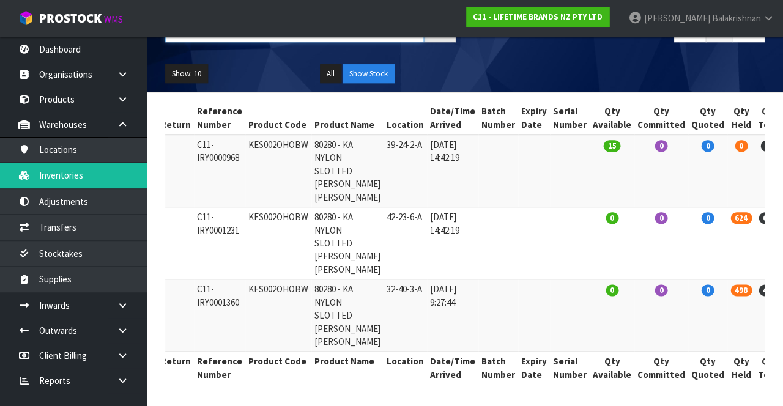
type input "KES002OHOBW"
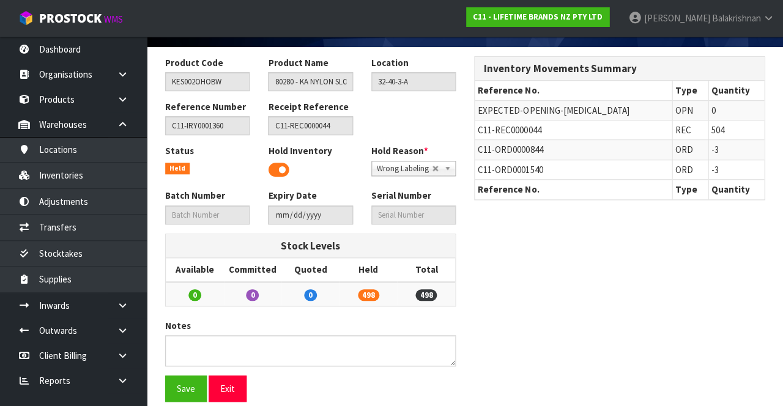
scroll to position [90, 0]
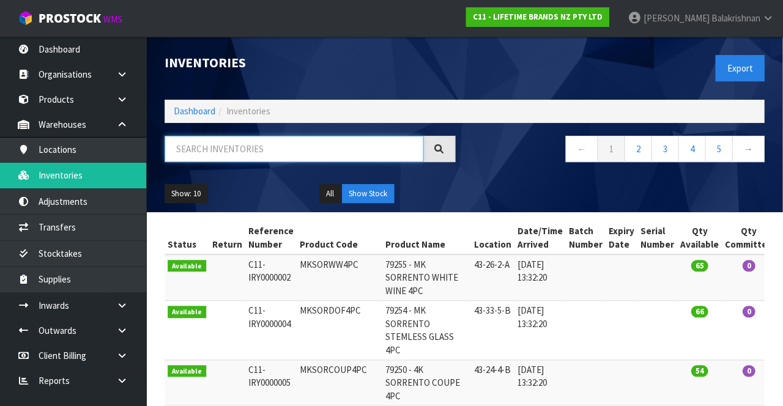
paste input "KES002OHOBW"
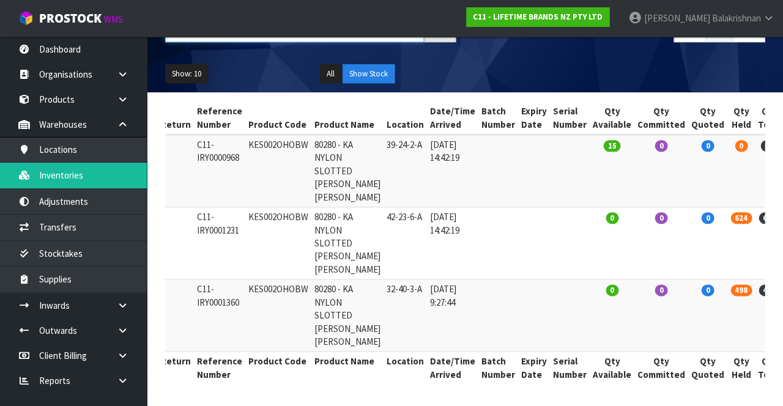
scroll to position [0, 50]
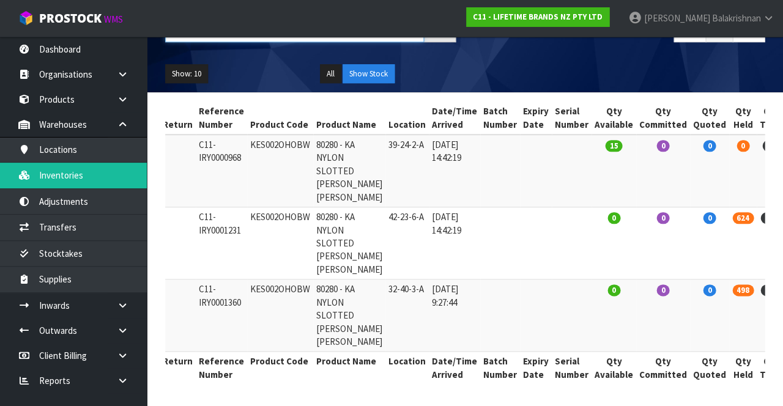
type input "KES002OHOBW"
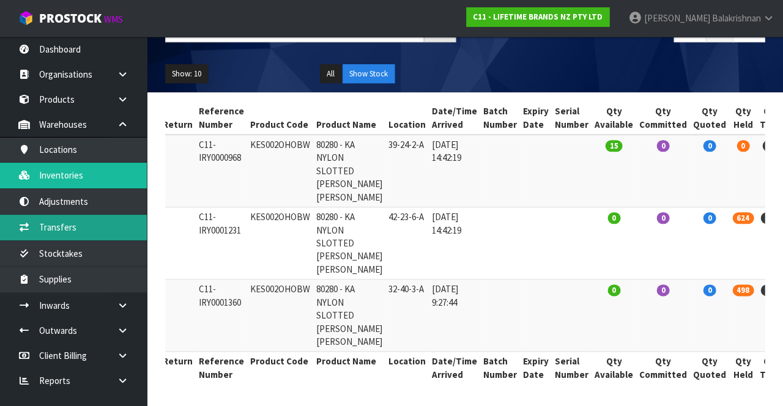
click at [93, 225] on link "Transfers" at bounding box center [73, 227] width 147 height 25
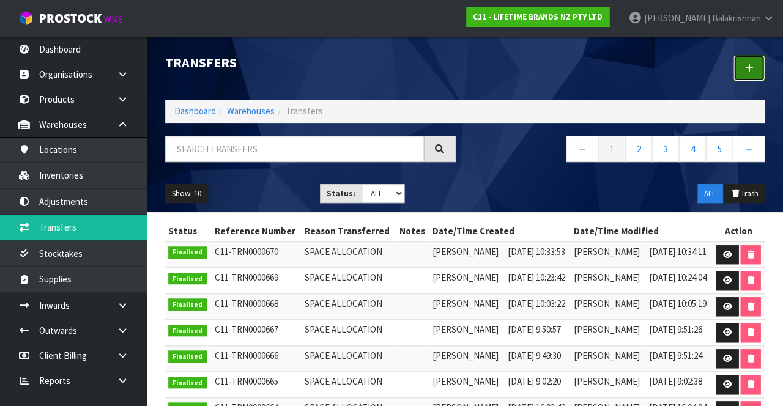
click at [755, 78] on link at bounding box center [749, 68] width 32 height 26
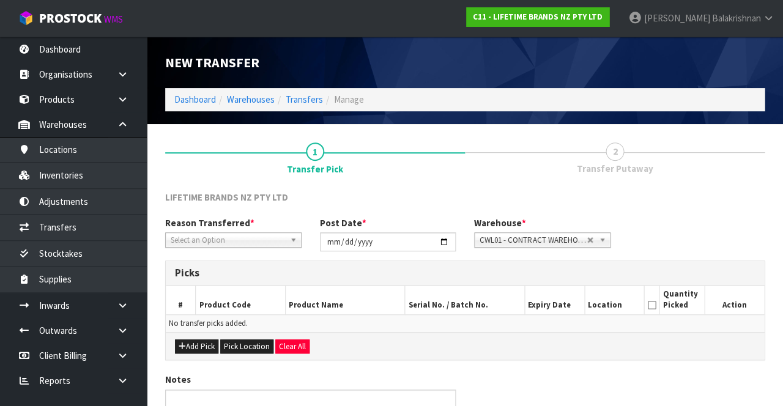
click at [250, 226] on span "*" at bounding box center [252, 223] width 4 height 12
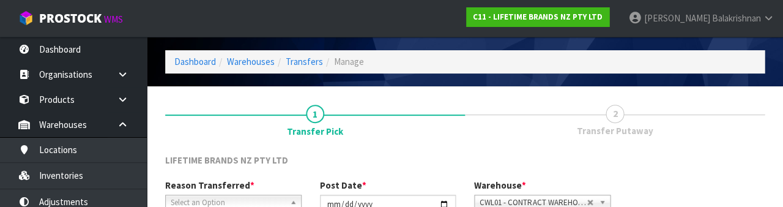
scroll to position [146, 0]
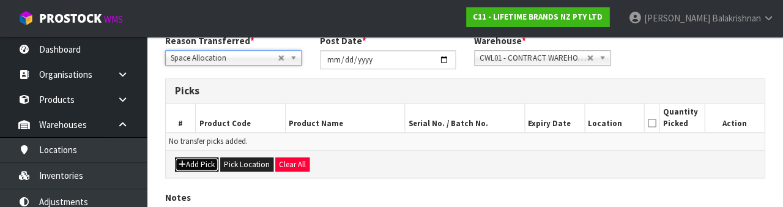
click at [188, 167] on button "Add Pick" at bounding box center [196, 164] width 43 height 15
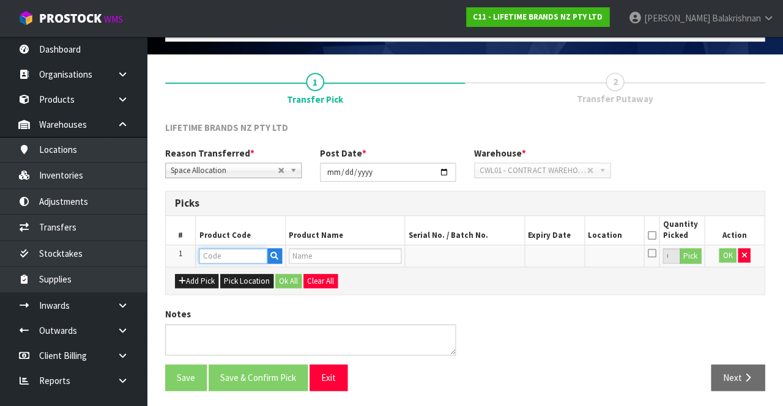
click at [226, 256] on input "text" at bounding box center [233, 255] width 69 height 15
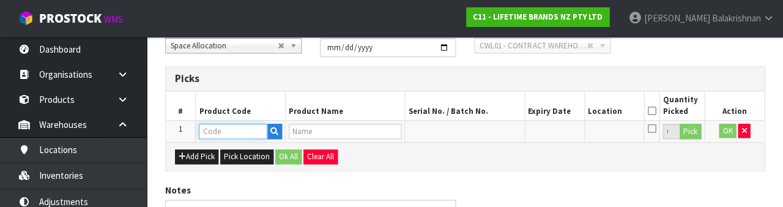
scroll to position [214, 0]
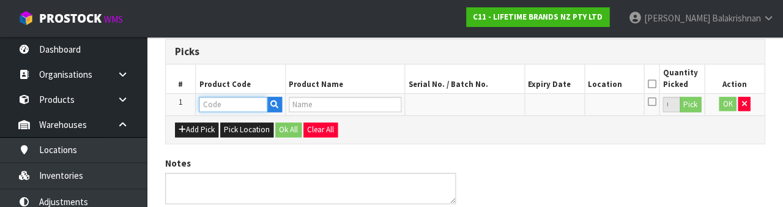
click at [244, 102] on input "text" at bounding box center [233, 104] width 69 height 15
paste input "KES002OHOBW"
type input "KES002OHOBW"
type input "80280 - KA NYLON SLOTTED [PERSON_NAME] [PERSON_NAME]"
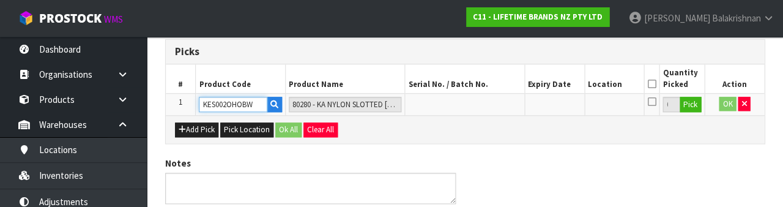
type input "KES002OHOBW"
click at [692, 107] on button "Pick" at bounding box center [690, 105] width 21 height 16
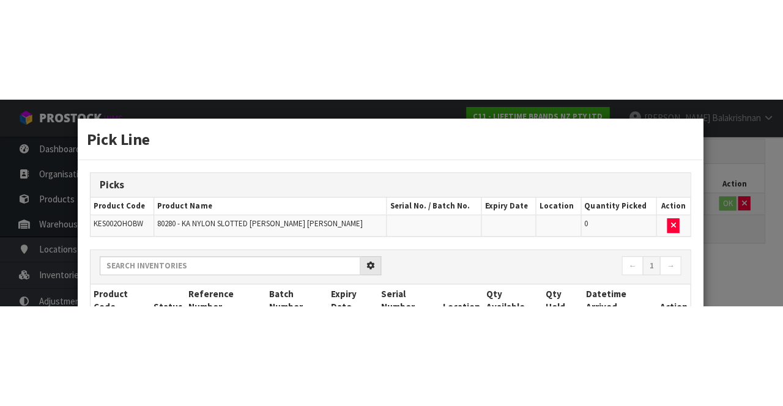
scroll to position [70, 0]
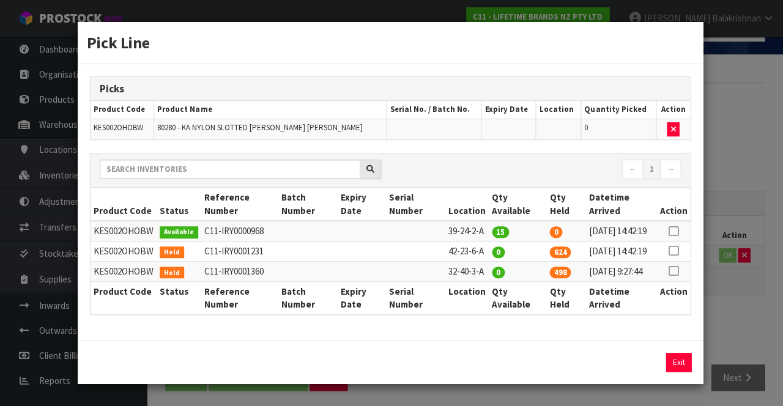
click at [677, 272] on icon at bounding box center [673, 271] width 10 height 1
click at [651, 359] on button "Assign Pick" at bounding box center [637, 362] width 50 height 19
type input "498"
click at [682, 365] on button "Exit" at bounding box center [679, 362] width 26 height 19
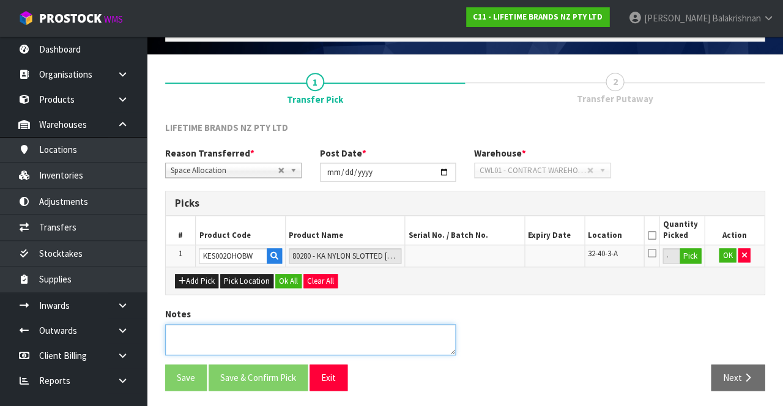
click at [329, 330] on textarea at bounding box center [310, 339] width 291 height 31
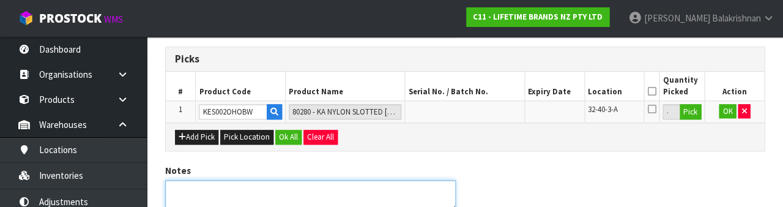
scroll to position [262, 0]
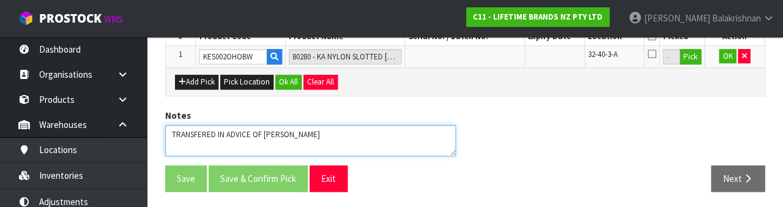
type textarea "TRANSFERED IN ADVICE OF [PERSON_NAME]"
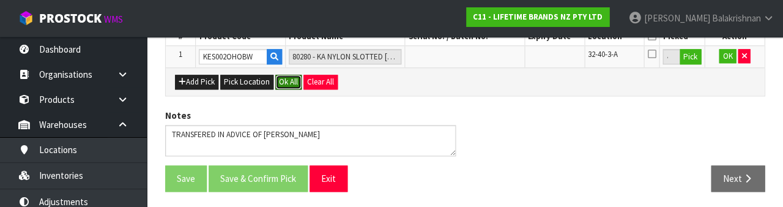
click at [282, 81] on button "Ok All" at bounding box center [288, 82] width 26 height 15
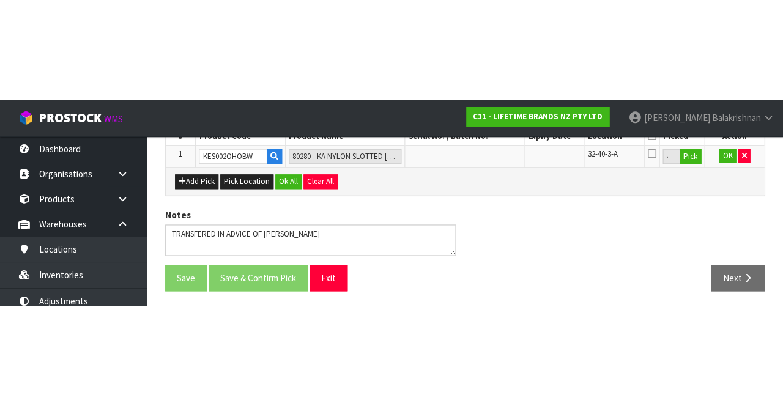
scroll to position [77, 0]
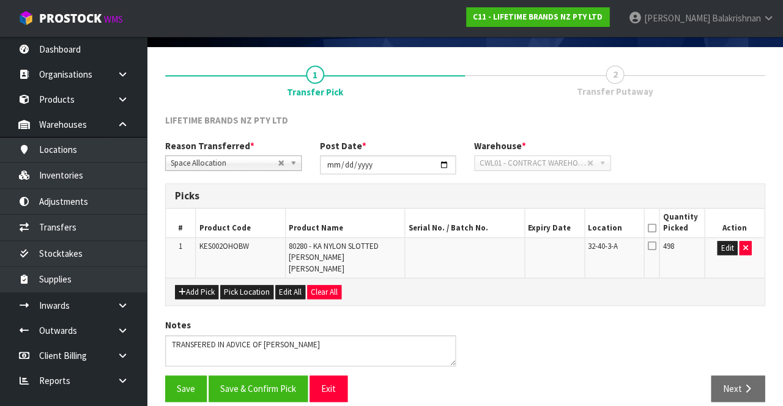
click at [654, 228] on icon at bounding box center [651, 228] width 9 height 1
click at [285, 376] on button "Save & Confirm Pick" at bounding box center [258, 389] width 99 height 26
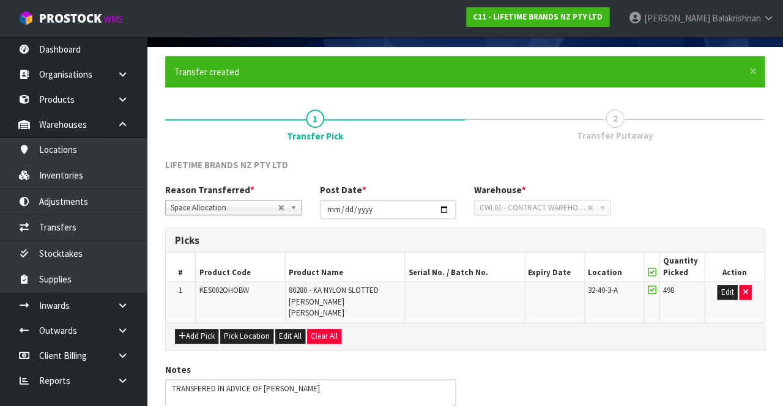
scroll to position [0, 0]
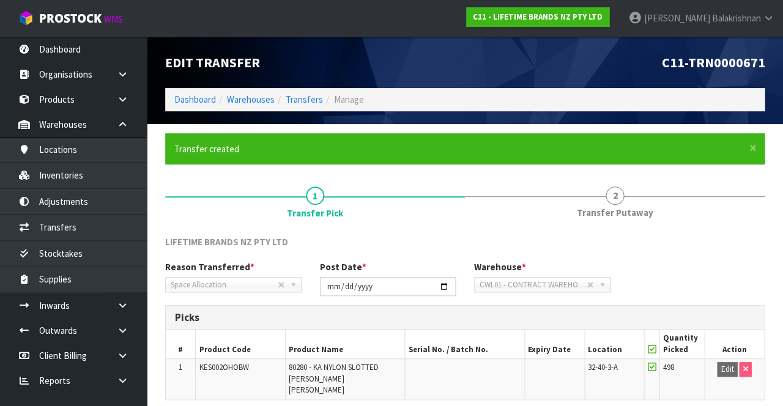
scroll to position [95, 0]
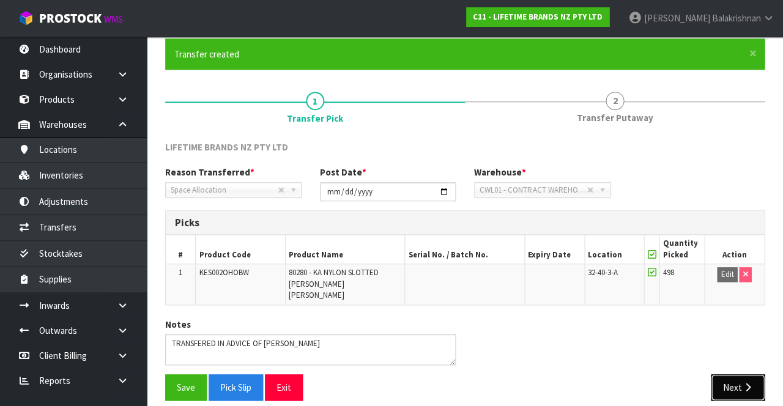
click at [739, 375] on button "Next" at bounding box center [738, 388] width 54 height 26
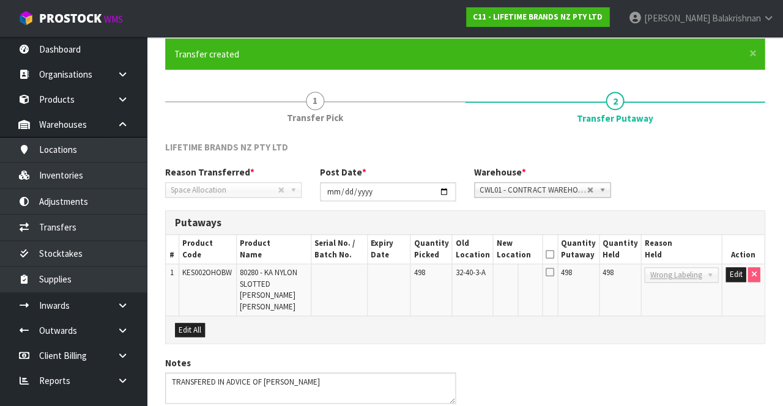
scroll to position [133, 0]
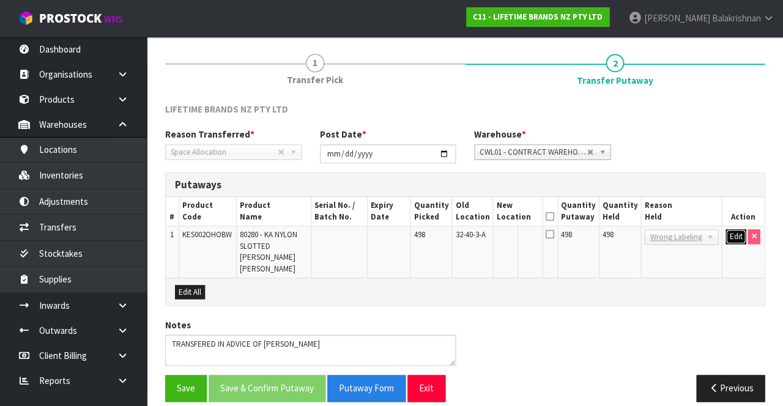
click at [736, 233] on button "Edit" at bounding box center [736, 236] width 20 height 15
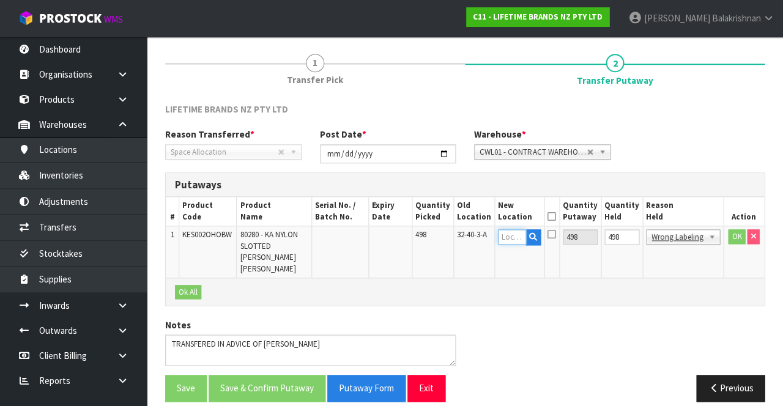
click at [519, 237] on input "text" at bounding box center [512, 236] width 28 height 15
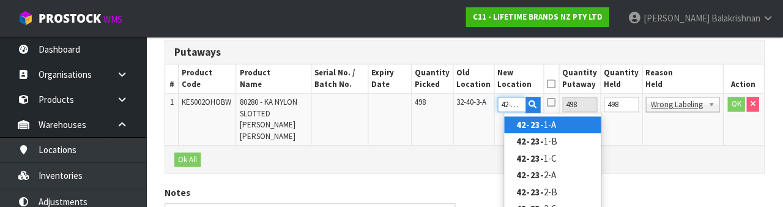
scroll to position [0, 1]
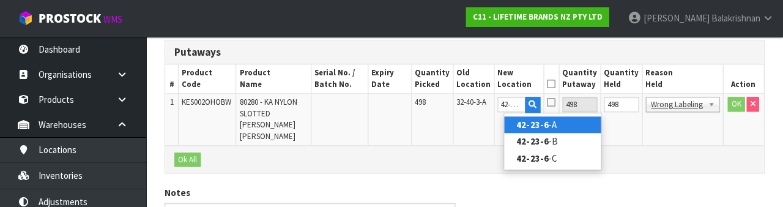
click at [565, 129] on link "42-23-6 -A" at bounding box center [553, 124] width 97 height 17
type input "42-23-6-A"
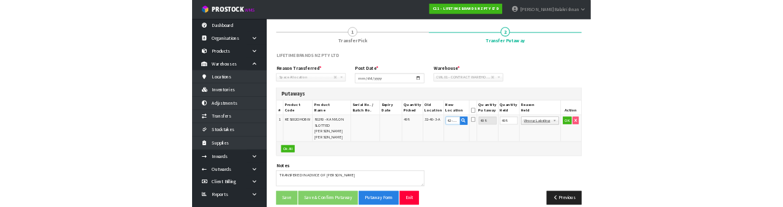
scroll to position [258, 0]
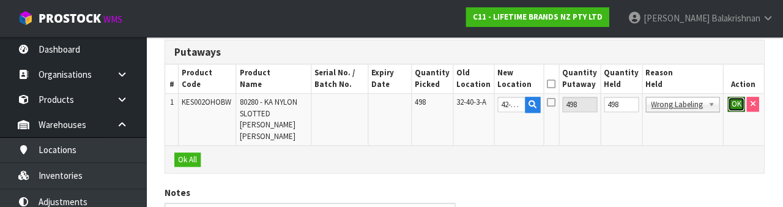
click at [735, 106] on button "OK" at bounding box center [736, 104] width 17 height 15
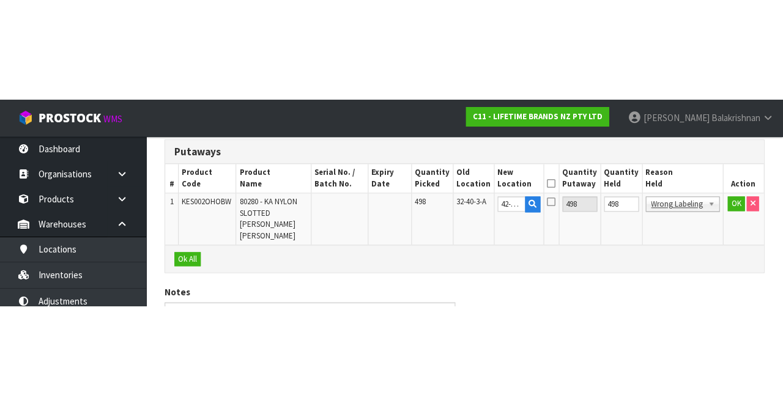
scroll to position [133, 0]
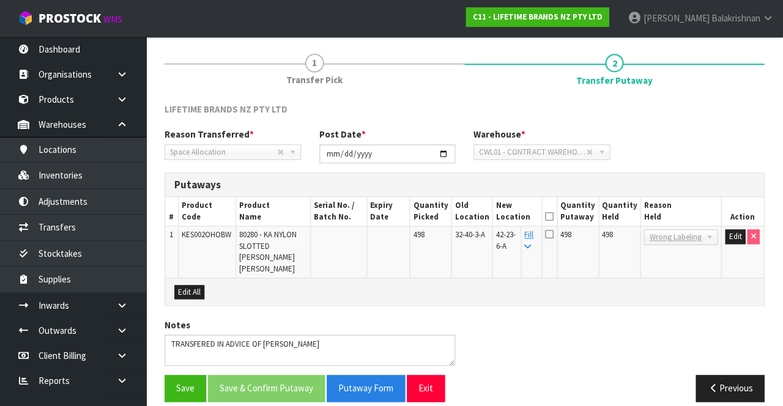
click at [554, 217] on icon at bounding box center [550, 217] width 9 height 1
click at [273, 378] on button "Save & Confirm Putaway" at bounding box center [267, 388] width 117 height 26
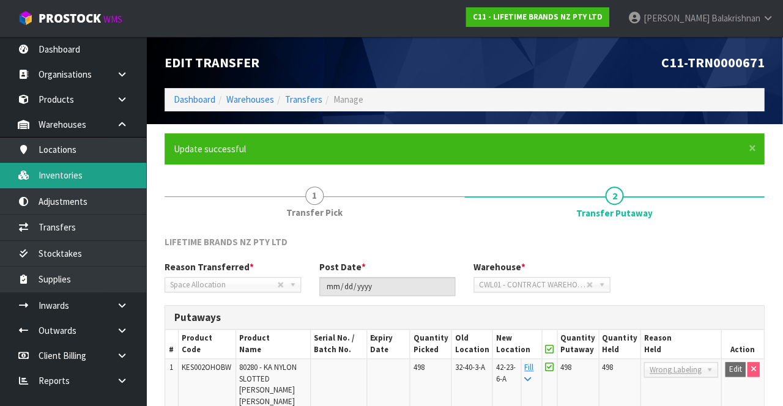
click at [83, 177] on link "Inventories" at bounding box center [73, 175] width 147 height 25
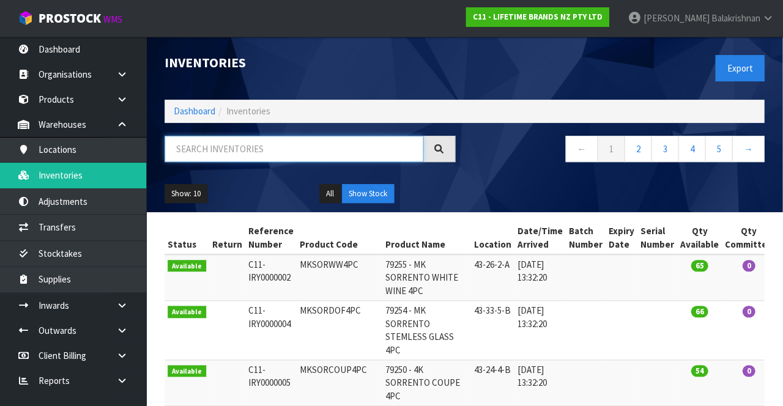
click at [268, 136] on input "text" at bounding box center [294, 149] width 259 height 26
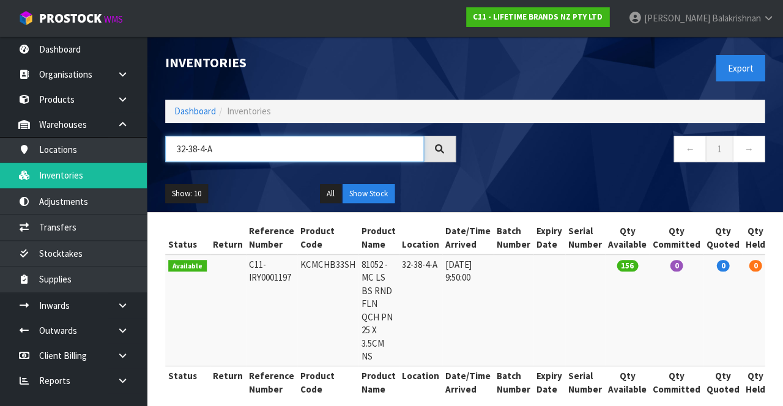
scroll to position [13, 0]
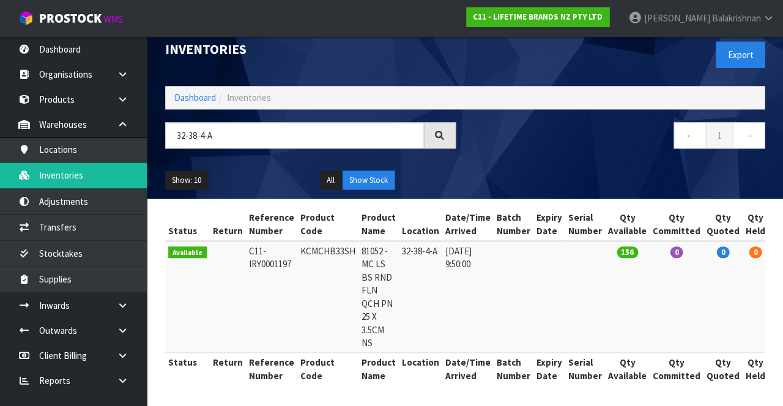
click at [325, 259] on td "KCMCHB33SH" at bounding box center [327, 297] width 61 height 112
click at [327, 250] on td "KCMCHB33SH" at bounding box center [327, 297] width 61 height 112
click at [328, 253] on td "KCMCHB33SH" at bounding box center [327, 297] width 61 height 112
click at [332, 257] on td "KCMCHB33SH" at bounding box center [327, 297] width 61 height 112
copy td "KCMCHB33SH"
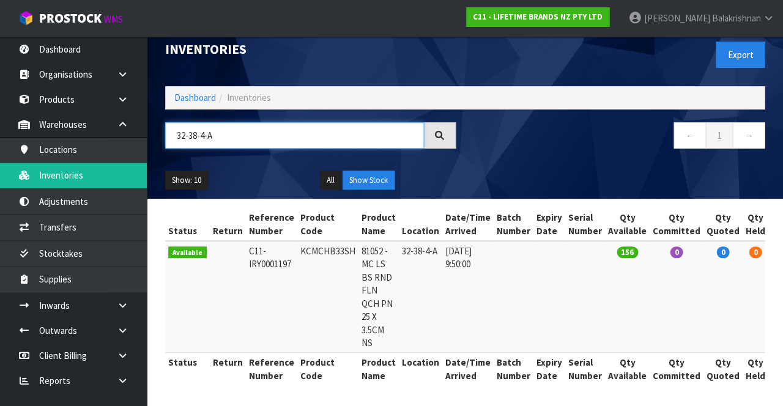
click at [255, 138] on input "32-38-4-A" at bounding box center [294, 135] width 259 height 26
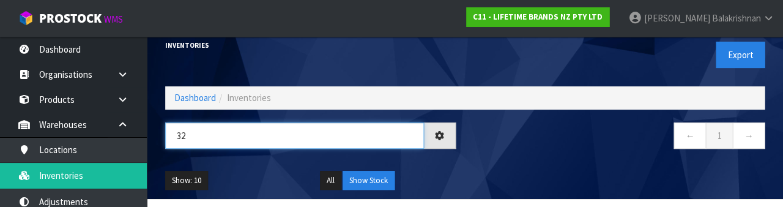
type input "3"
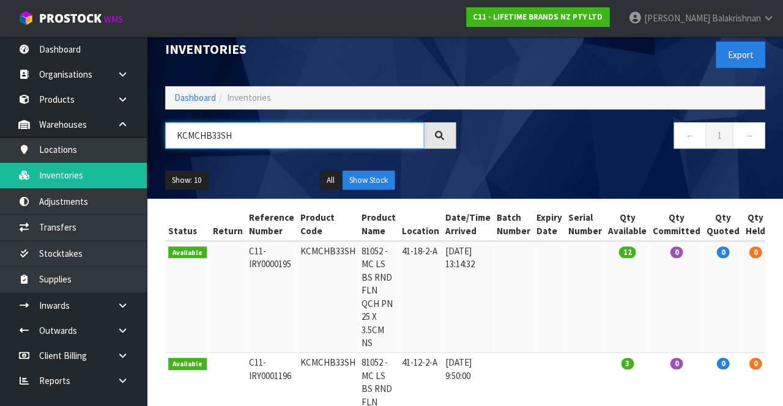
type input "KCMCHB33SH"
click at [665, 261] on td "0" at bounding box center [677, 297] width 54 height 112
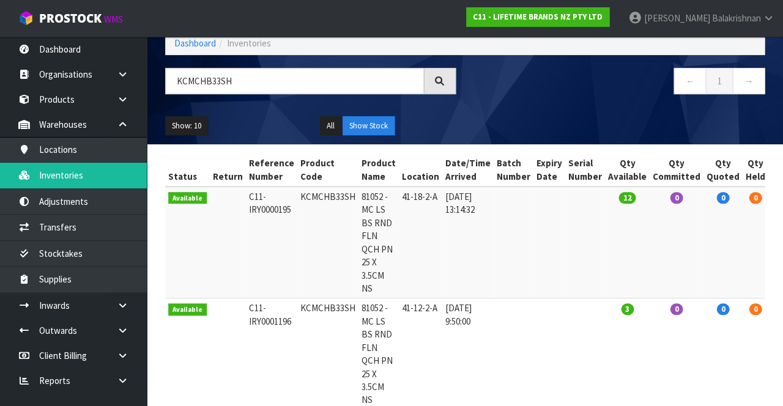
scroll to position [69, 0]
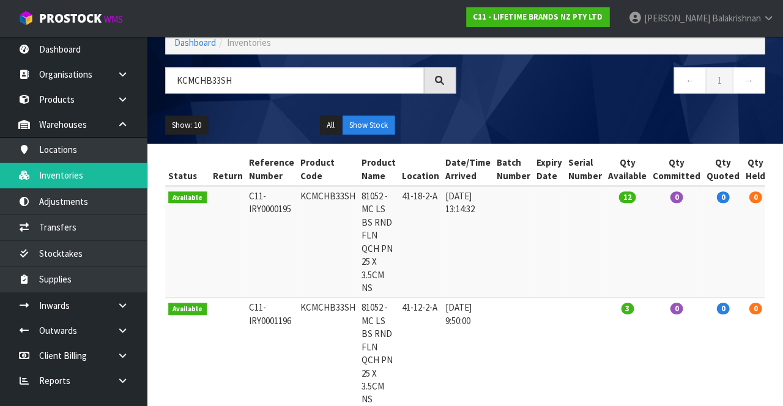
click at [359, 291] on td "81052 - MC LS BS RND FLN QCH PN 25 X 3.5CM NS" at bounding box center [379, 242] width 40 height 112
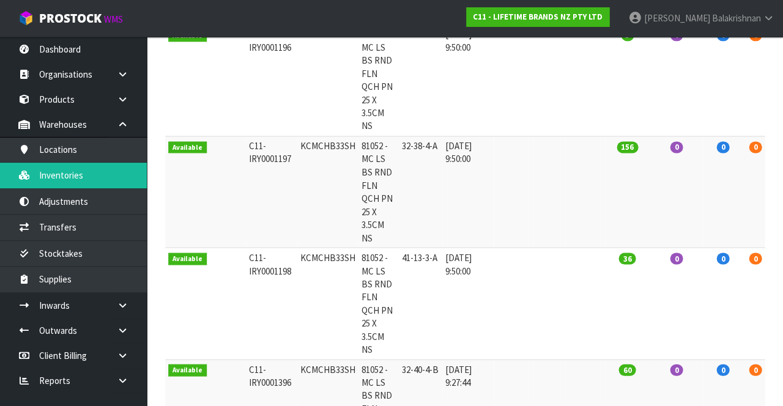
scroll to position [356, 0]
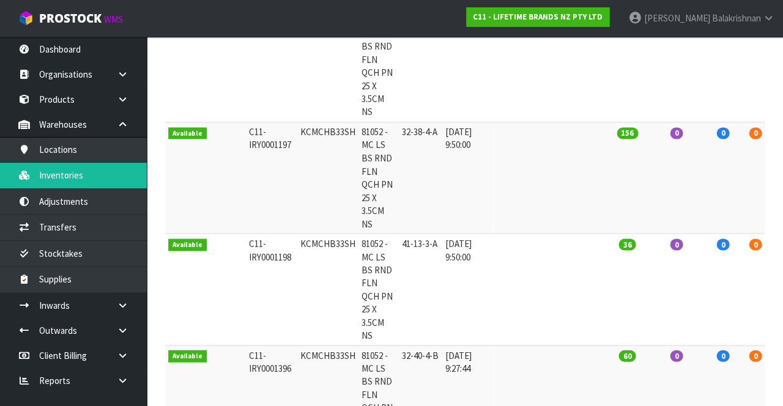
copy td "KCMCHB33SH"
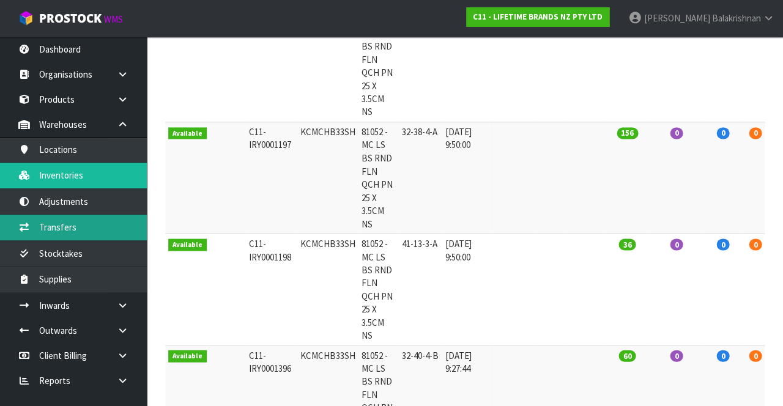
click at [69, 226] on link "Transfers" at bounding box center [73, 227] width 147 height 25
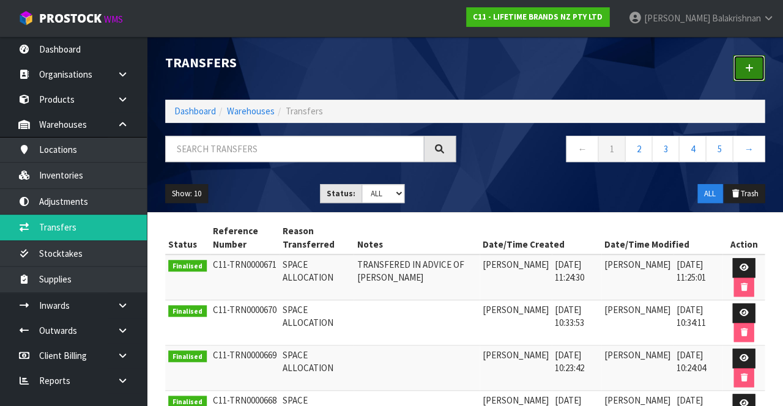
click at [760, 58] on link at bounding box center [749, 68] width 32 height 26
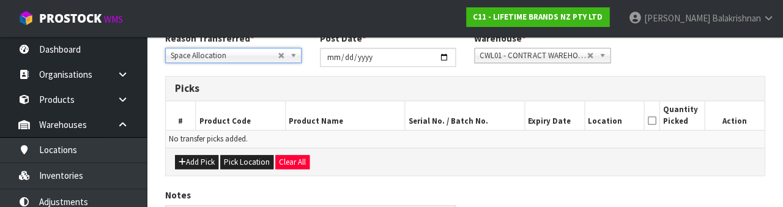
scroll to position [180, 0]
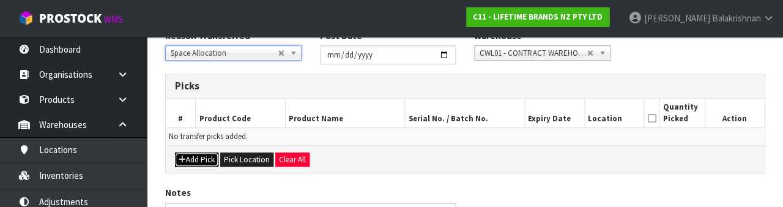
click at [201, 152] on button "Add Pick" at bounding box center [196, 159] width 43 height 15
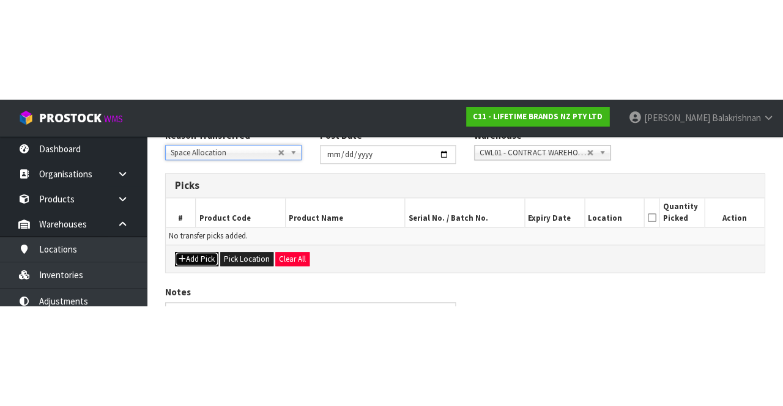
scroll to position [70, 0]
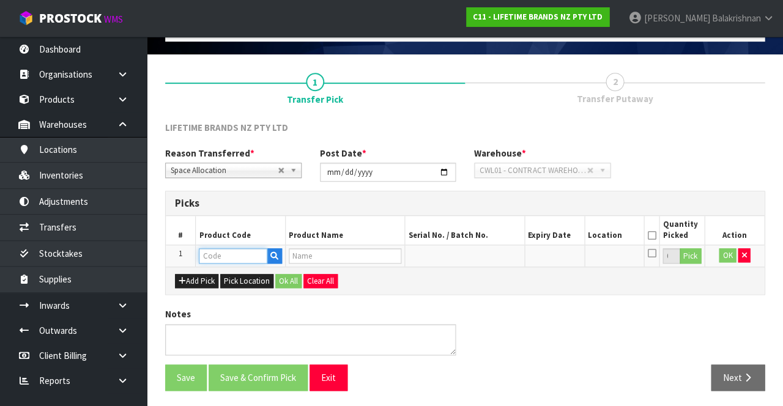
click at [248, 251] on input "text" at bounding box center [233, 255] width 69 height 15
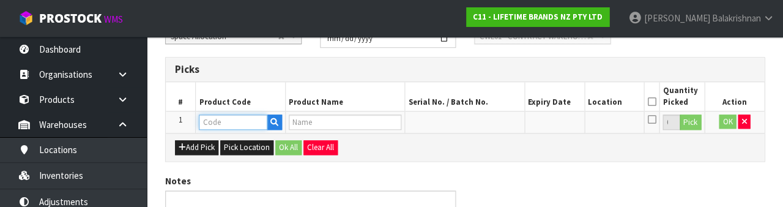
scroll to position [214, 0]
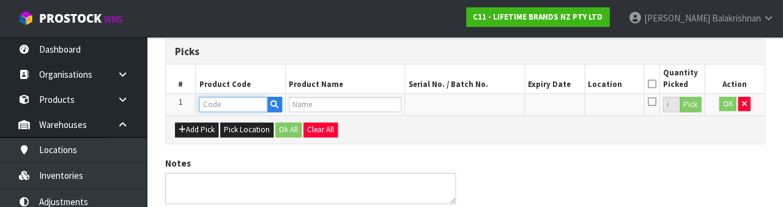
type input "KCMCHB33SH"
type input "81052 - MC LS BS RND FLN QCH PN 25 X 3.5CM NS"
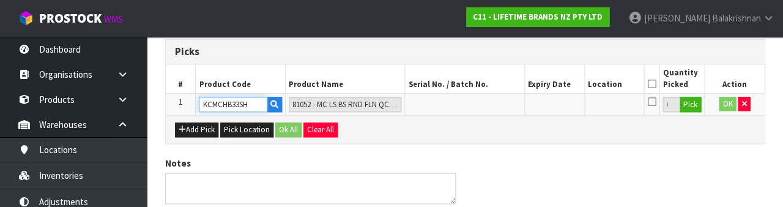
type input "KCMCHB33SH"
click at [691, 108] on button "Pick" at bounding box center [690, 105] width 21 height 16
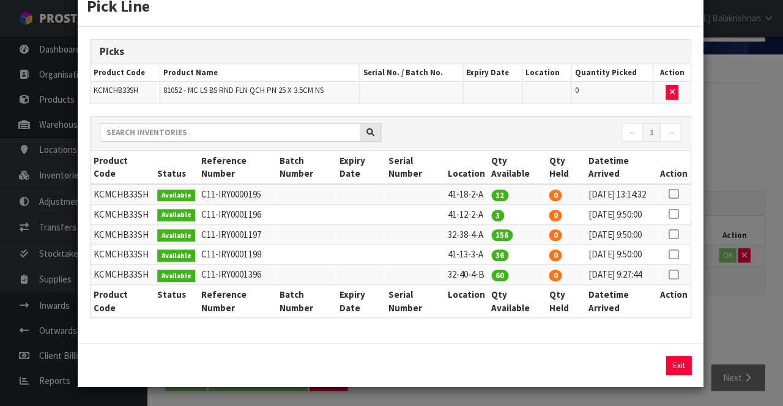
scroll to position [54, 0]
click at [674, 234] on icon at bounding box center [673, 234] width 10 height 1
click at [652, 365] on button "Assign Pick" at bounding box center [637, 365] width 50 height 19
type input "156"
click at [683, 357] on button "Exit" at bounding box center [679, 365] width 26 height 19
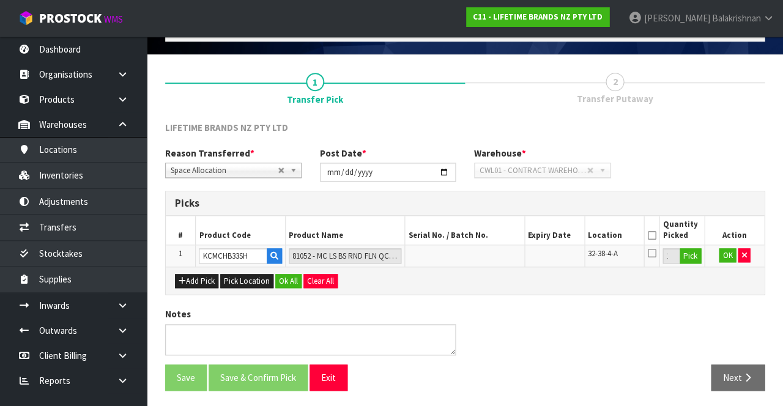
click at [652, 236] on icon at bounding box center [651, 236] width 9 height 1
click at [291, 283] on button "Ok All" at bounding box center [288, 281] width 26 height 15
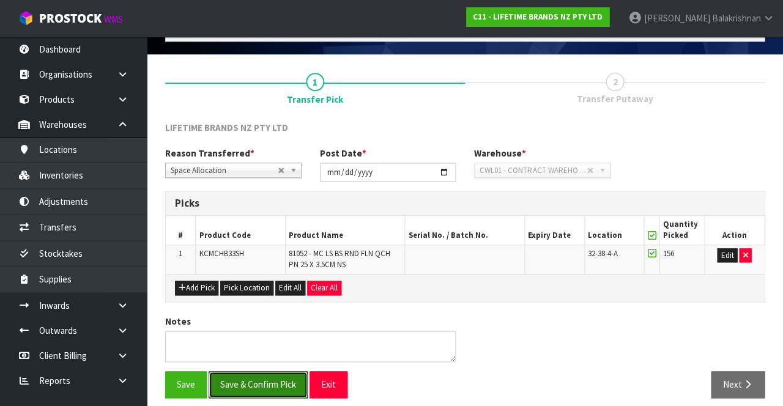
click at [272, 383] on button "Save & Confirm Pick" at bounding box center [258, 384] width 99 height 26
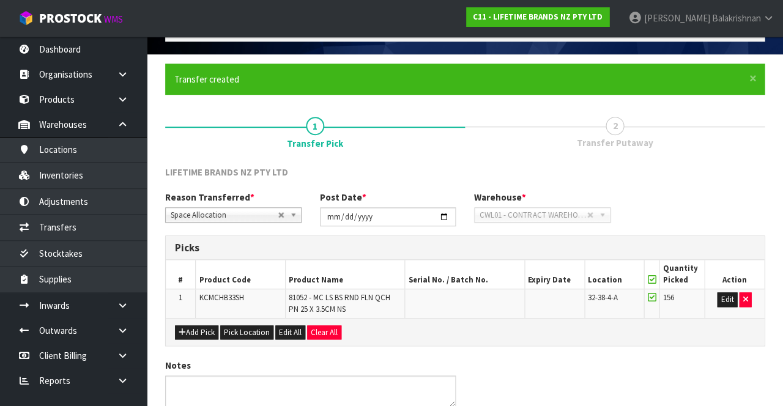
scroll to position [0, 0]
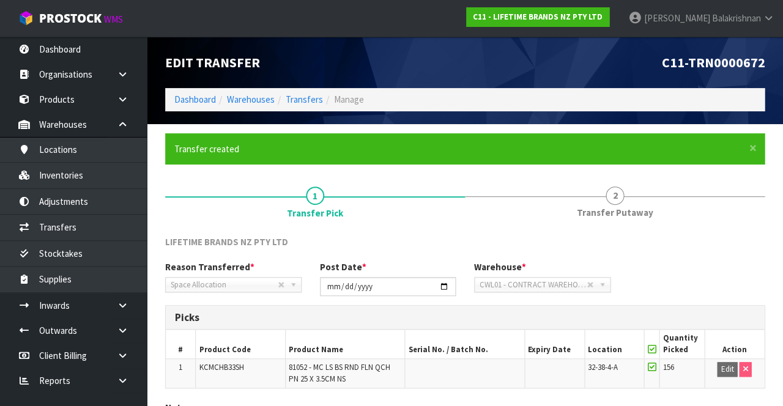
scroll to position [95, 0]
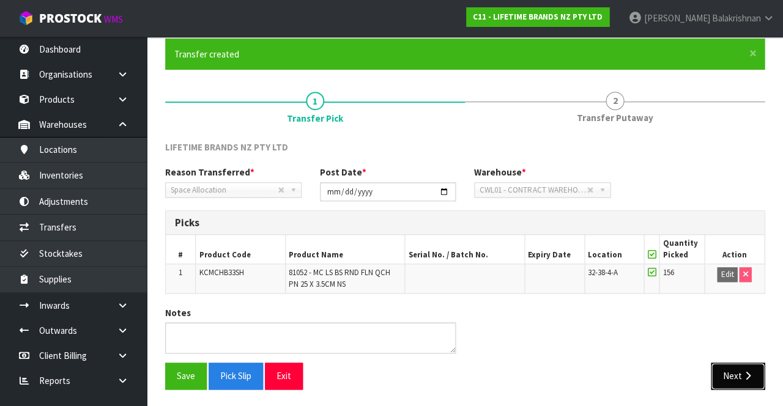
click at [759, 368] on button "Next" at bounding box center [738, 376] width 54 height 26
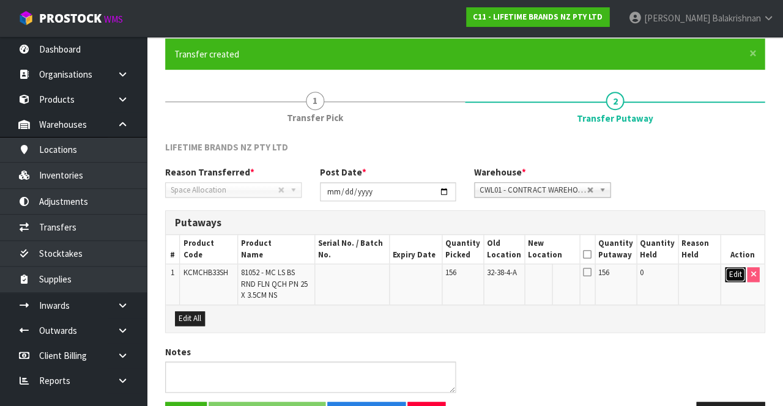
click at [734, 271] on button "Edit" at bounding box center [735, 274] width 20 height 15
click at [556, 277] on input "text" at bounding box center [545, 274] width 34 height 15
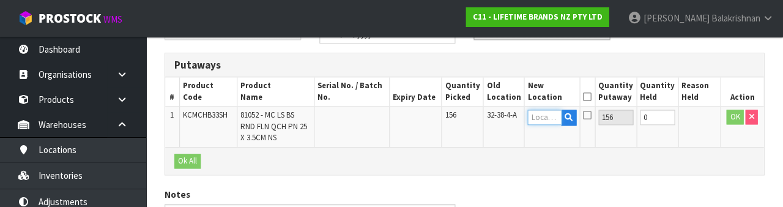
scroll to position [258, 0]
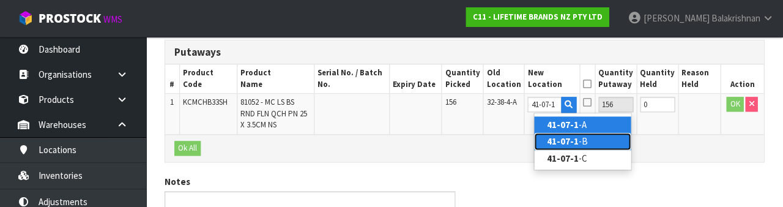
click at [594, 138] on link "41-07-1 -B" at bounding box center [583, 141] width 97 height 17
type input "41-07-1-B"
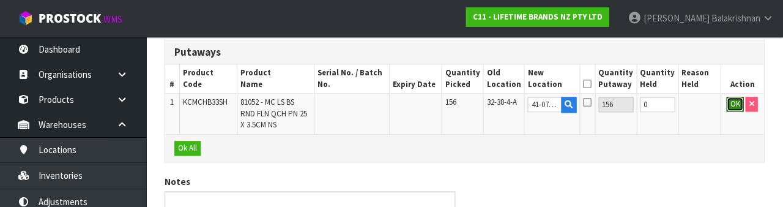
click at [729, 100] on button "OK" at bounding box center [735, 104] width 17 height 15
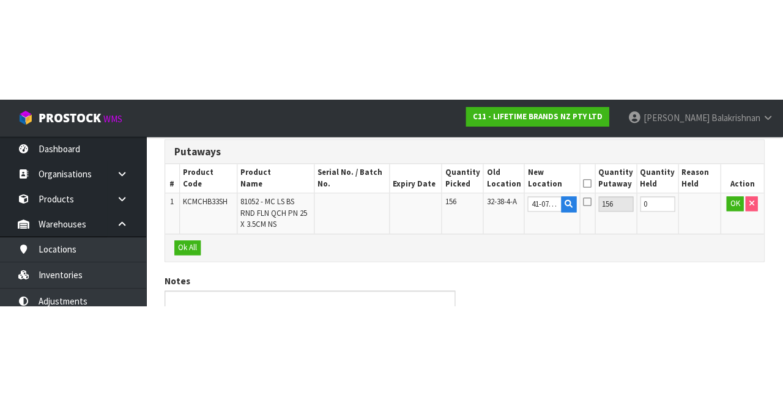
scroll to position [133, 0]
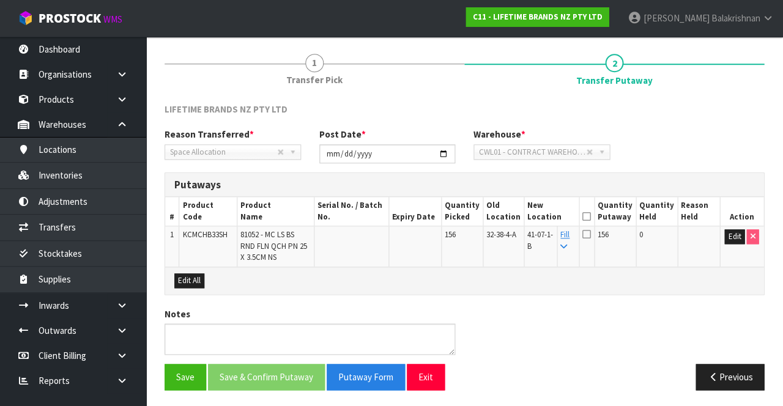
click at [570, 235] on link "Fill" at bounding box center [565, 239] width 9 height 21
click at [592, 217] on icon at bounding box center [587, 217] width 9 height 1
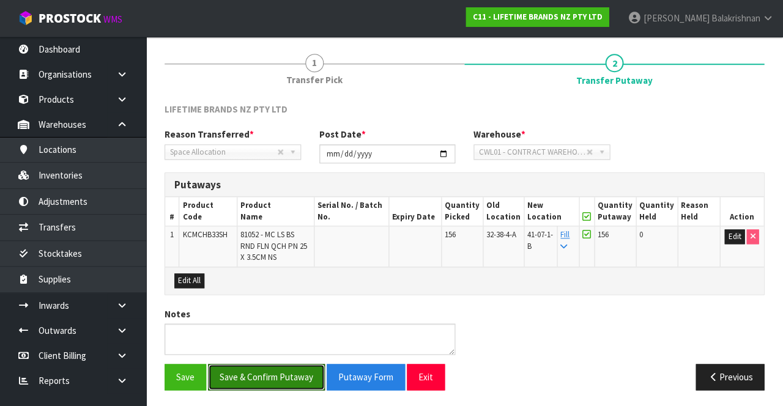
click at [264, 377] on button "Save & Confirm Putaway" at bounding box center [267, 377] width 117 height 26
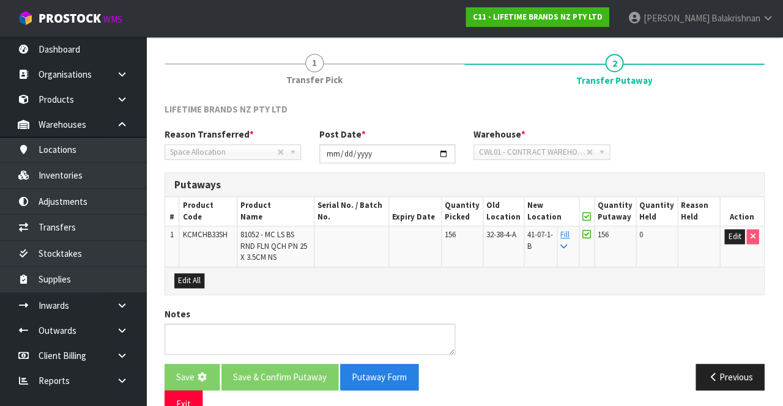
scroll to position [0, 0]
